Goal: Answer question/provide support

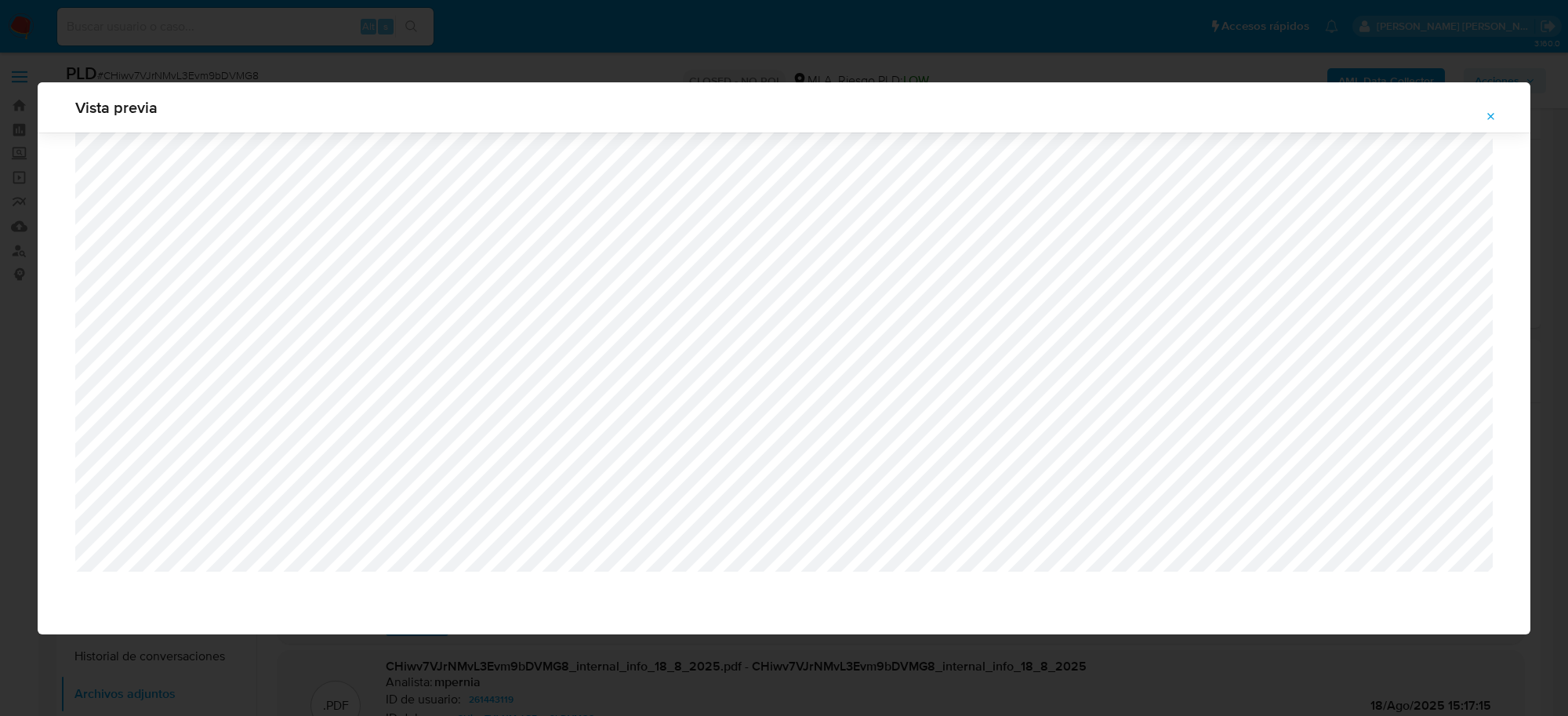
select select "10"
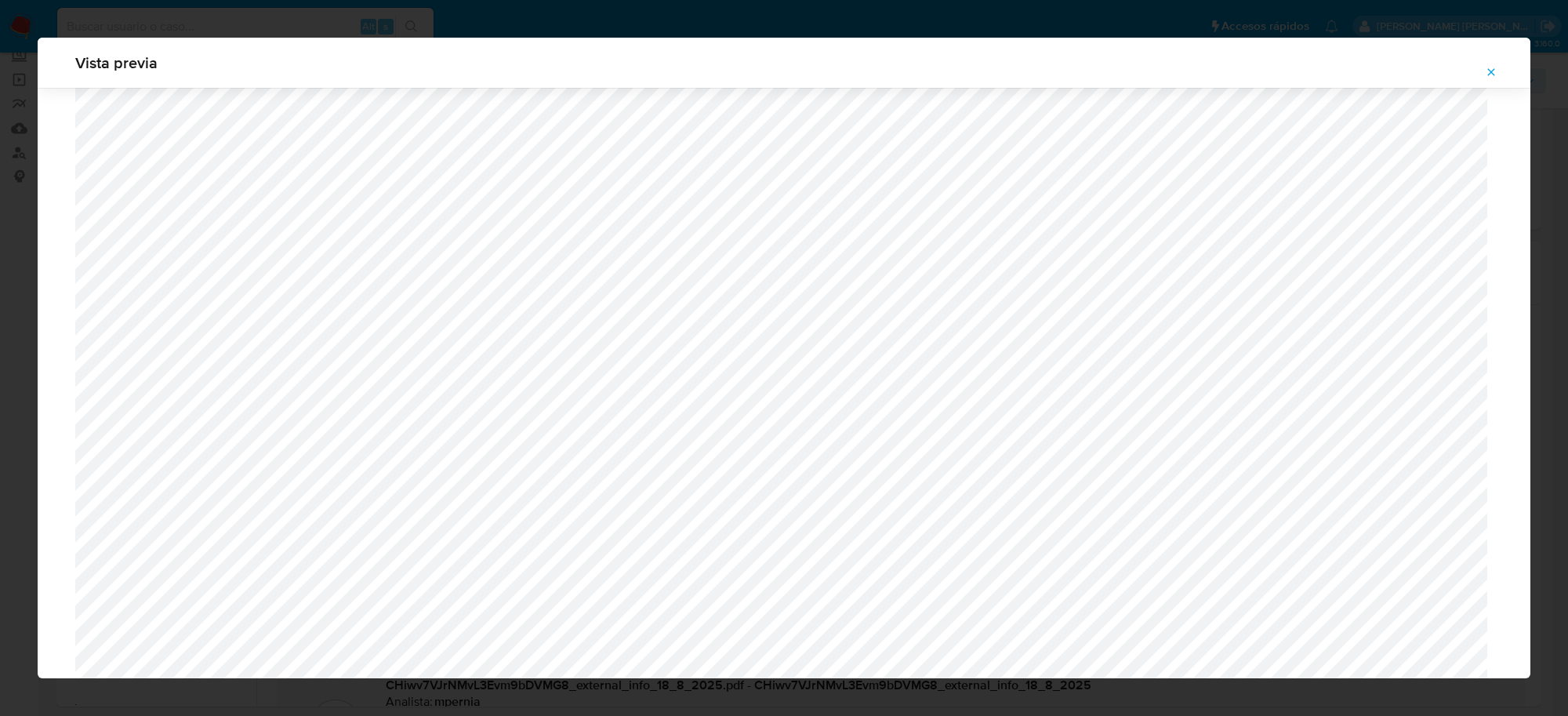
scroll to position [1145, 0]
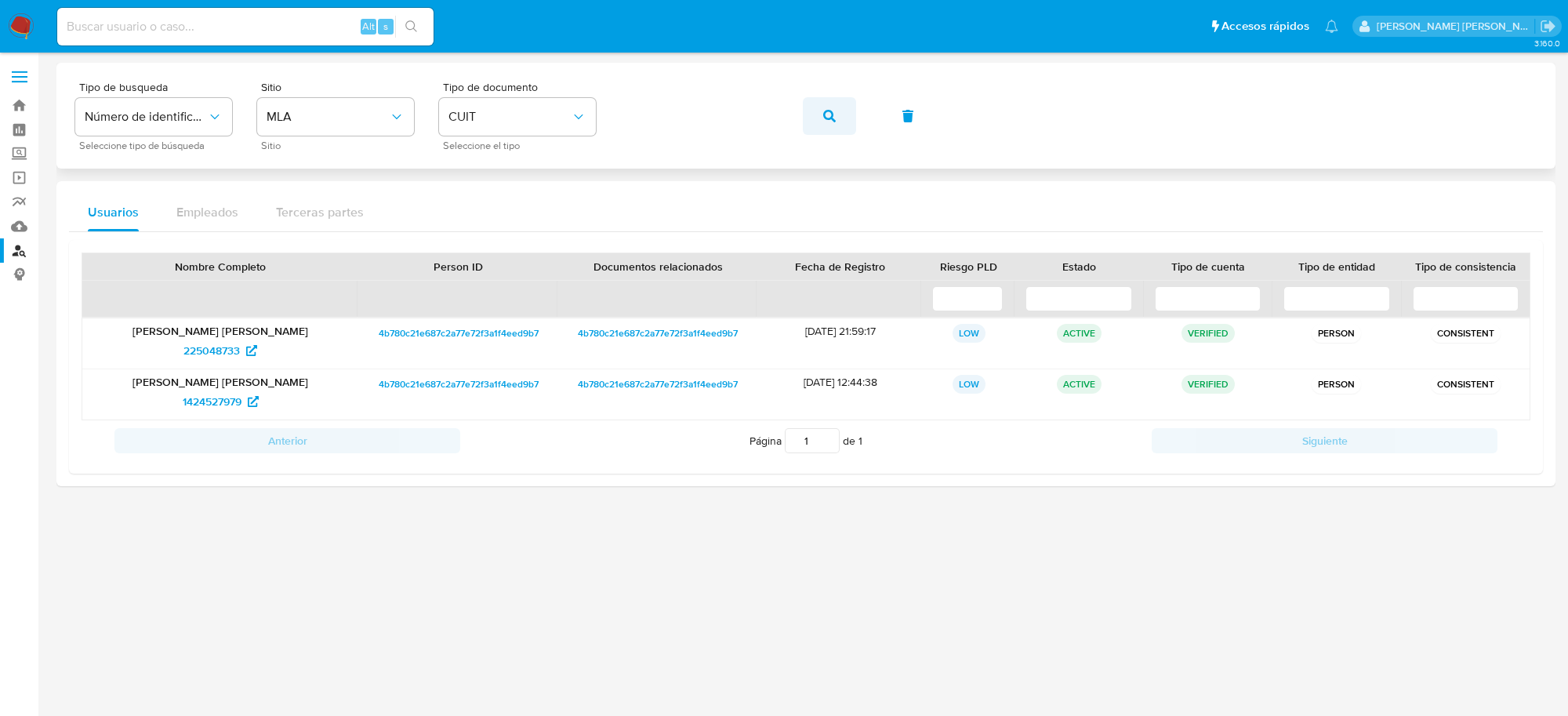
click at [824, 118] on icon "button" at bounding box center [830, 116] width 12 height 12
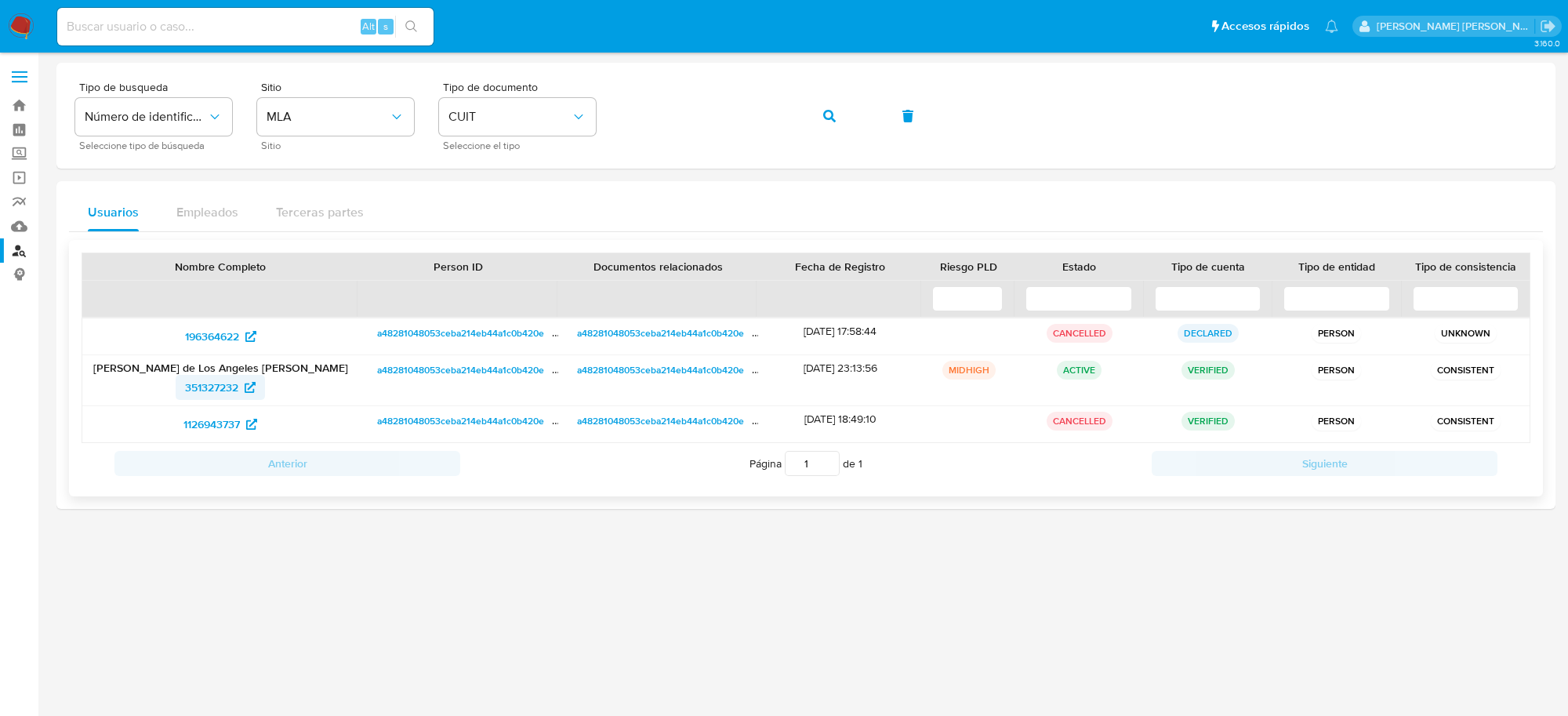
click at [209, 393] on span "351327232" at bounding box center [212, 387] width 53 height 25
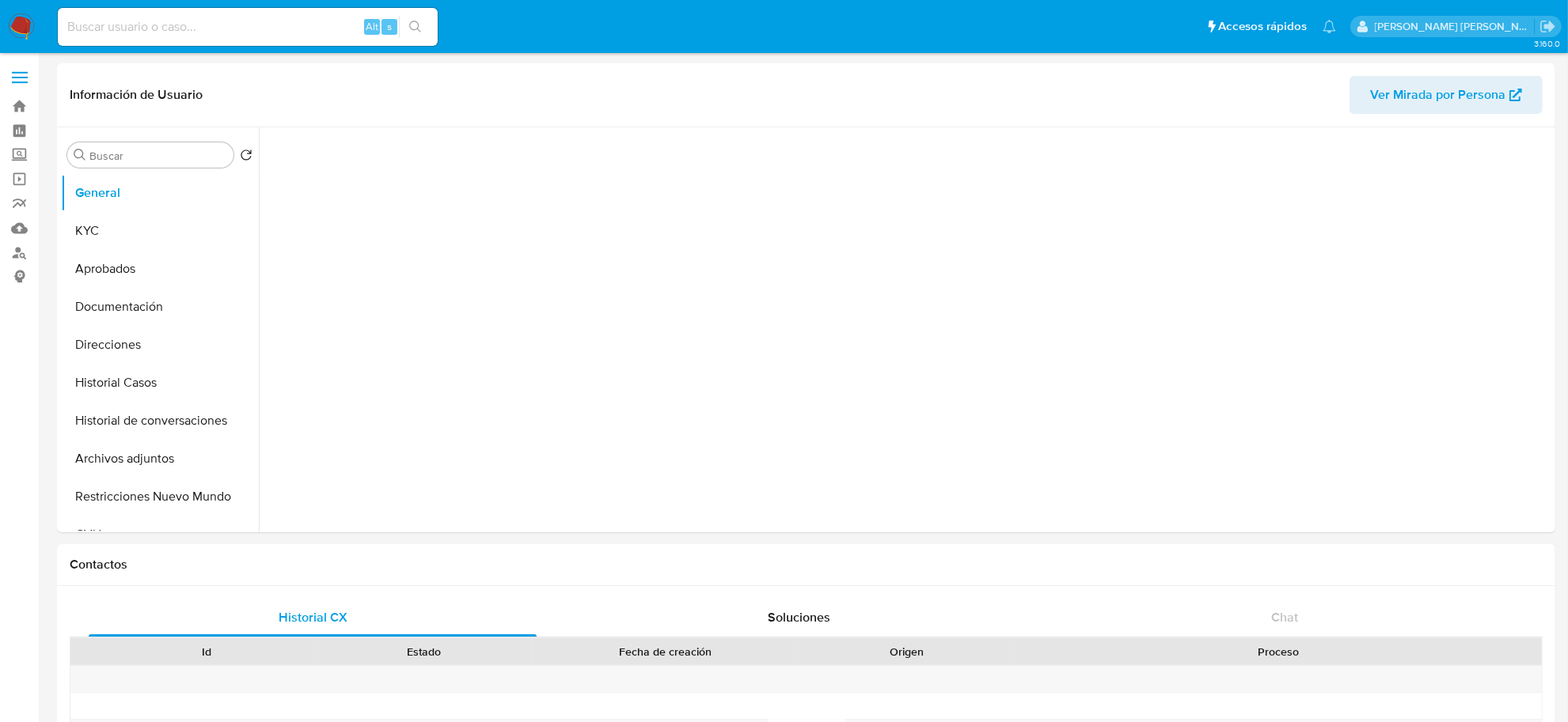
select select "10"
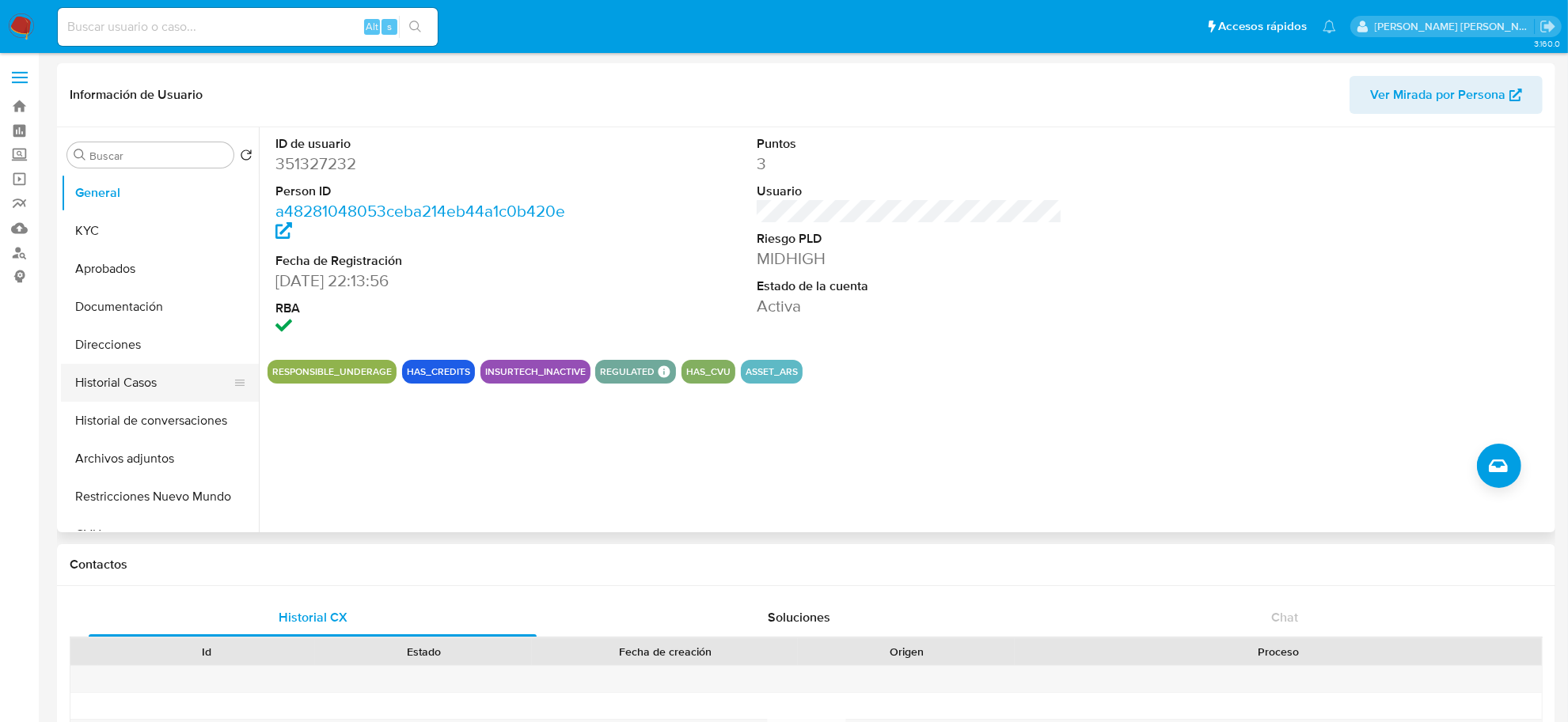
click at [136, 378] on button "Historial Casos" at bounding box center [154, 383] width 185 height 38
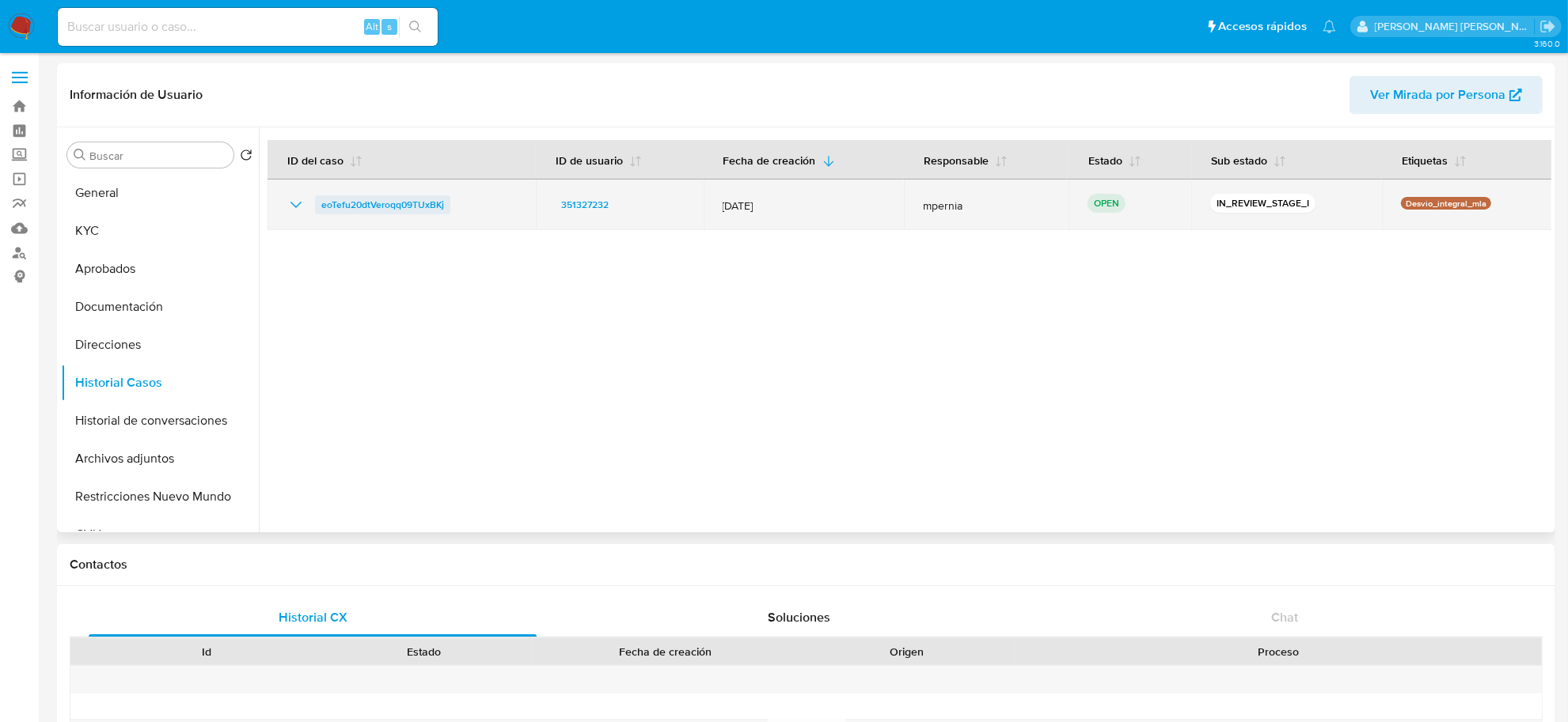
click at [345, 201] on span "eoTefu20dtVeroqq09TUxBKj" at bounding box center [382, 204] width 122 height 19
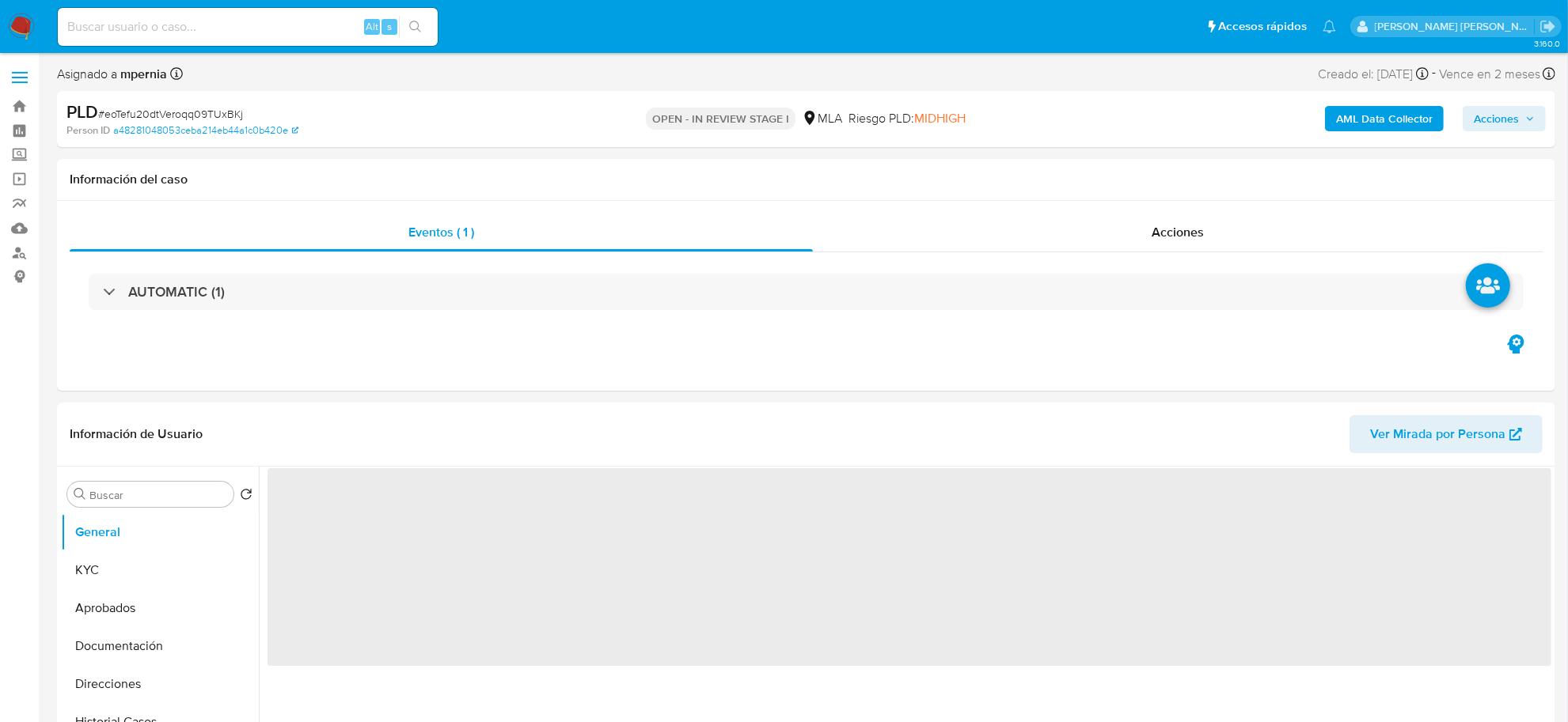
select select "10"
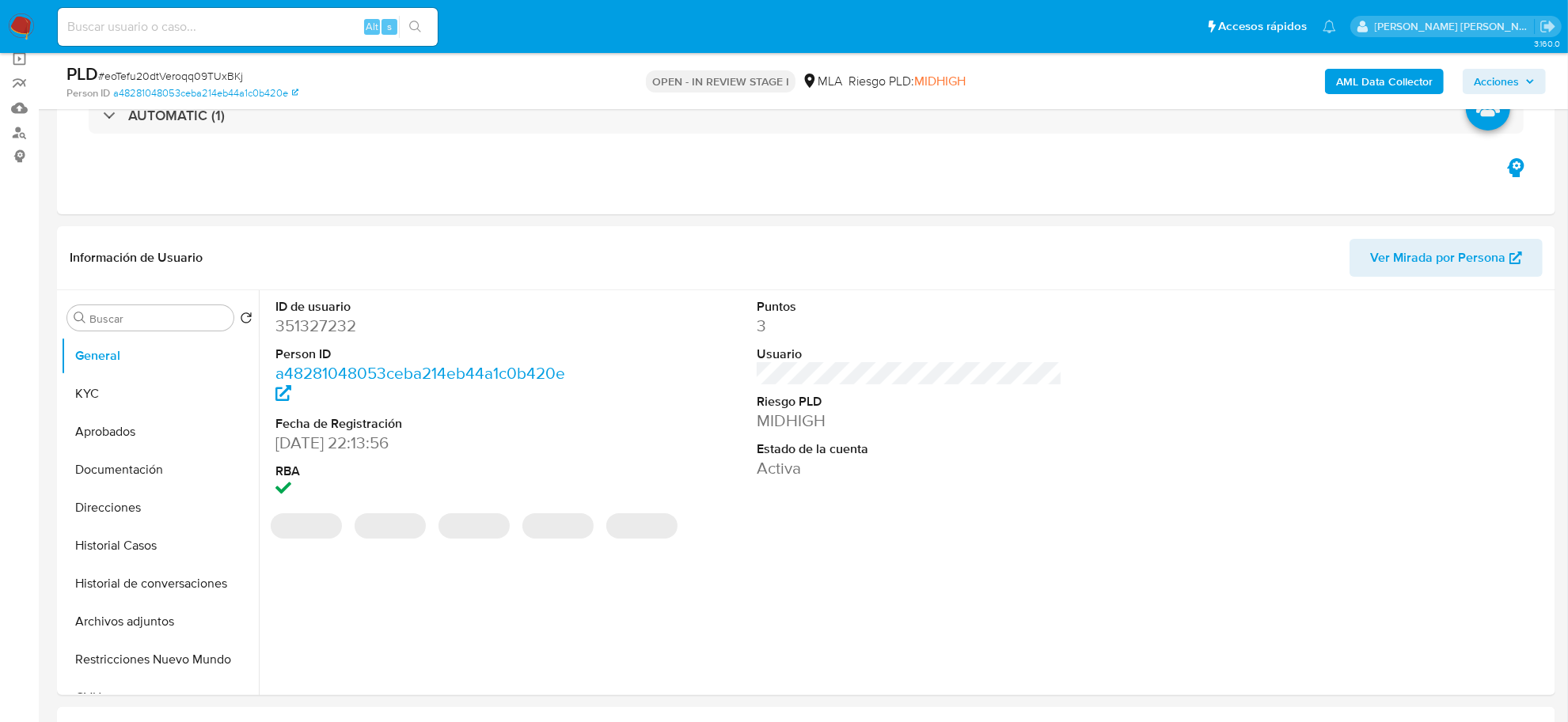
scroll to position [297, 0]
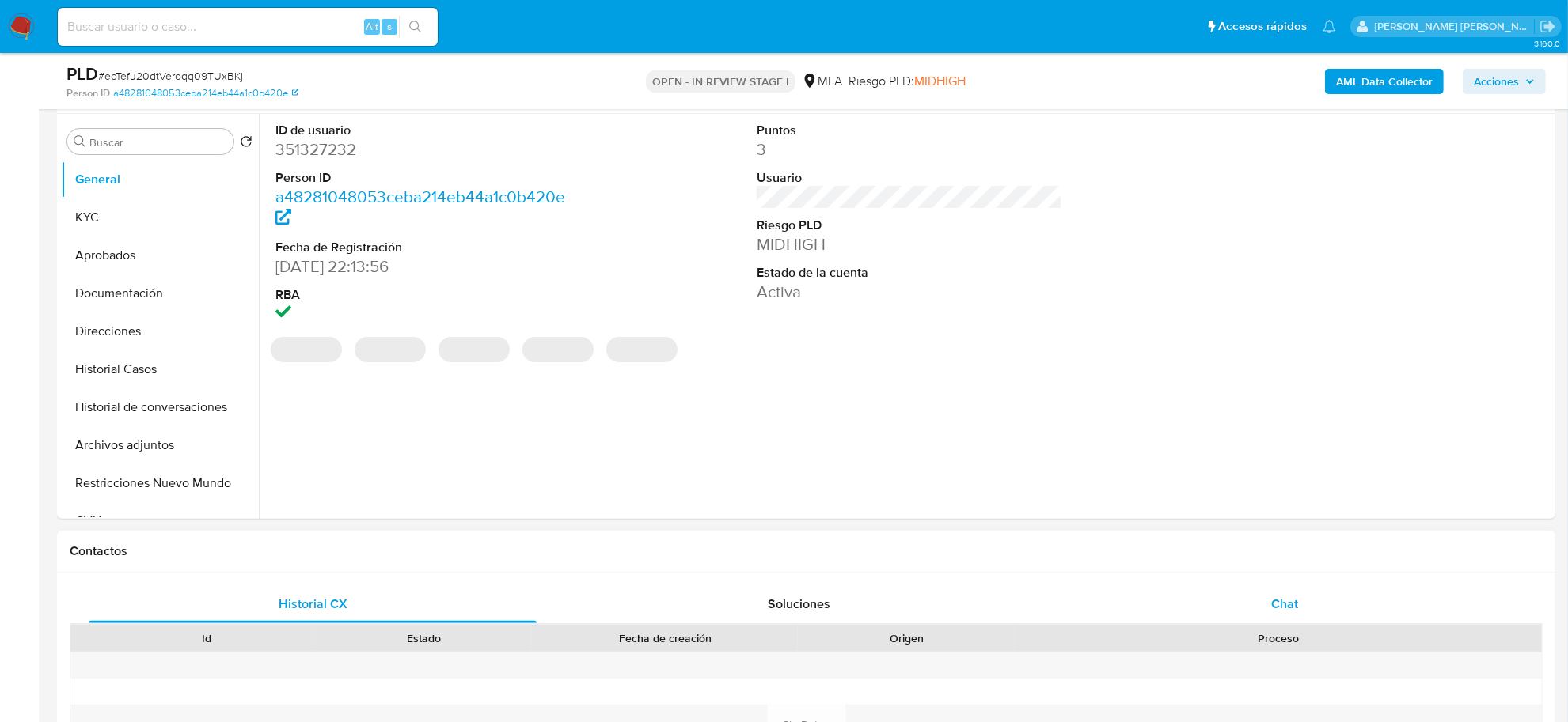
click at [1295, 602] on span "Chat" at bounding box center [1285, 603] width 27 height 18
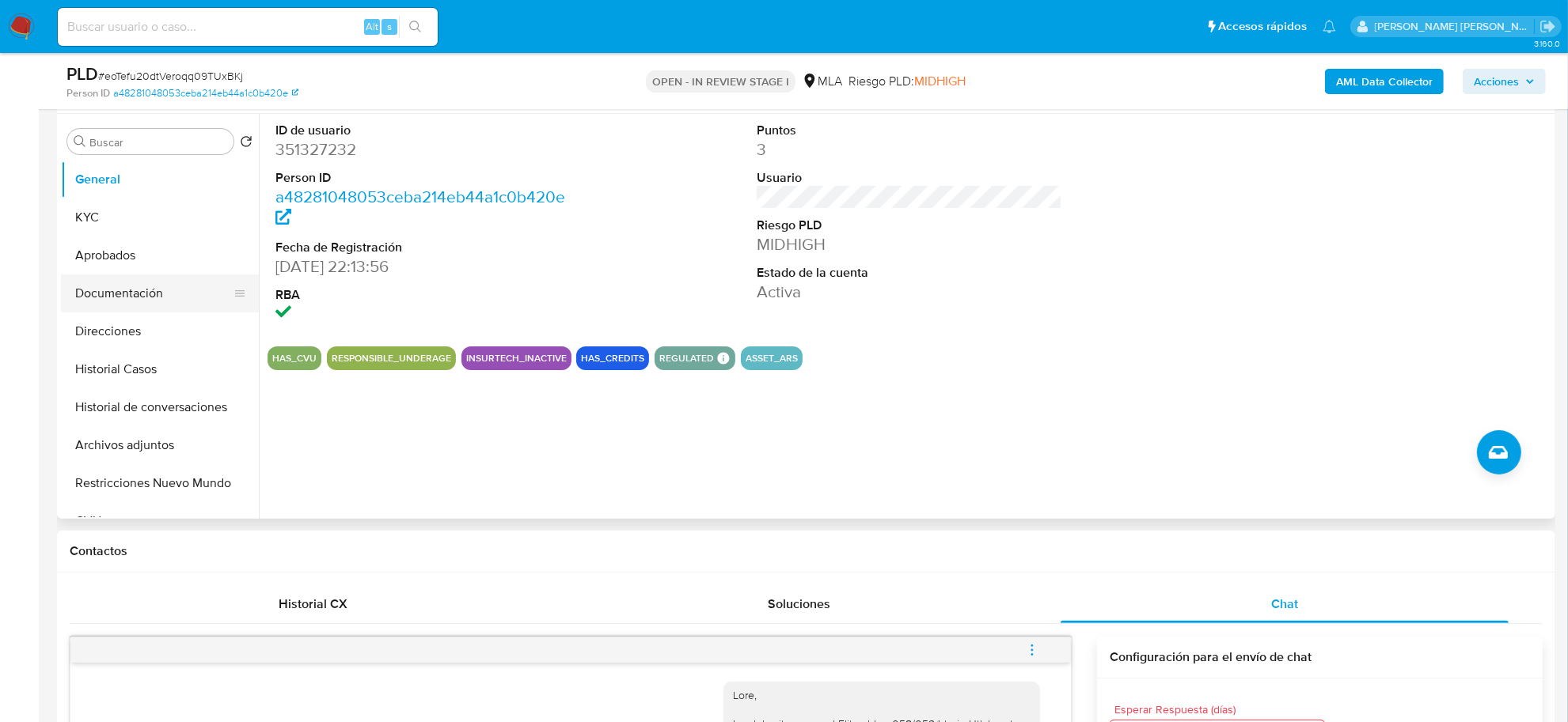
click at [127, 289] on button "Documentación" at bounding box center [154, 293] width 185 height 38
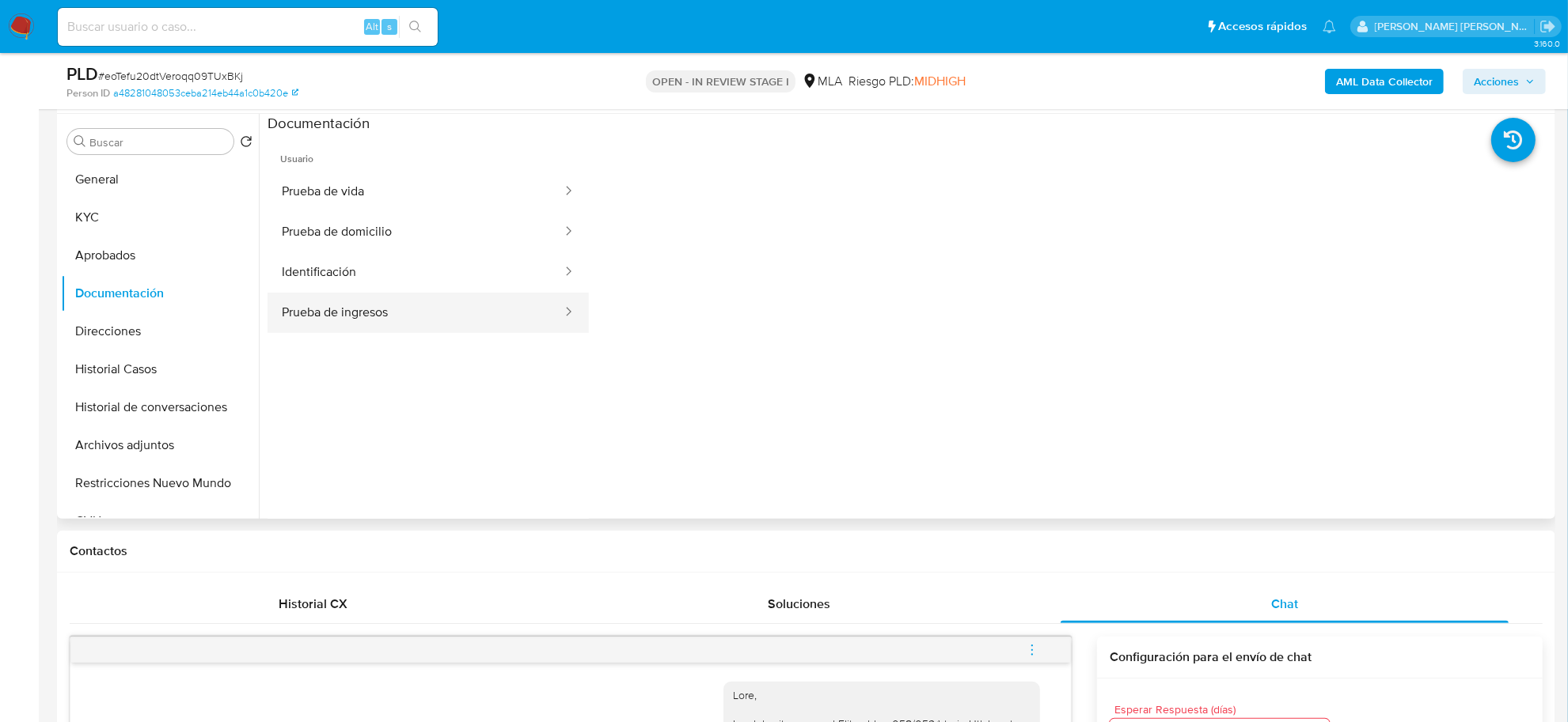
click at [384, 315] on button "Prueba de ingresos" at bounding box center [415, 312] width 296 height 40
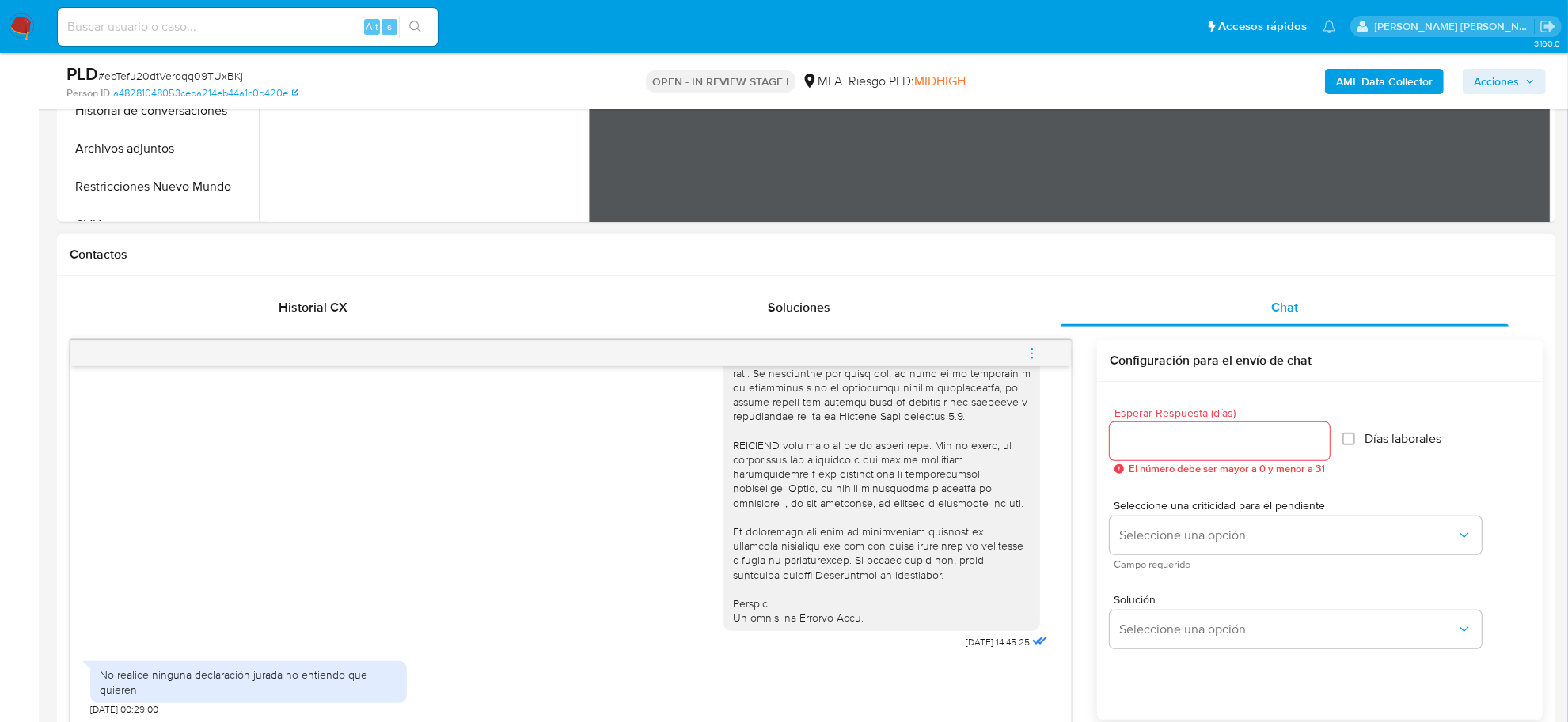
scroll to position [791, 0]
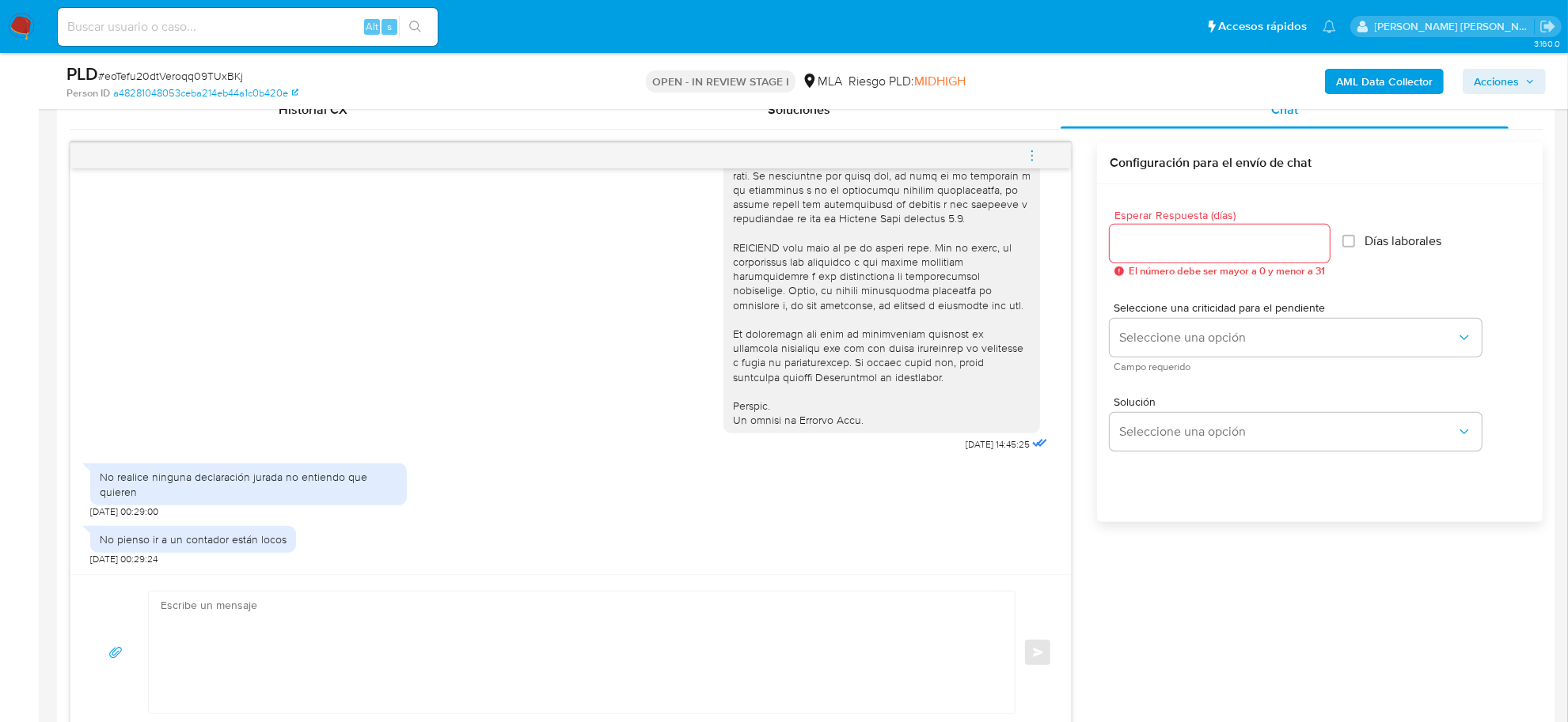
click at [335, 602] on textarea at bounding box center [578, 652] width 834 height 121
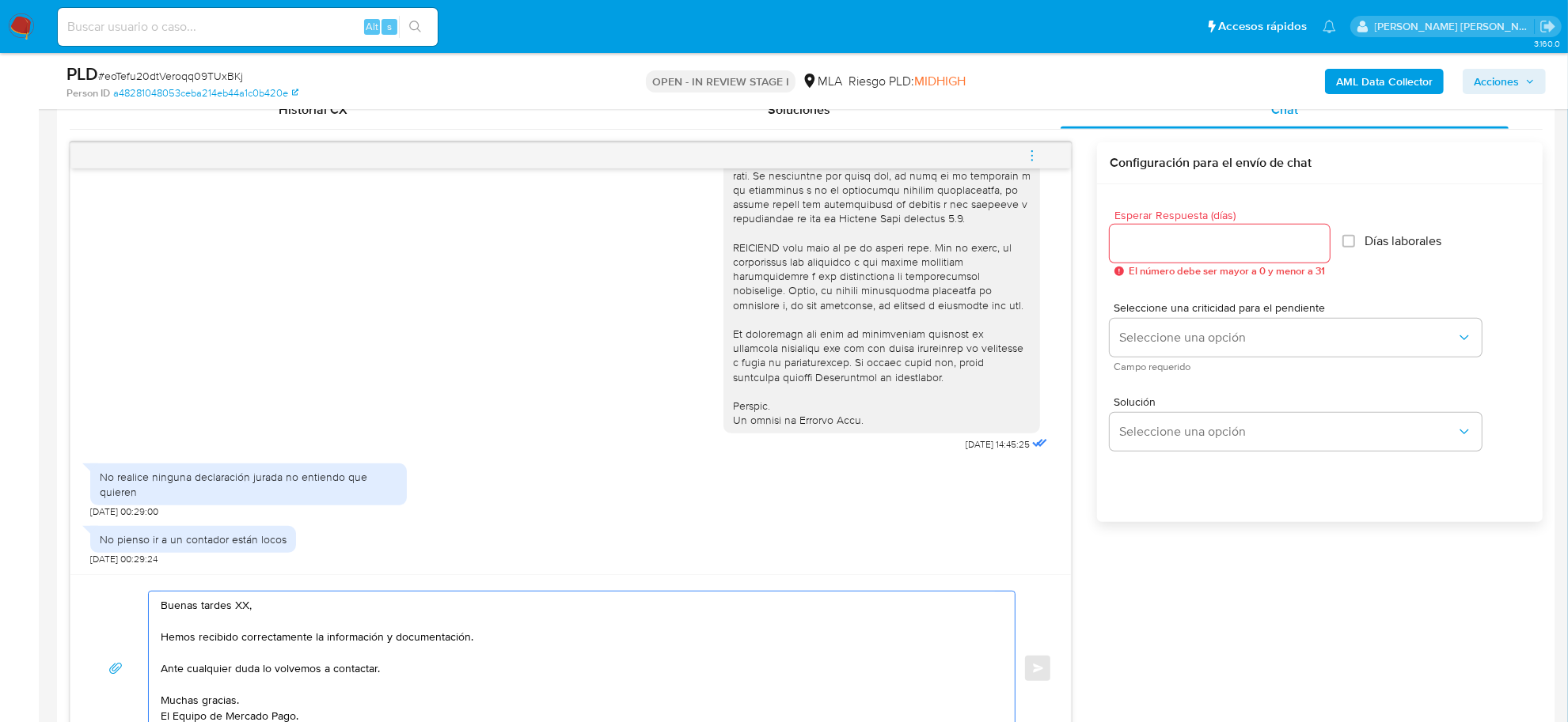
drag, startPoint x: 385, startPoint y: 673, endPoint x: 137, endPoint y: 647, distance: 249.4
click at [137, 647] on div "Buenas tardes XX, Hemos recibido correctamente la información y documentación. …" at bounding box center [570, 668] width 963 height 155
click at [226, 638] on textarea "Buenas tardes XX, Hemos recibido correctamente la información y documentación. …" at bounding box center [578, 660] width 834 height 138
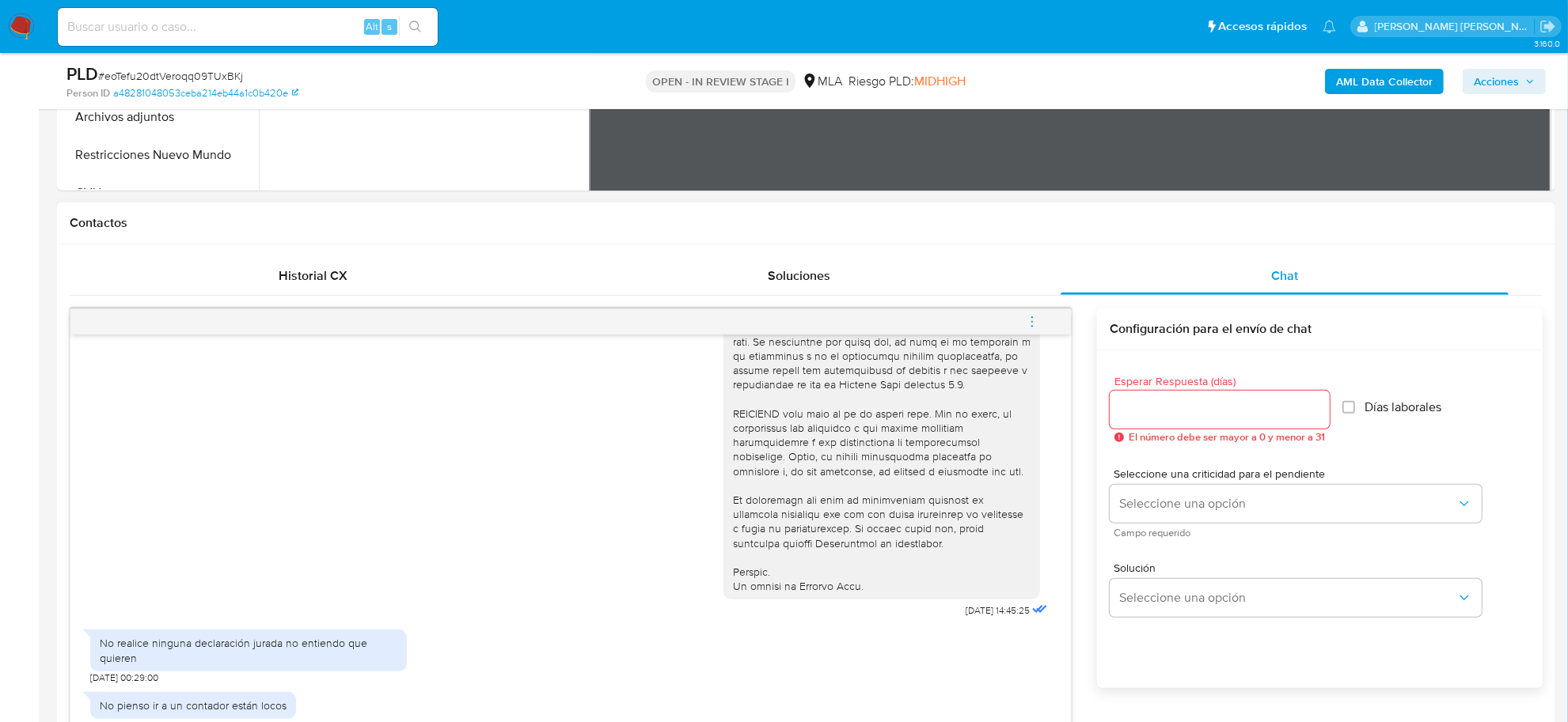
scroll to position [396, 0]
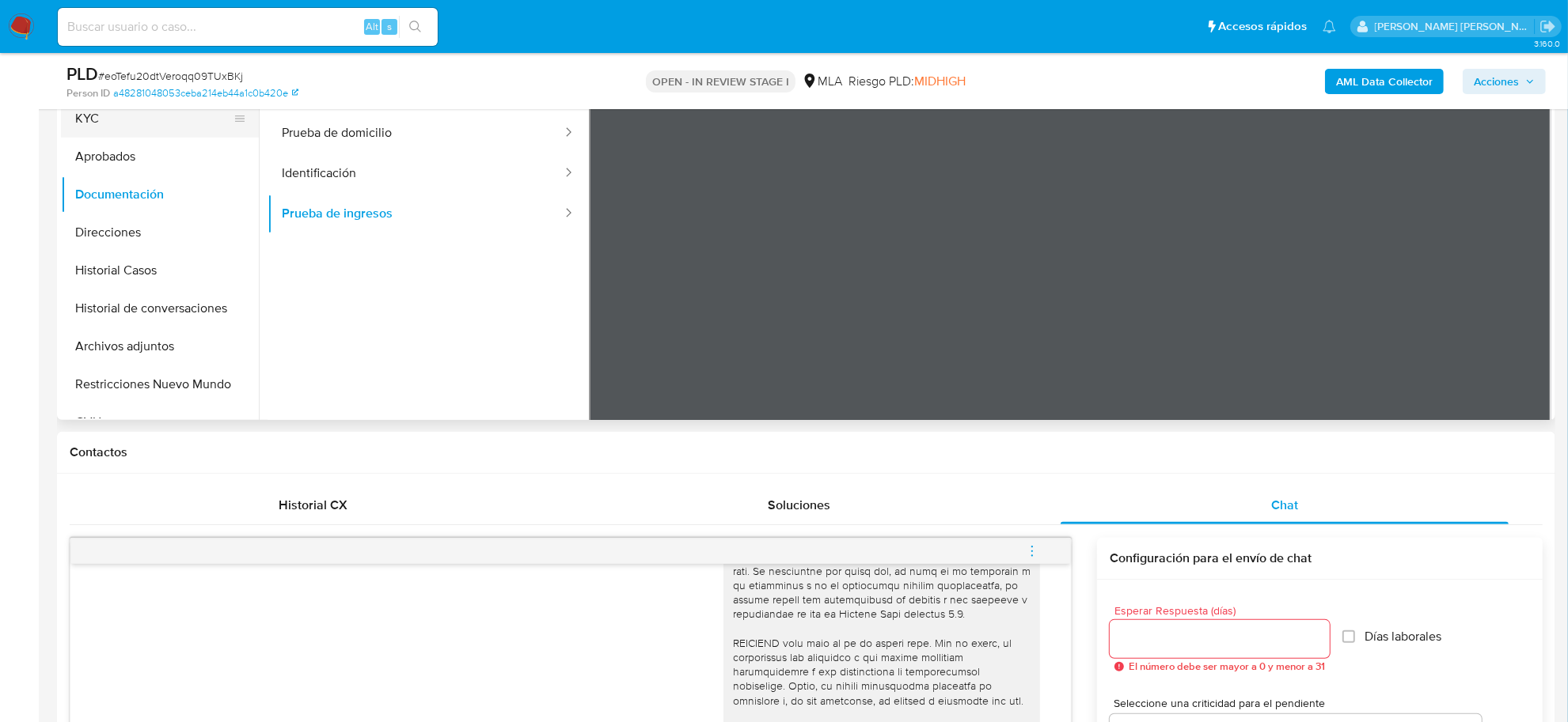
click at [92, 123] on button "KYC" at bounding box center [154, 119] width 185 height 38
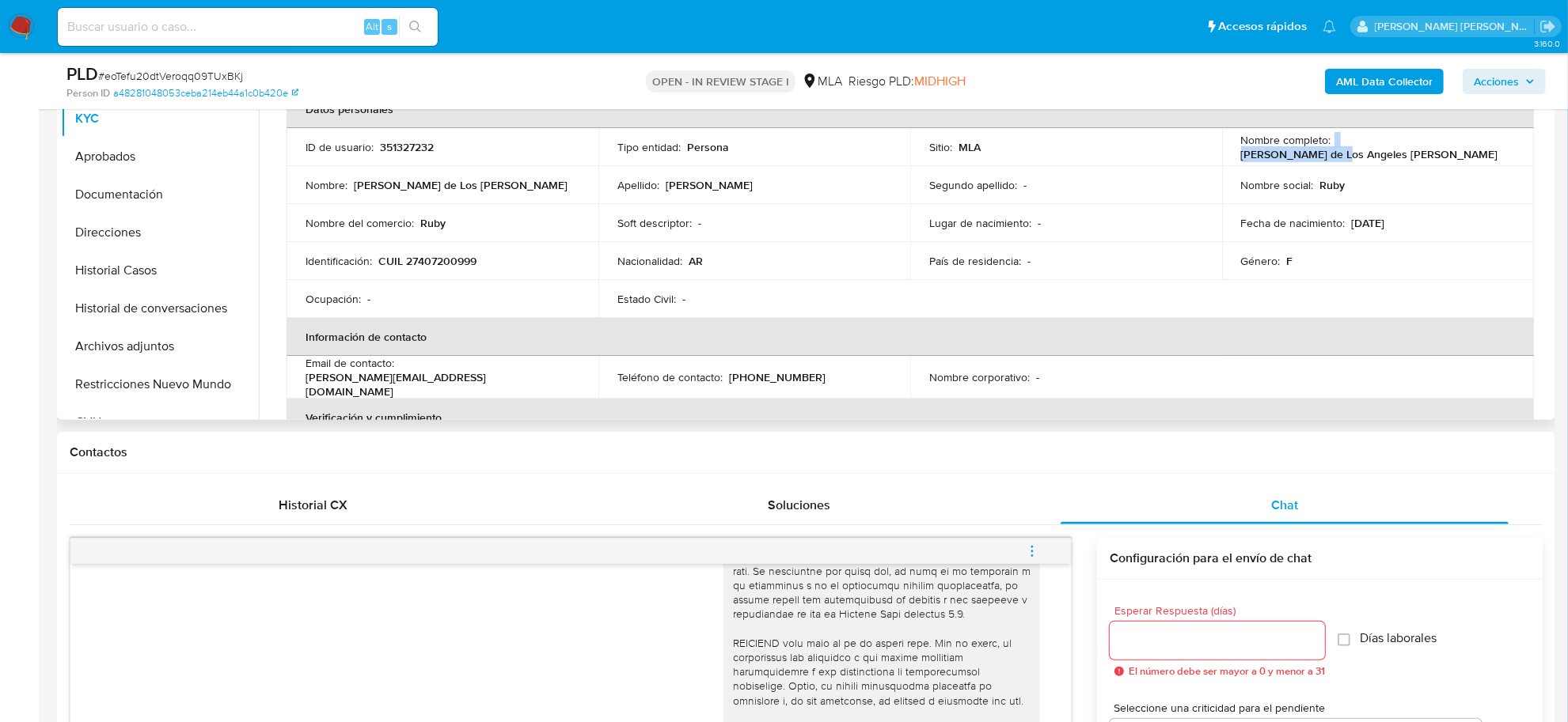
drag, startPoint x: 1330, startPoint y: 145, endPoint x: 1432, endPoint y: 144, distance: 102.0
click at [1432, 144] on div "Nombre completo : Amy de Los Angeles Rubi Aranda" at bounding box center [1377, 147] width 273 height 29
copy div "Amy de Los Angeles"
click at [125, 162] on button "Aprobados" at bounding box center [154, 156] width 185 height 38
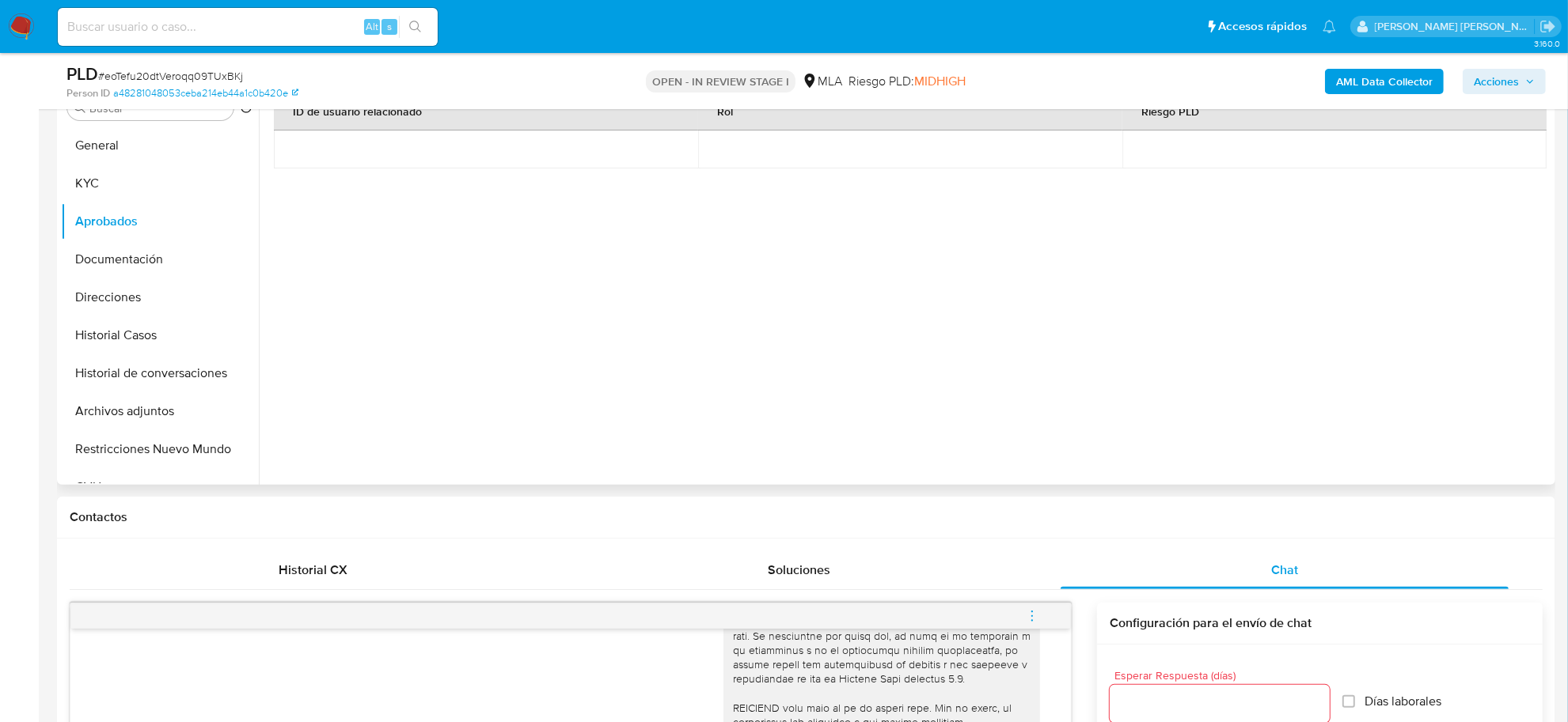
scroll to position [297, 0]
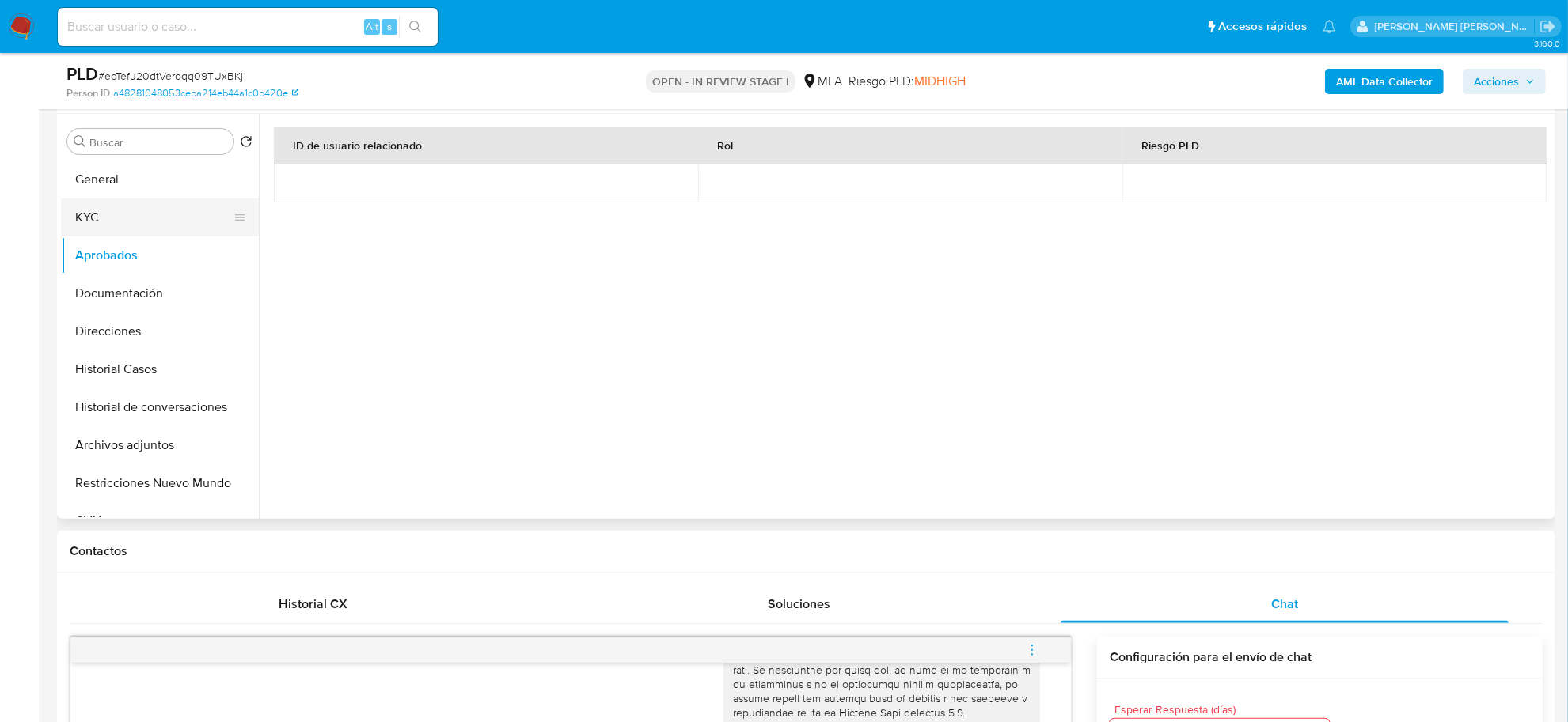
click at [102, 204] on button "KYC" at bounding box center [154, 218] width 185 height 38
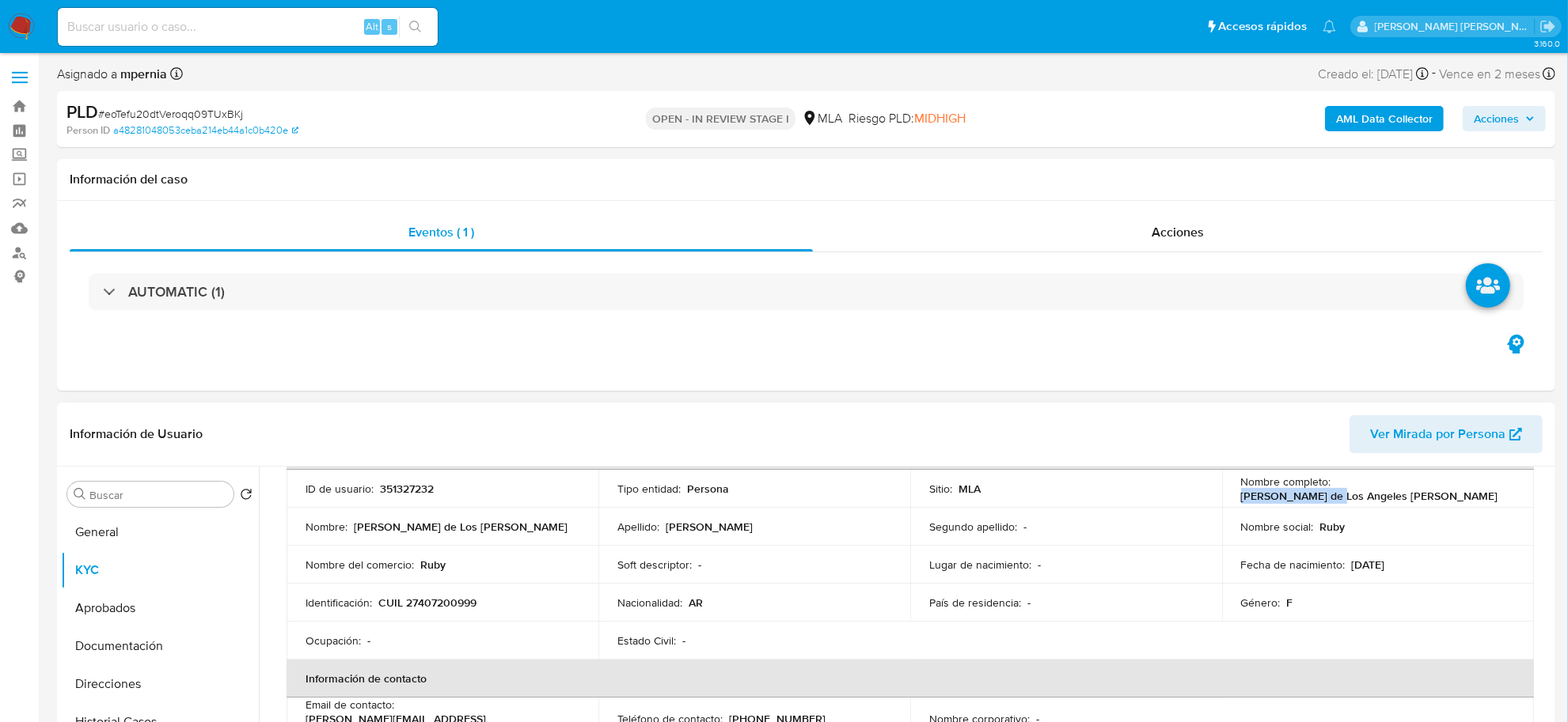
scroll to position [108, 0]
drag, startPoint x: 1333, startPoint y: 488, endPoint x: 1496, endPoint y: 488, distance: 163.0
click at [1496, 492] on p "[PERSON_NAME] de Los Angeles [PERSON_NAME]" at bounding box center [1369, 499] width 257 height 14
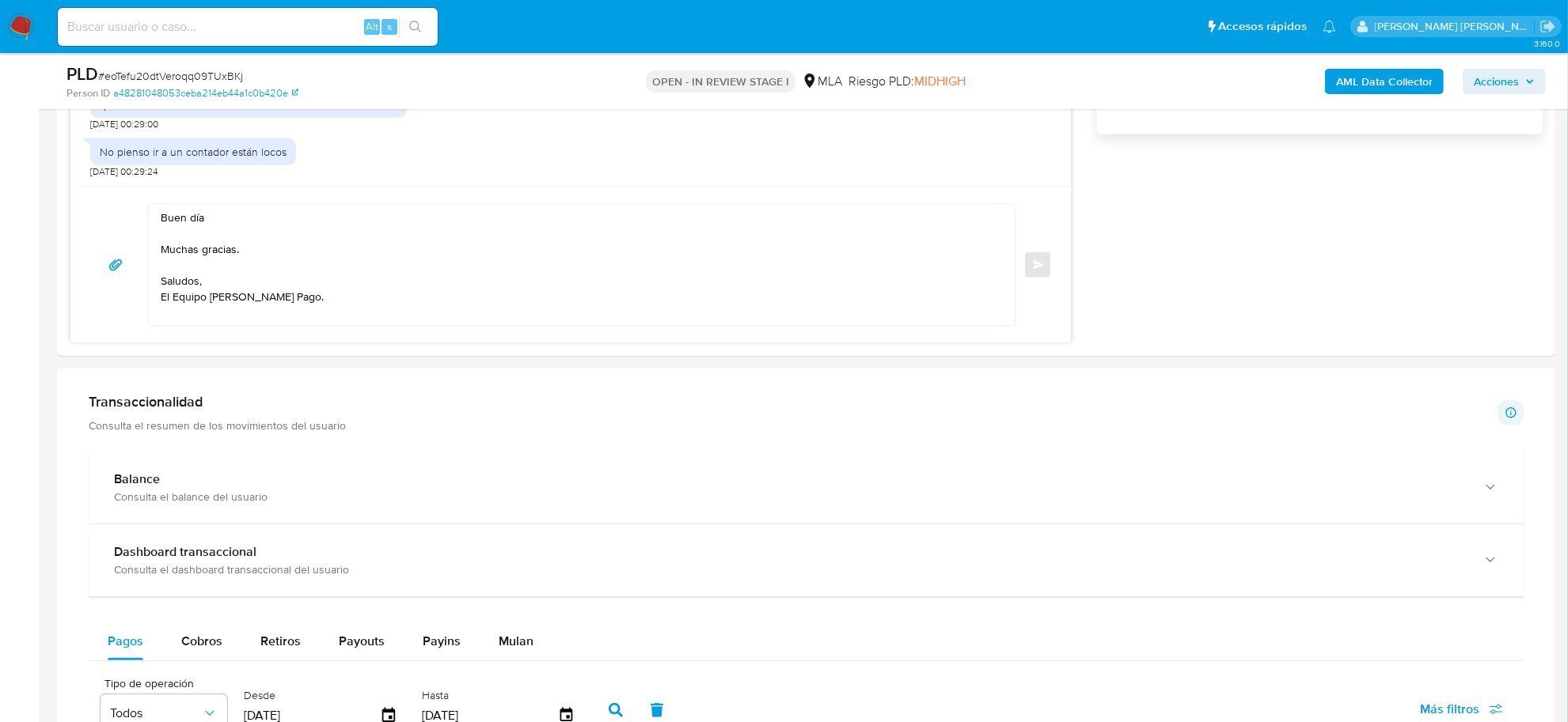
scroll to position [1186, 0]
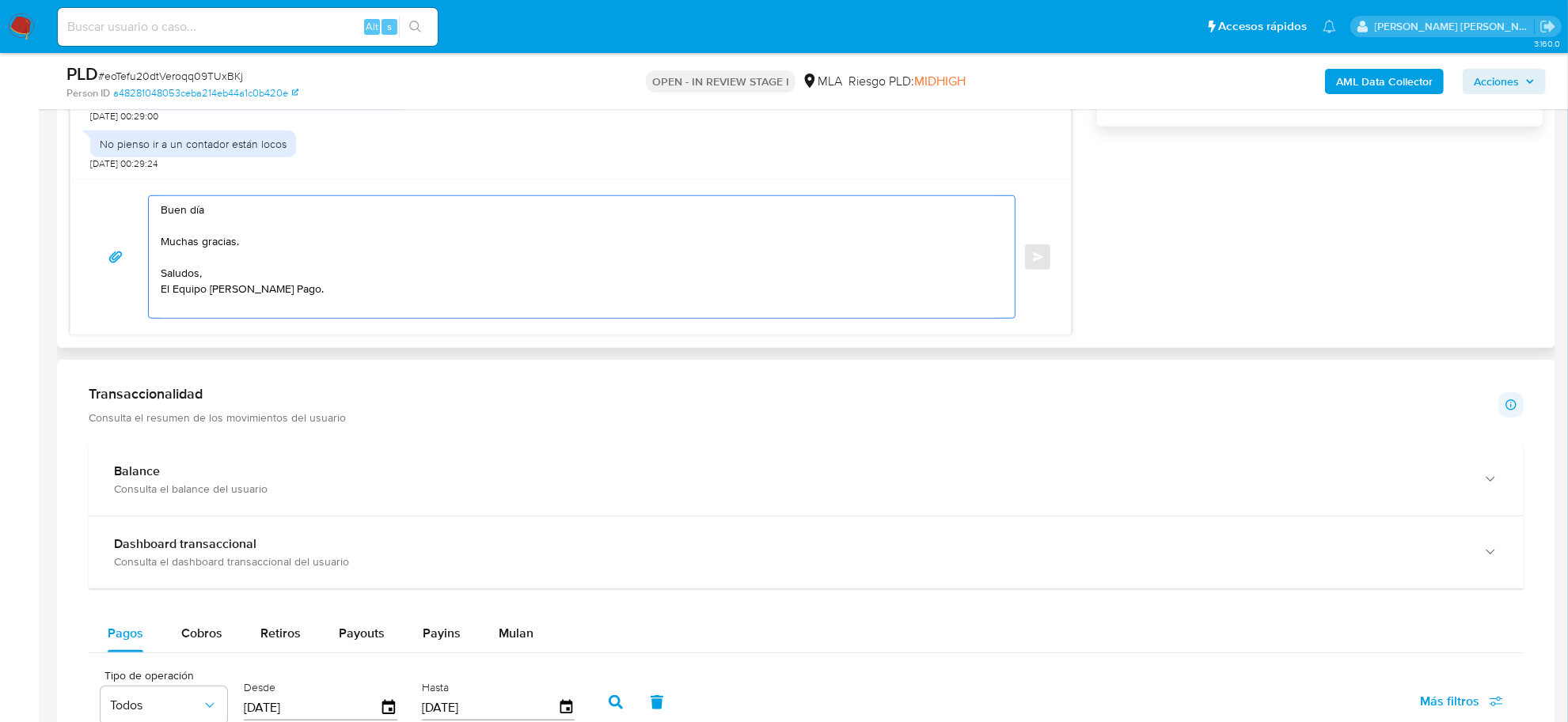
click at [221, 212] on textarea "Buen día Muchas gracias. Saludos, El Equipo de Mercado Pago." at bounding box center [578, 256] width 834 height 121
paste textarea "Amy de Los Angeles"
click at [238, 246] on textarea "Buen día Amy de Los Angeles Muchas gracias. Saludos, El Equipo de Mercado Pago." at bounding box center [578, 256] width 834 height 121
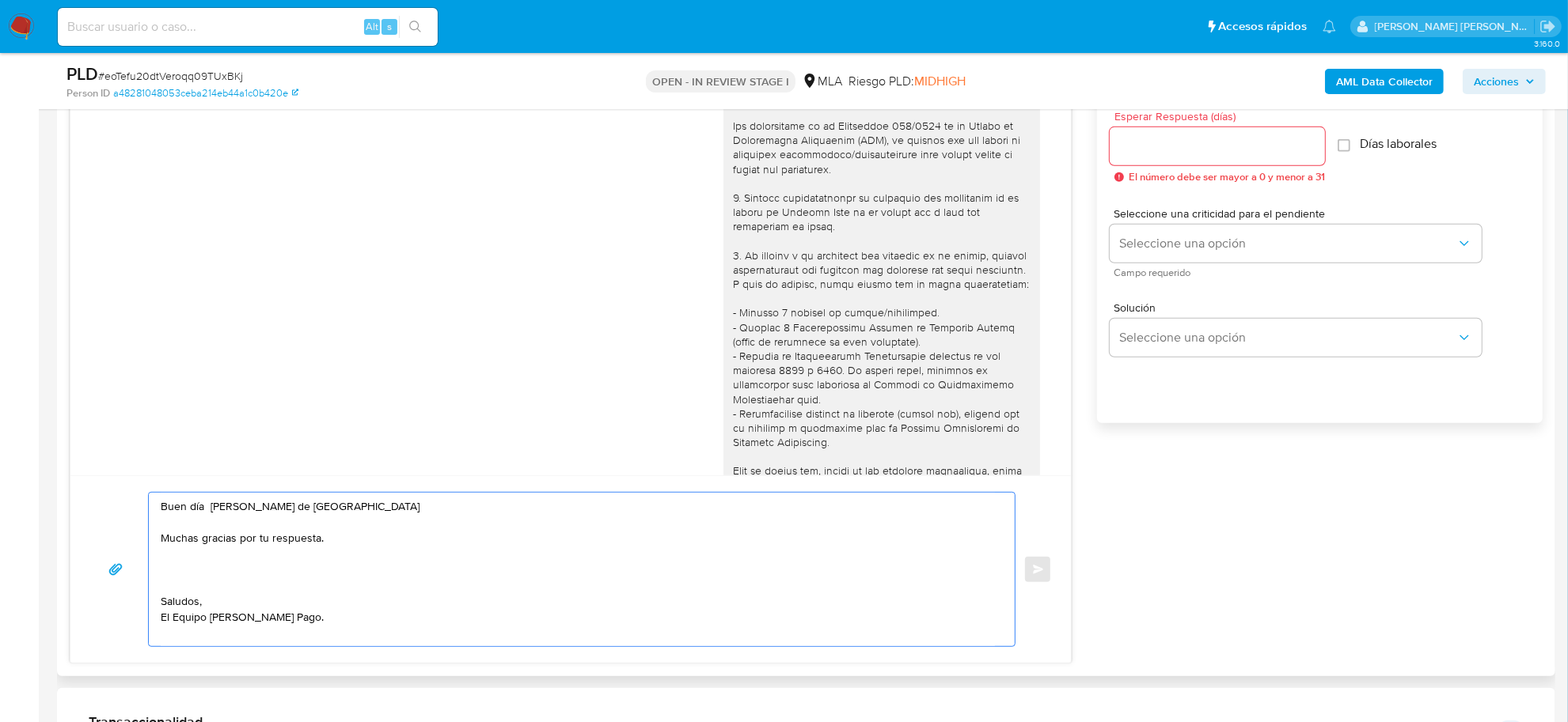
scroll to position [0, 0]
paste textarea "es necesario para cumplir con las regulaciones emitidas por la Unidad de Inform…"
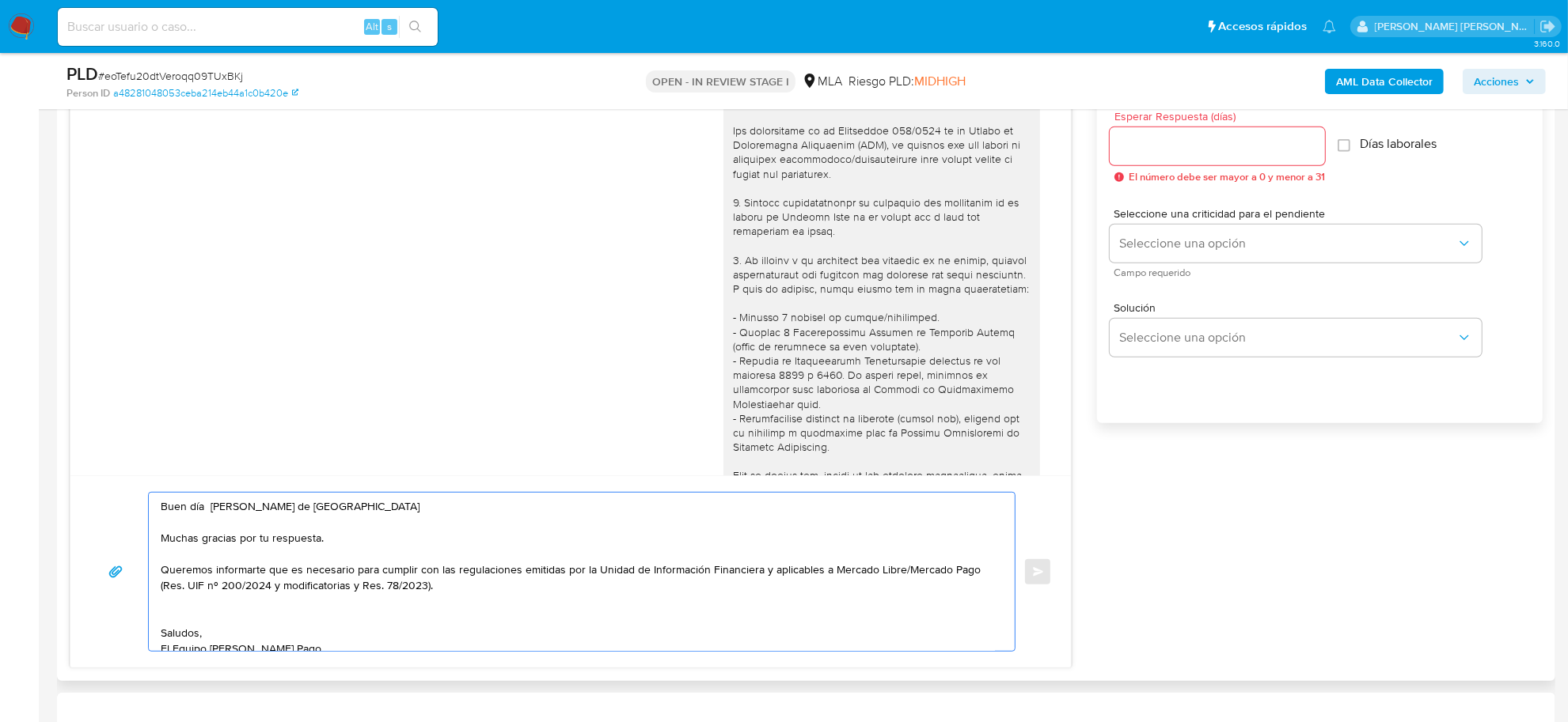
click at [291, 566] on textarea "Buen día Amy de Los Angeles Muchas gracias por tu respuesta. Queremos informart…" at bounding box center [578, 572] width 834 height 158
click at [578, 593] on textarea "Buen día Amy de Los Angeles Muchas gracias por tu respuesta. Queremos informart…" at bounding box center [578, 572] width 834 height 158
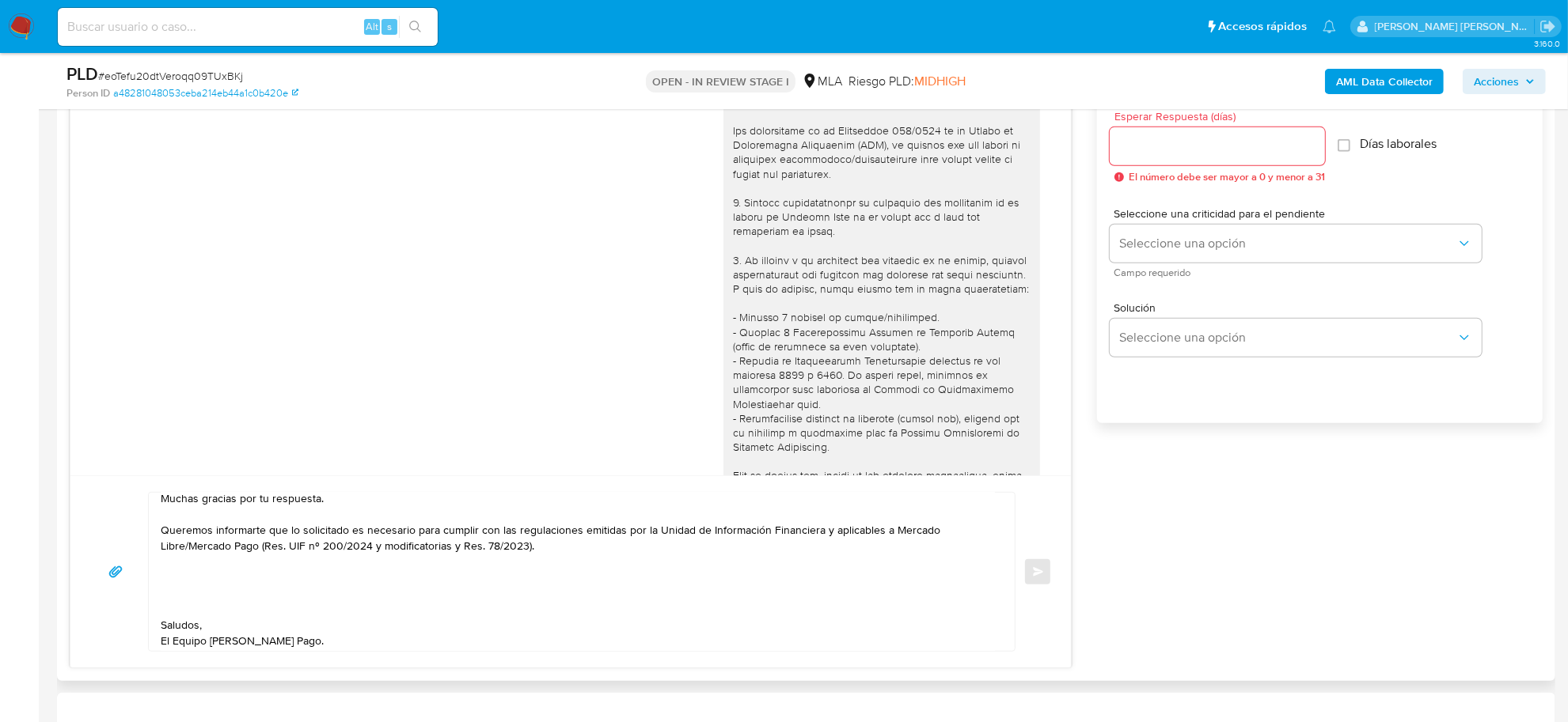
scroll to position [58, 0]
click at [229, 557] on textarea "Buen día Amy de Los Angeles Muchas gracias por tu respuesta. Queremos informart…" at bounding box center [578, 572] width 834 height 158
paste textarea "En función de las operaciones registradas en tu cuenta de Mercado Pago, necesit…"
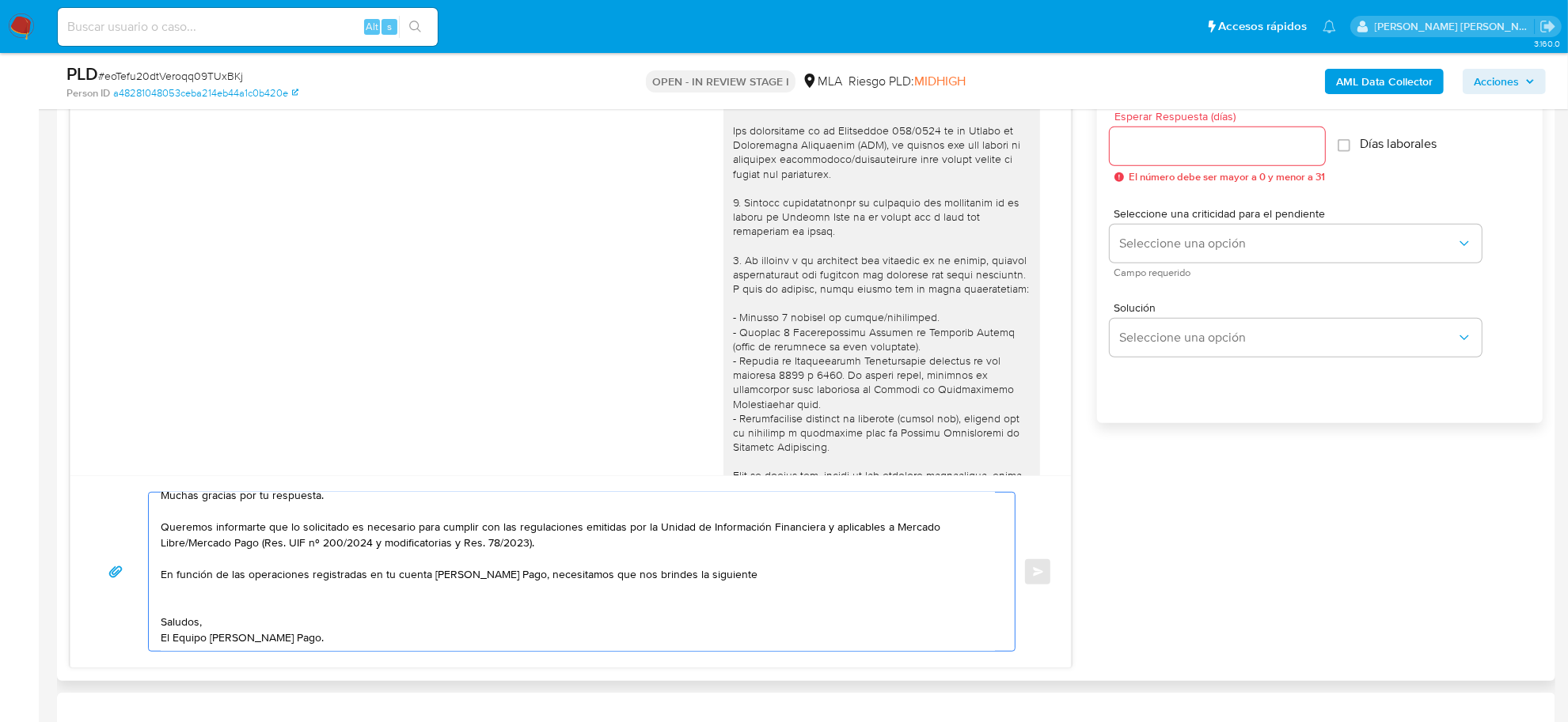
click at [676, 563] on textarea "Buen día Amy de Los Angeles Muchas gracias por tu respuesta. Queremos informart…" at bounding box center [578, 572] width 834 height 158
click at [724, 566] on textarea "Buen día Amy de Los Angeles Muchas gracias por tu respuesta. Queremos informart…" at bounding box center [578, 572] width 834 height 158
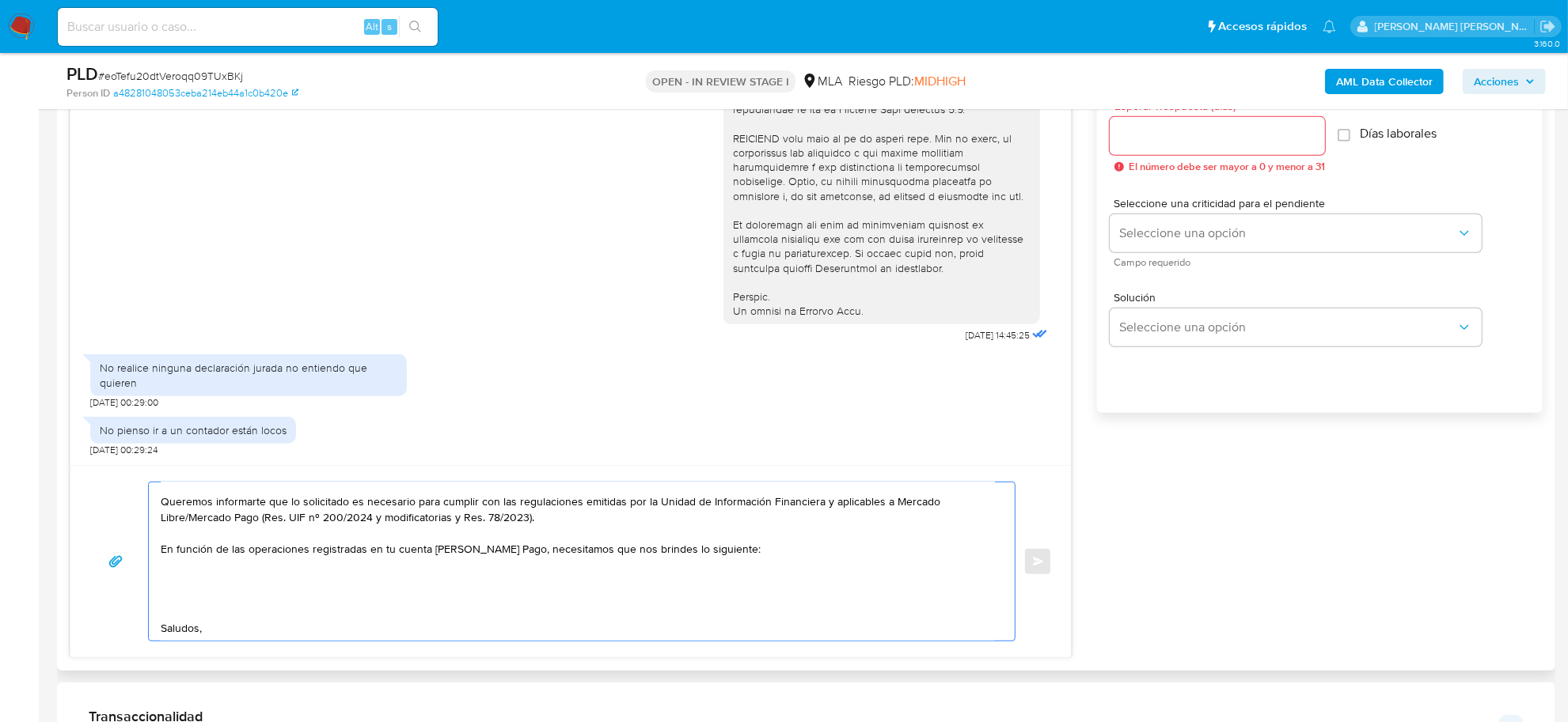
scroll to position [1087, 0]
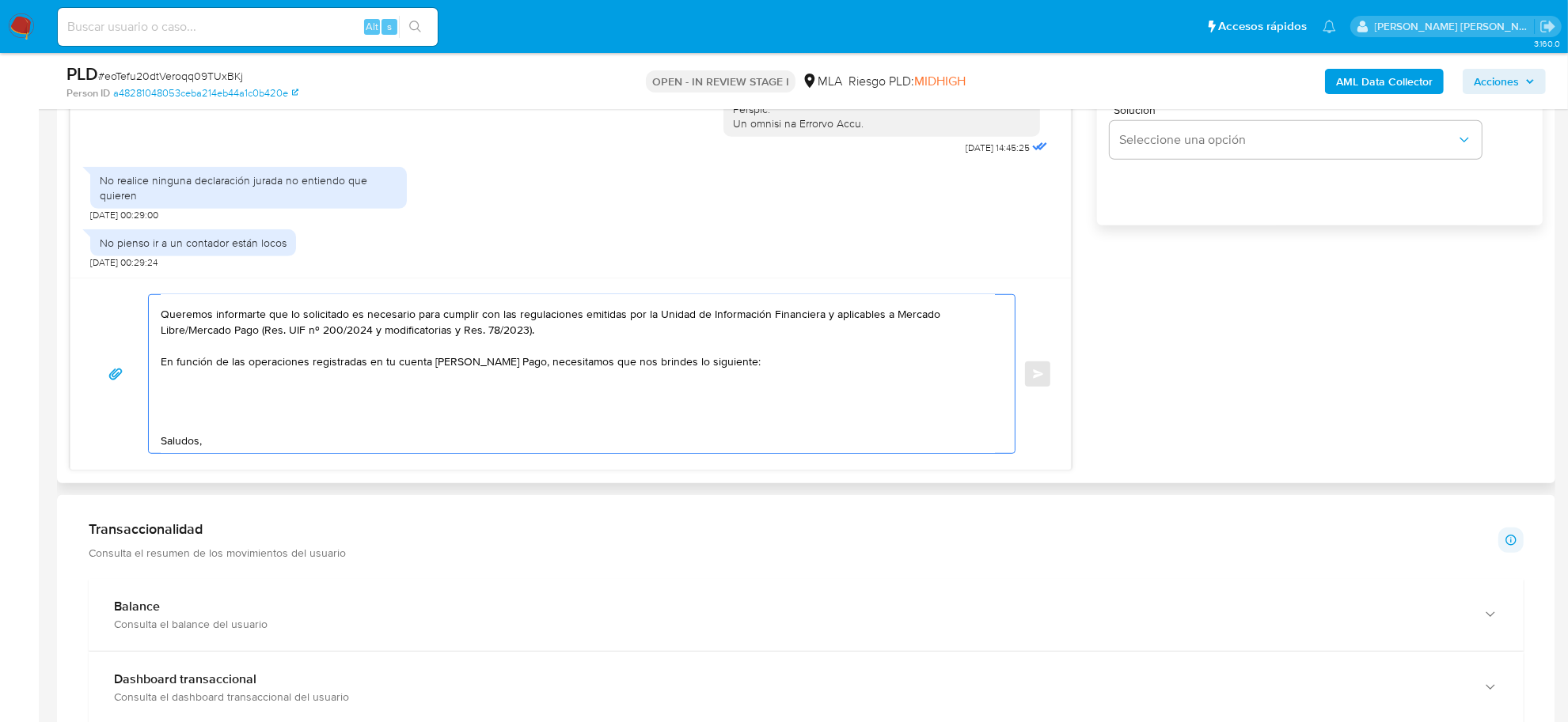
click at [184, 390] on textarea "Buen día Amy de Los Angeles Muchas gracias por tu respuesta. Queremos informart…" at bounding box center [578, 374] width 834 height 158
paste textarea "documentación. A modo de ejemplo, puedes enviar uno de estos comprobantes: - Úl…"
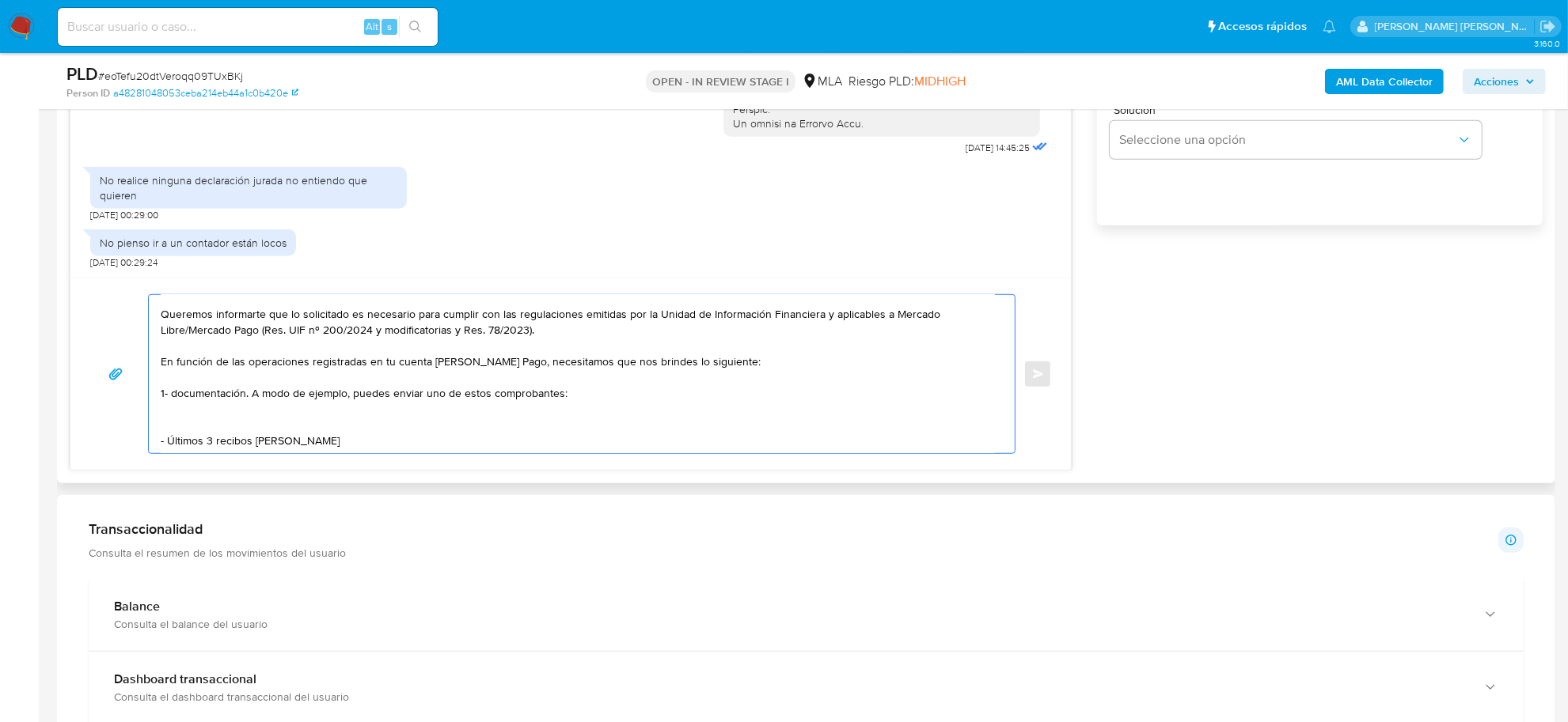
click at [172, 396] on textarea "Buen día Amy de Los Angeles Muchas gracias por tu respuesta. Queremos informart…" at bounding box center [578, 374] width 834 height 158
drag, startPoint x: 390, startPoint y: 393, endPoint x: 603, endPoint y: 396, distance: 213.0
click at [603, 396] on textarea "Buen día Amy de Los Angeles Muchas gracias por tu respuesta. Queremos informart…" at bounding box center [578, 374] width 834 height 158
click at [293, 401] on textarea "Buen día Amy de Los Angeles Muchas gracias por tu respuesta. Queremos informart…" at bounding box center [578, 374] width 834 height 158
click at [309, 404] on textarea "Buen día Amy de Los Angeles Muchas gracias por tu respuesta. Queremos informart…" at bounding box center [578, 374] width 834 height 158
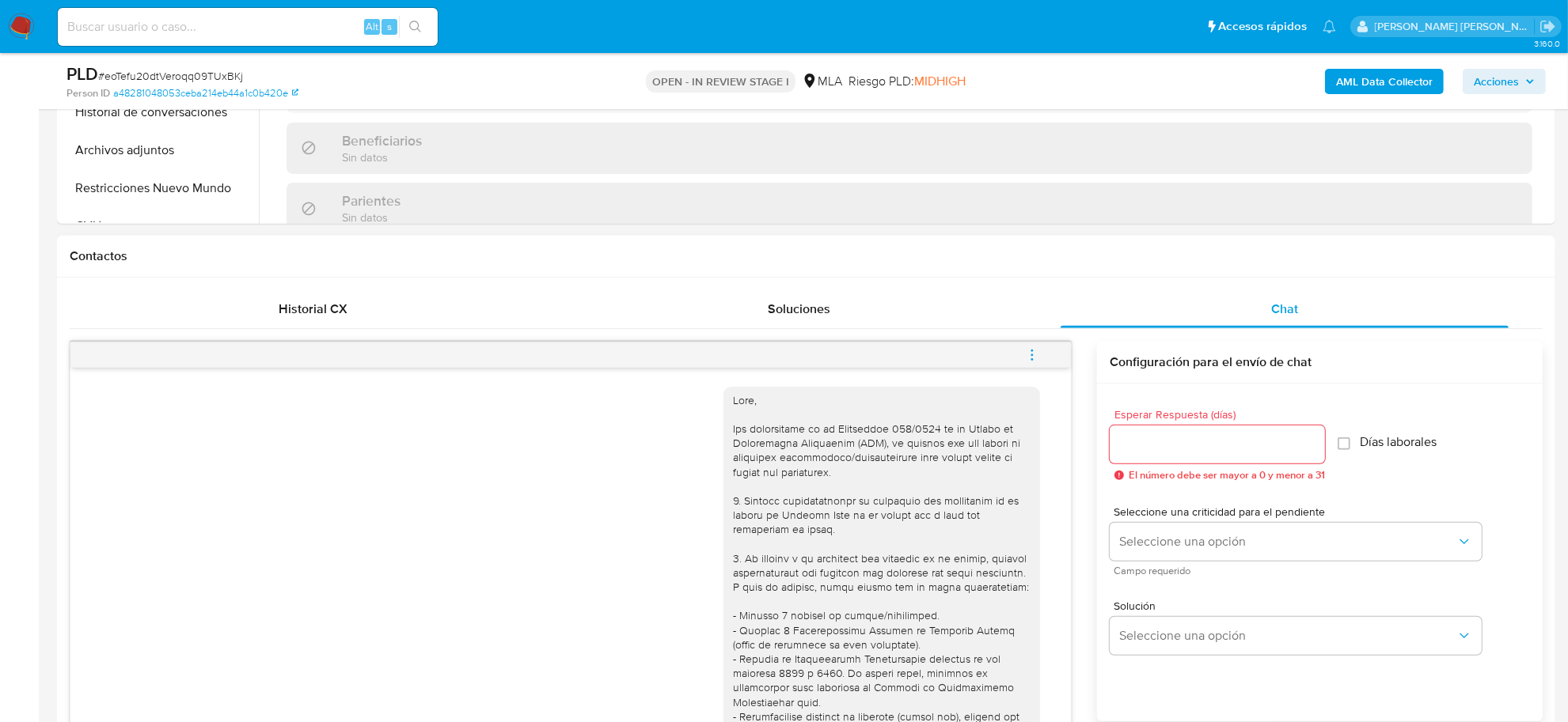
scroll to position [297, 0]
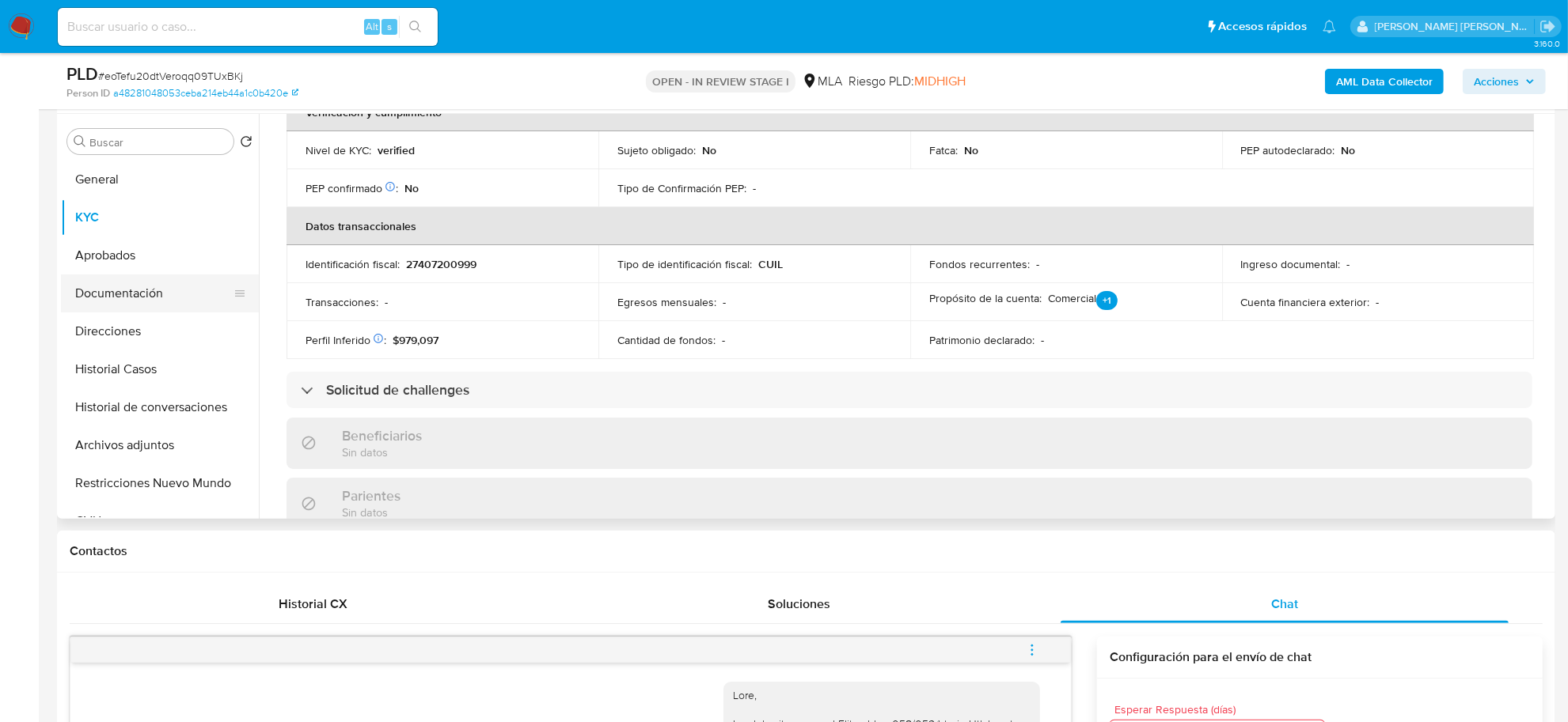
click at [129, 309] on button "Documentación" at bounding box center [154, 293] width 185 height 38
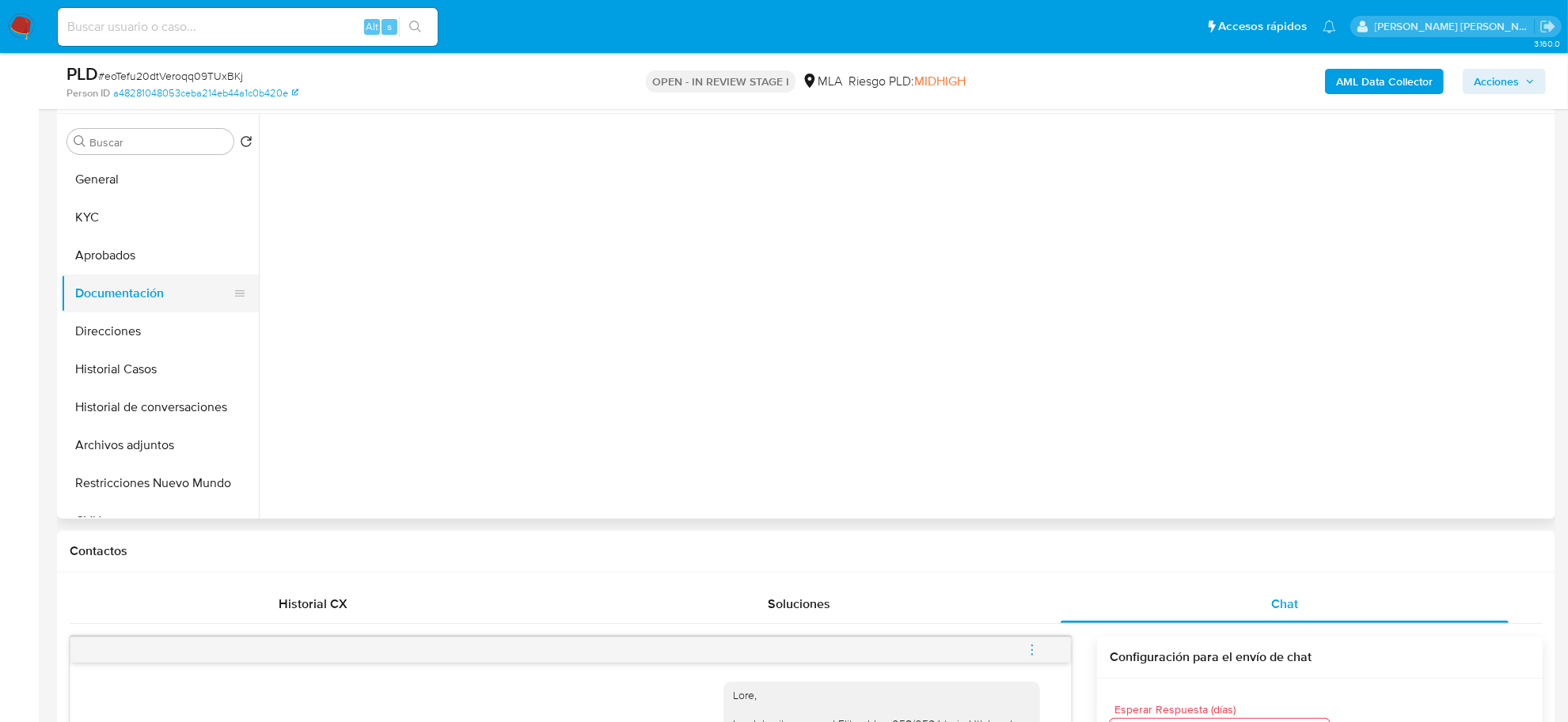
scroll to position [0, 0]
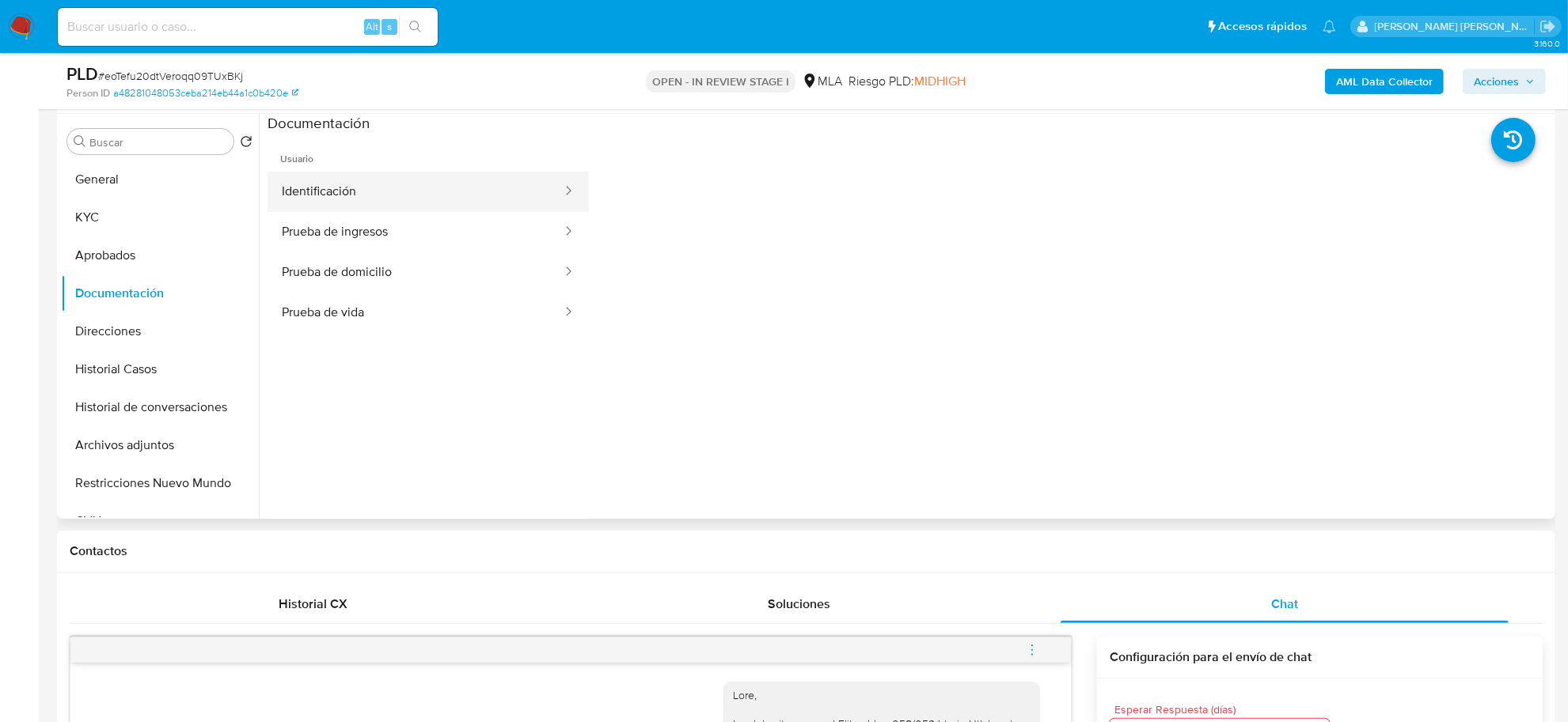
click at [433, 201] on button "Identificación" at bounding box center [415, 192] width 296 height 40
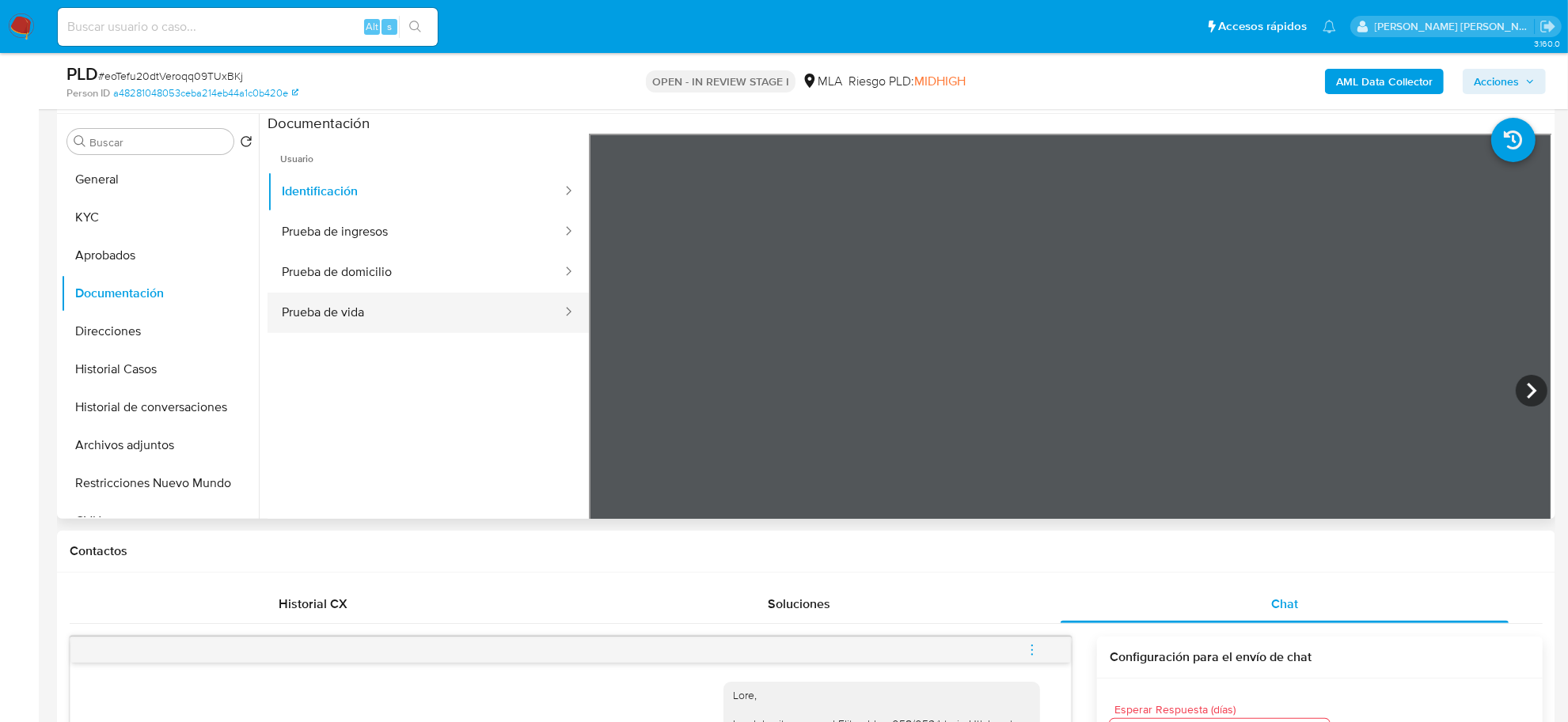
click at [399, 323] on button "Prueba de vida" at bounding box center [415, 312] width 296 height 40
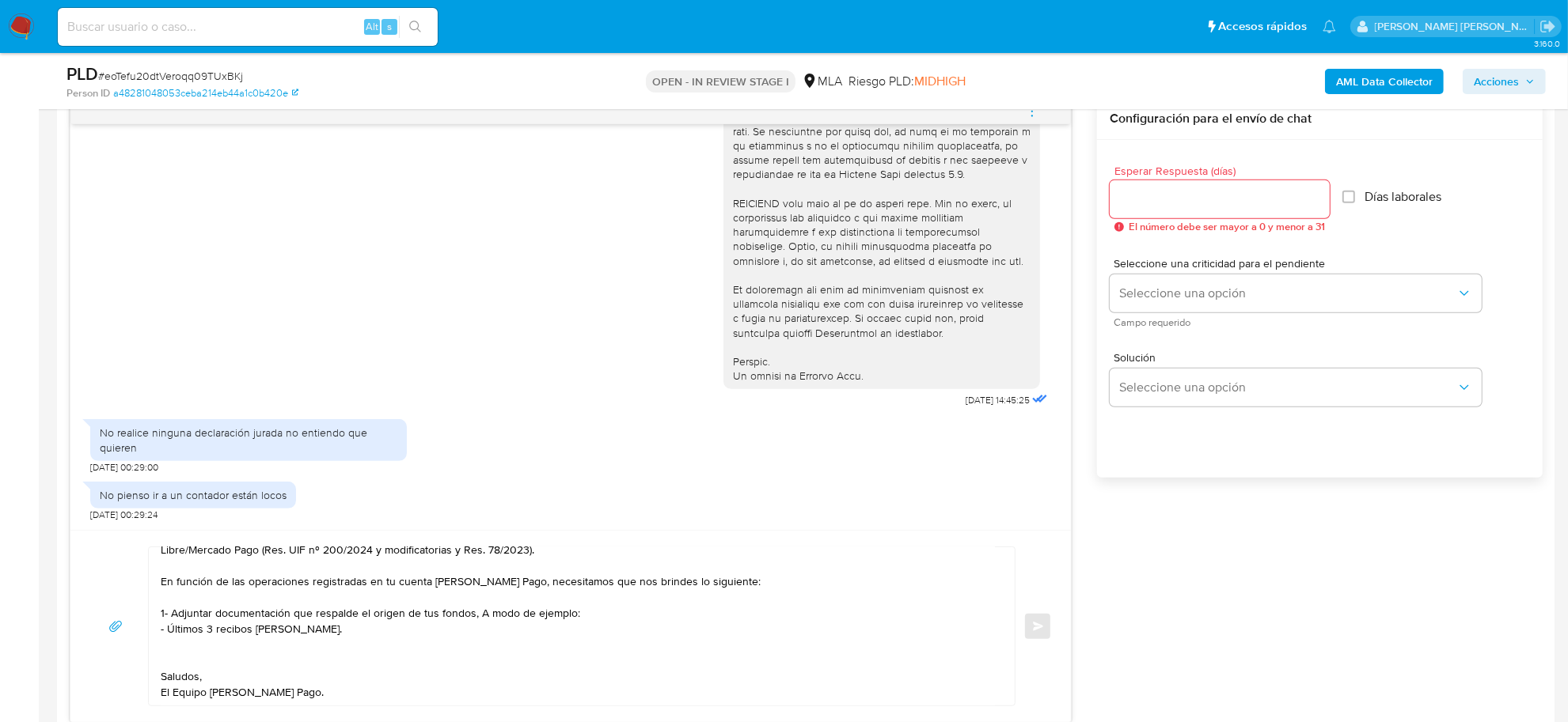
scroll to position [989, 0]
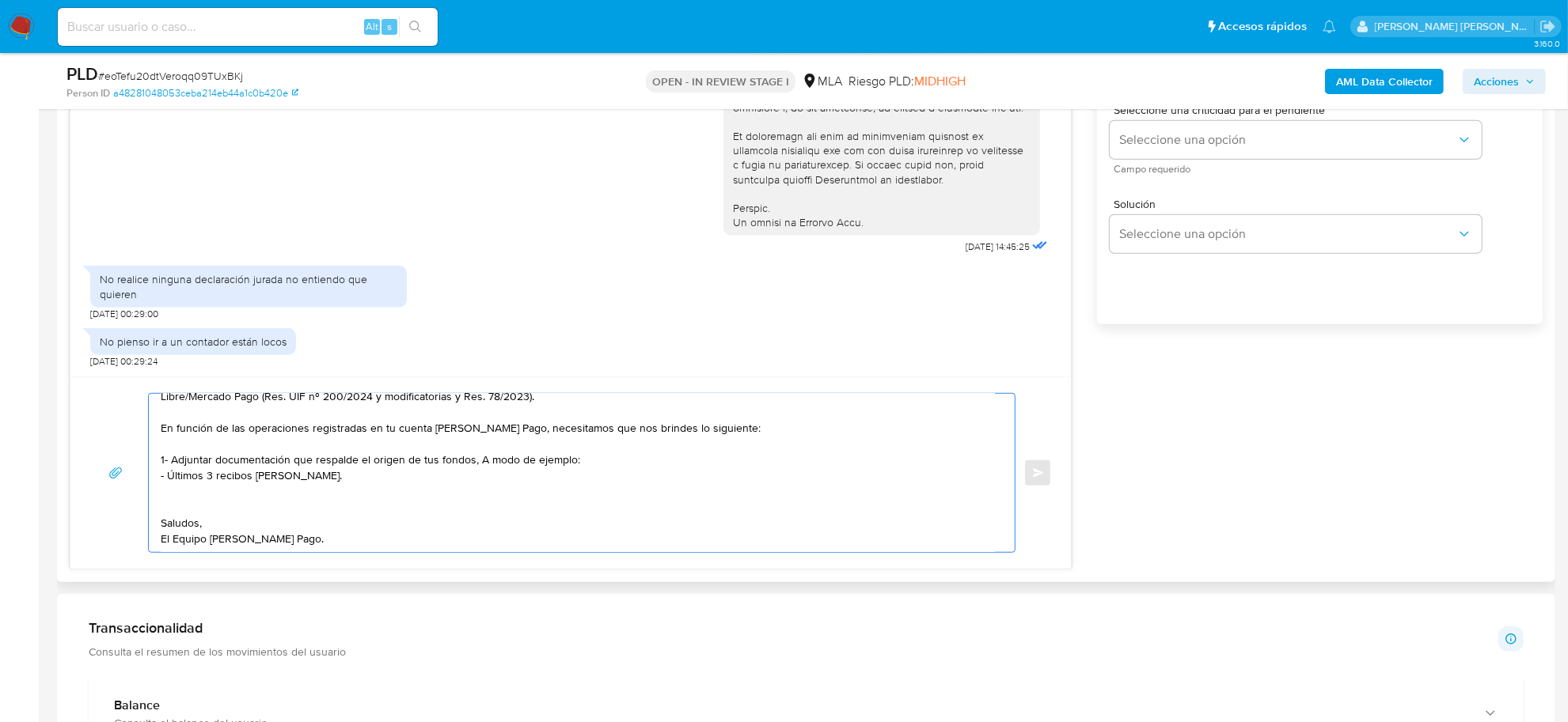
click at [208, 499] on textarea "Buen día Amy de Los Angeles Muchas gracias por tu respuesta. Queremos informart…" at bounding box center [578, 473] width 834 height 158
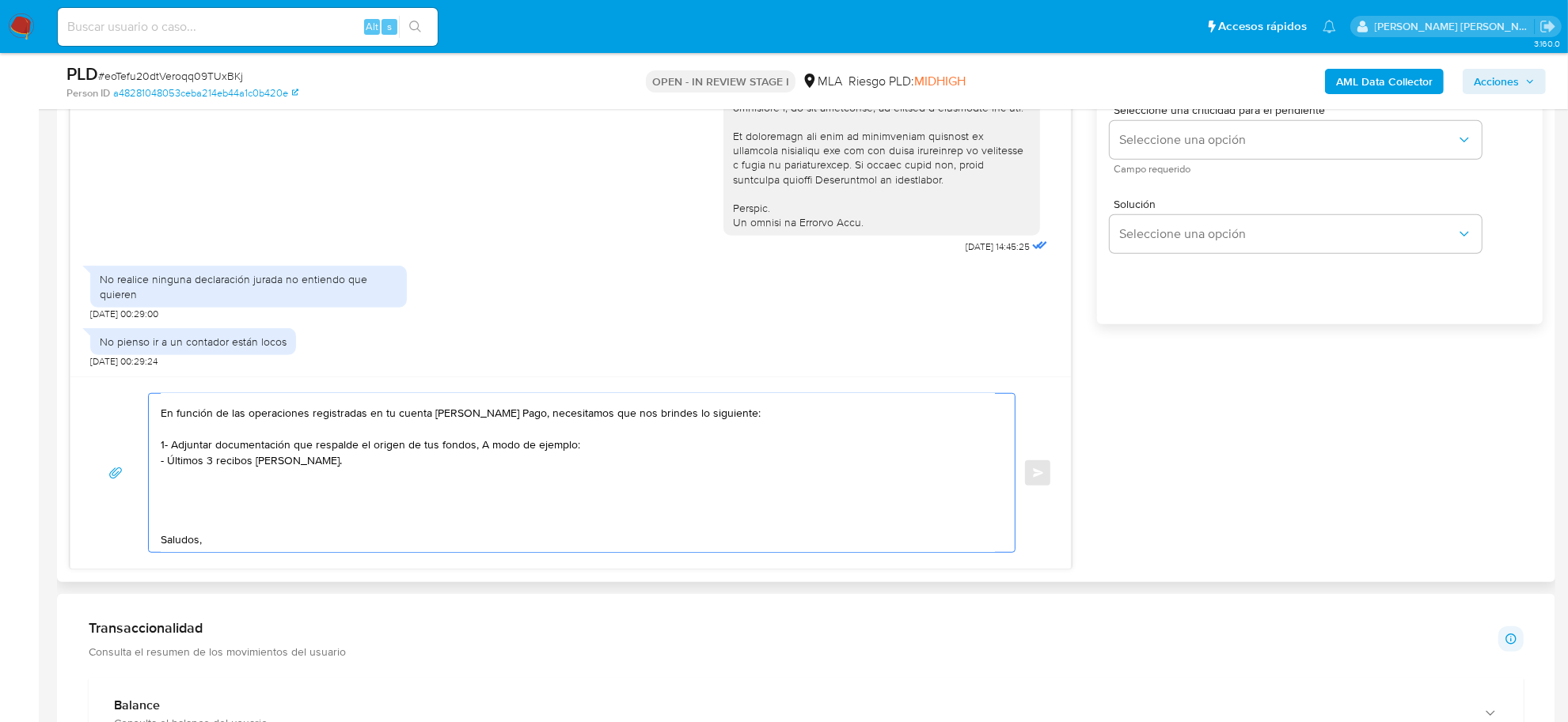
paste textarea "- Mariano Esteban Armanno CUIT 20393445255 (SIN ACTIVIDAD) , de quien recibe 15…"
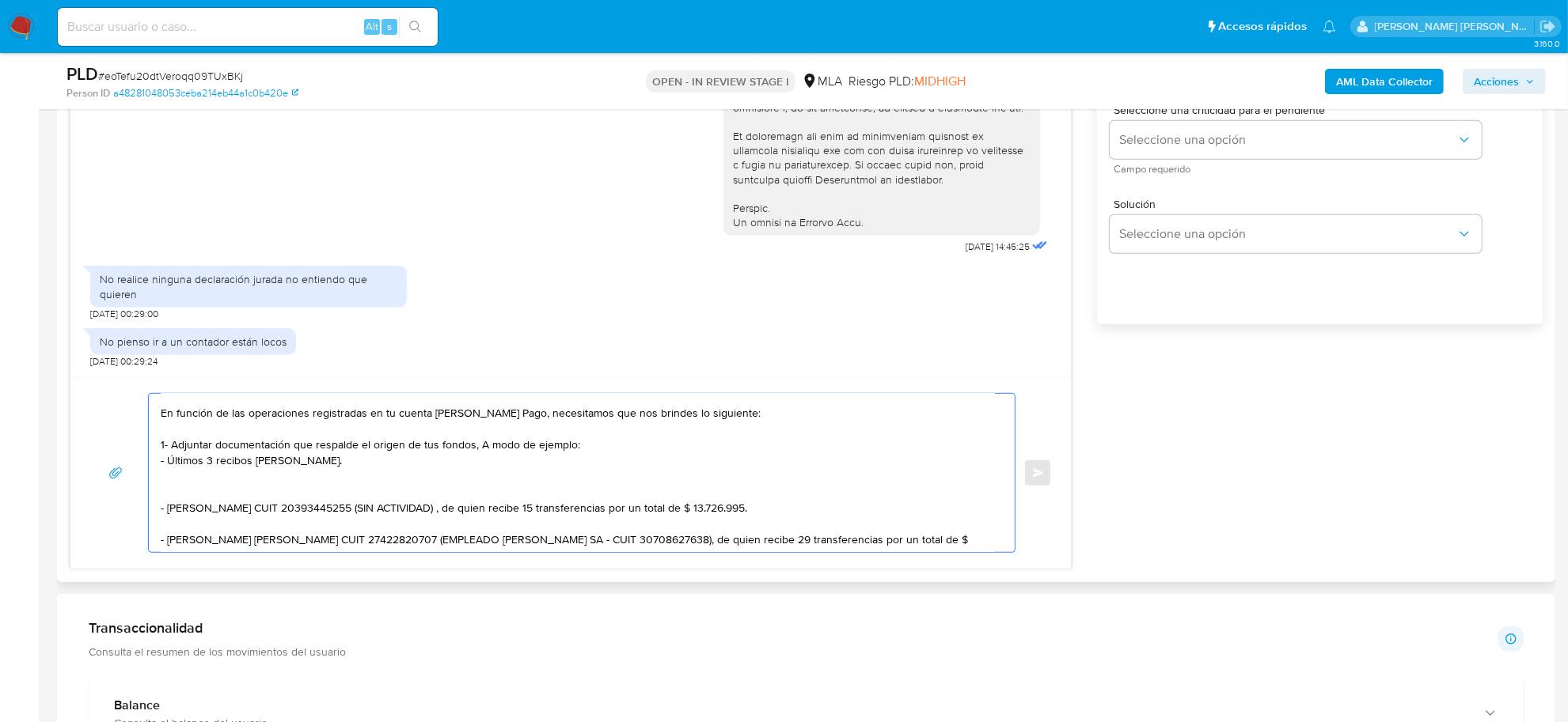
scroll to position [164, 0]
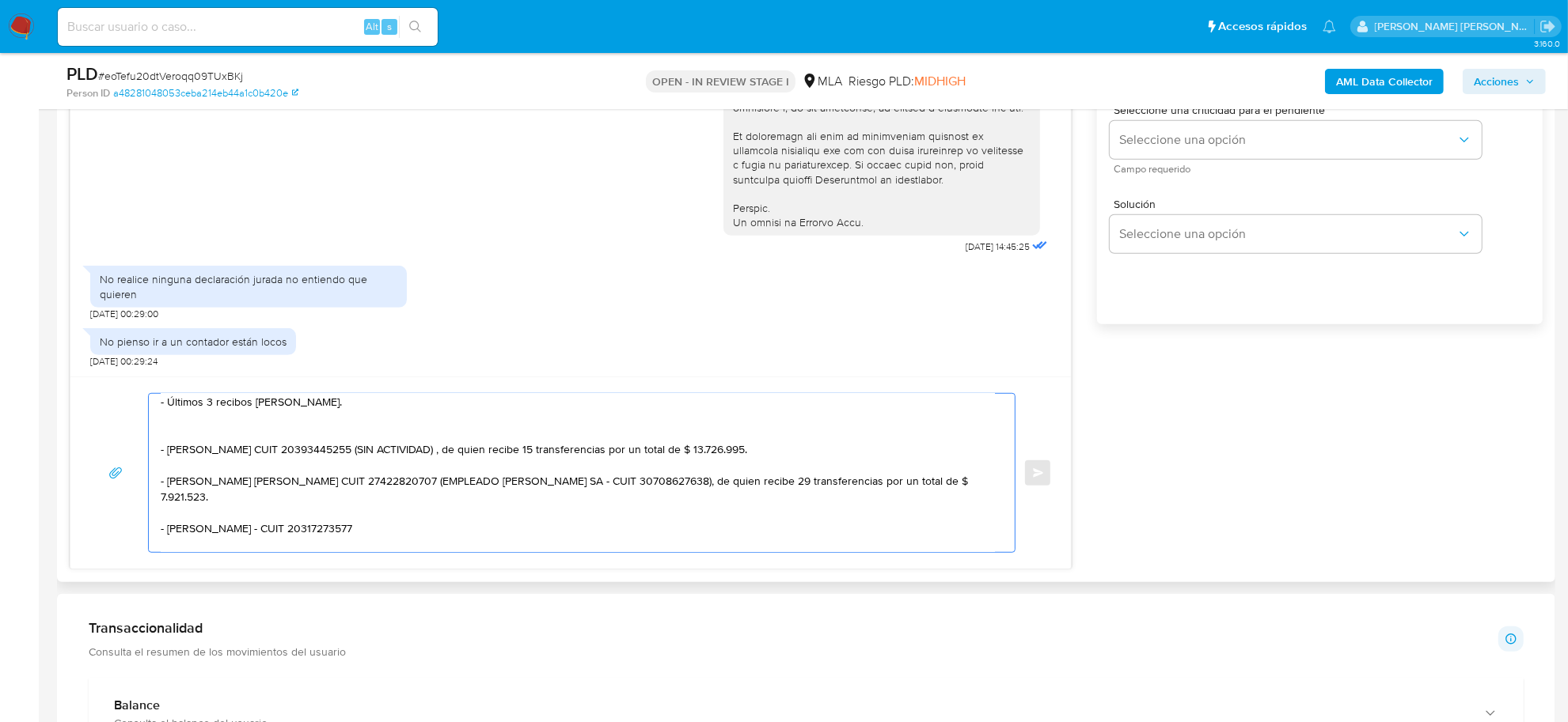
drag, startPoint x: 398, startPoint y: 452, endPoint x: 792, endPoint y: 448, distance: 394.0
click at [792, 448] on textarea "Buen día Amy de Los Angeles Muchas gracias por tu respuesta. Queremos informart…" at bounding box center [578, 473] width 834 height 158
drag, startPoint x: 417, startPoint y: 484, endPoint x: 431, endPoint y: 495, distance: 17.8
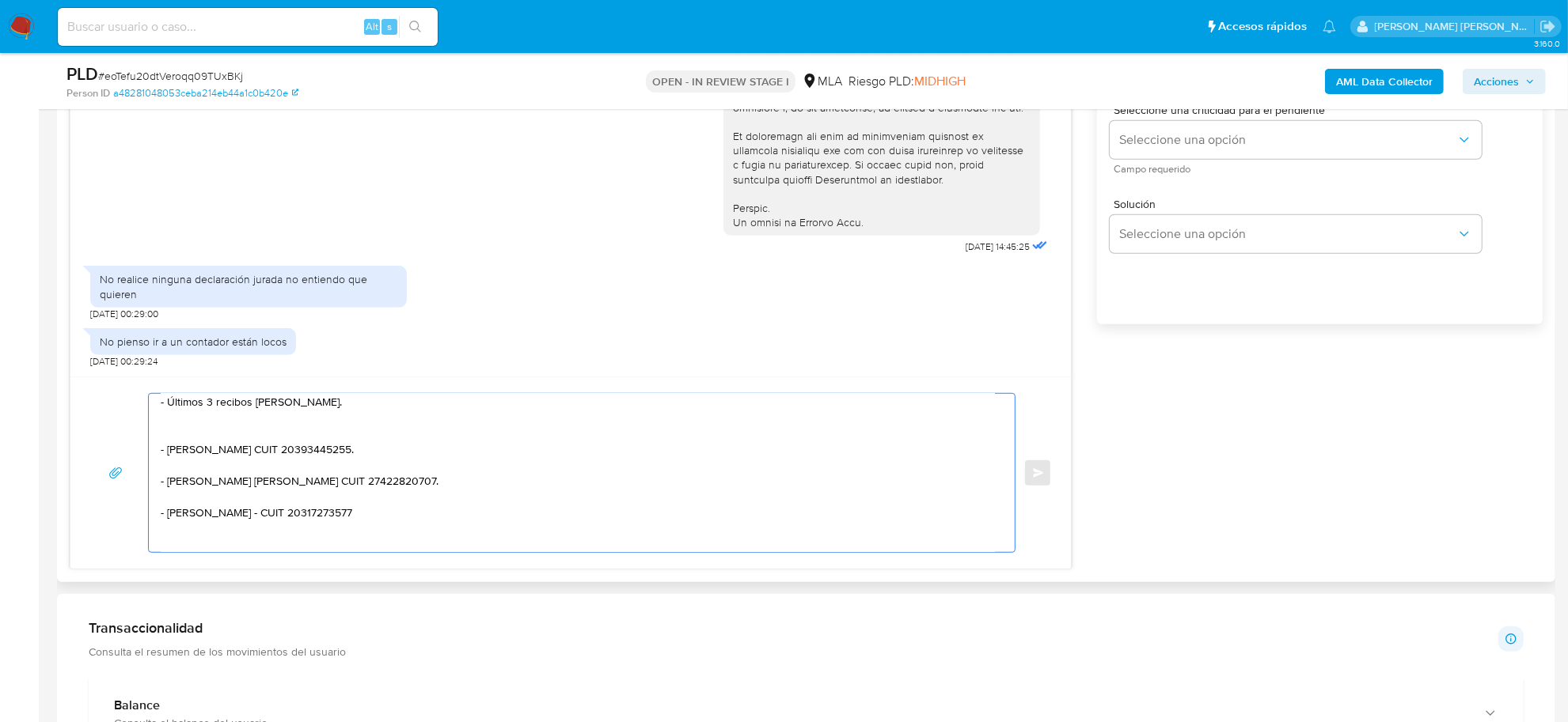
click at [386, 519] on textarea "Buen día Amy de Los Angeles Muchas gracias por tu respuesta. Queremos informart…" at bounding box center [578, 473] width 834 height 158
click at [175, 436] on textarea "Buen día Amy de Los Angeles Muchas gracias por tu respuesta. Queremos informart…" at bounding box center [578, 473] width 834 height 158
paste textarea "vínculo con las siguientes contrapartes con las que operaste, el motivo de las …"
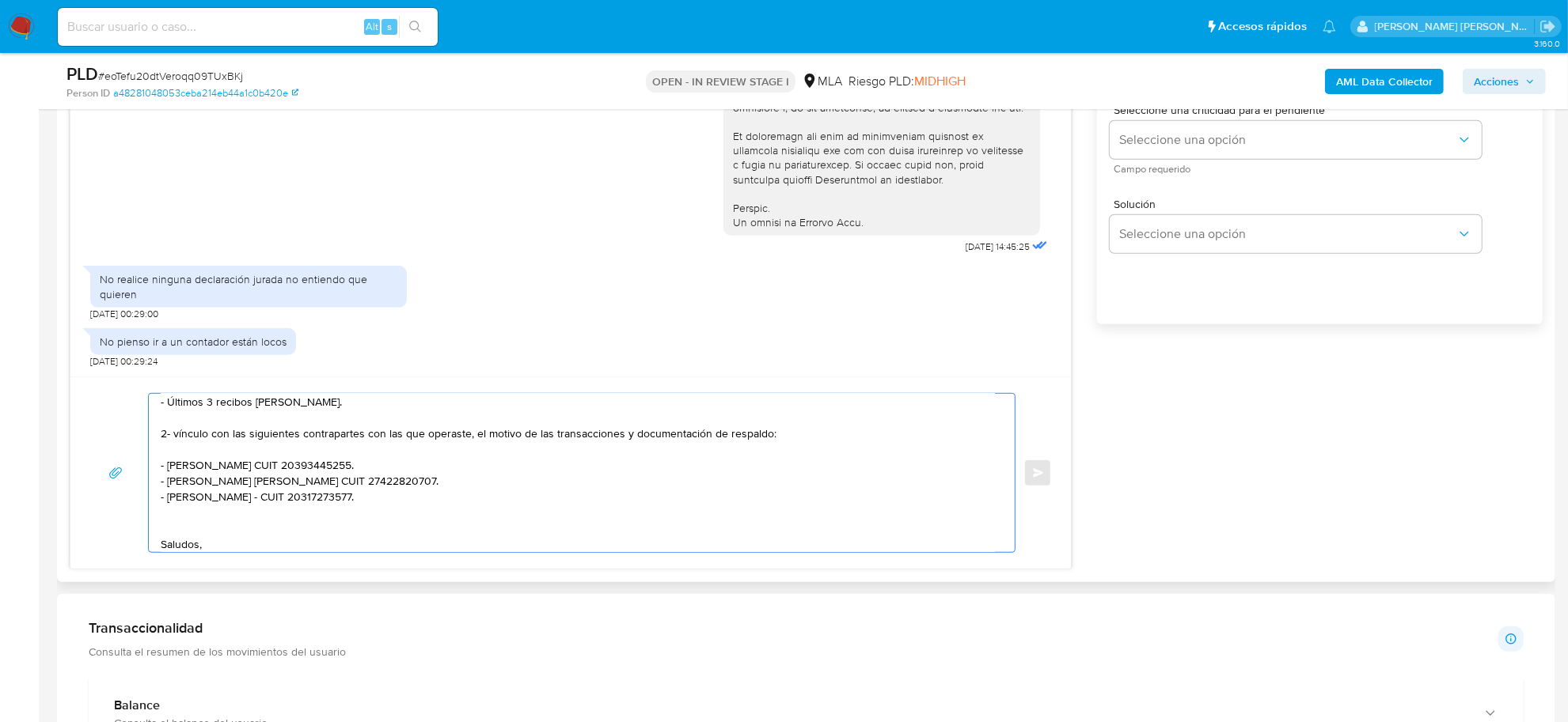
click at [175, 436] on textarea "Buen día Amy de Los Angeles Muchas gracias por tu respuesta. Queremos informart…" at bounding box center [578, 473] width 834 height 158
click at [188, 456] on textarea "Buen día Amy de Los Angeles Muchas gracias por tu respuesta. Queremos informart…" at bounding box center [578, 473] width 834 height 158
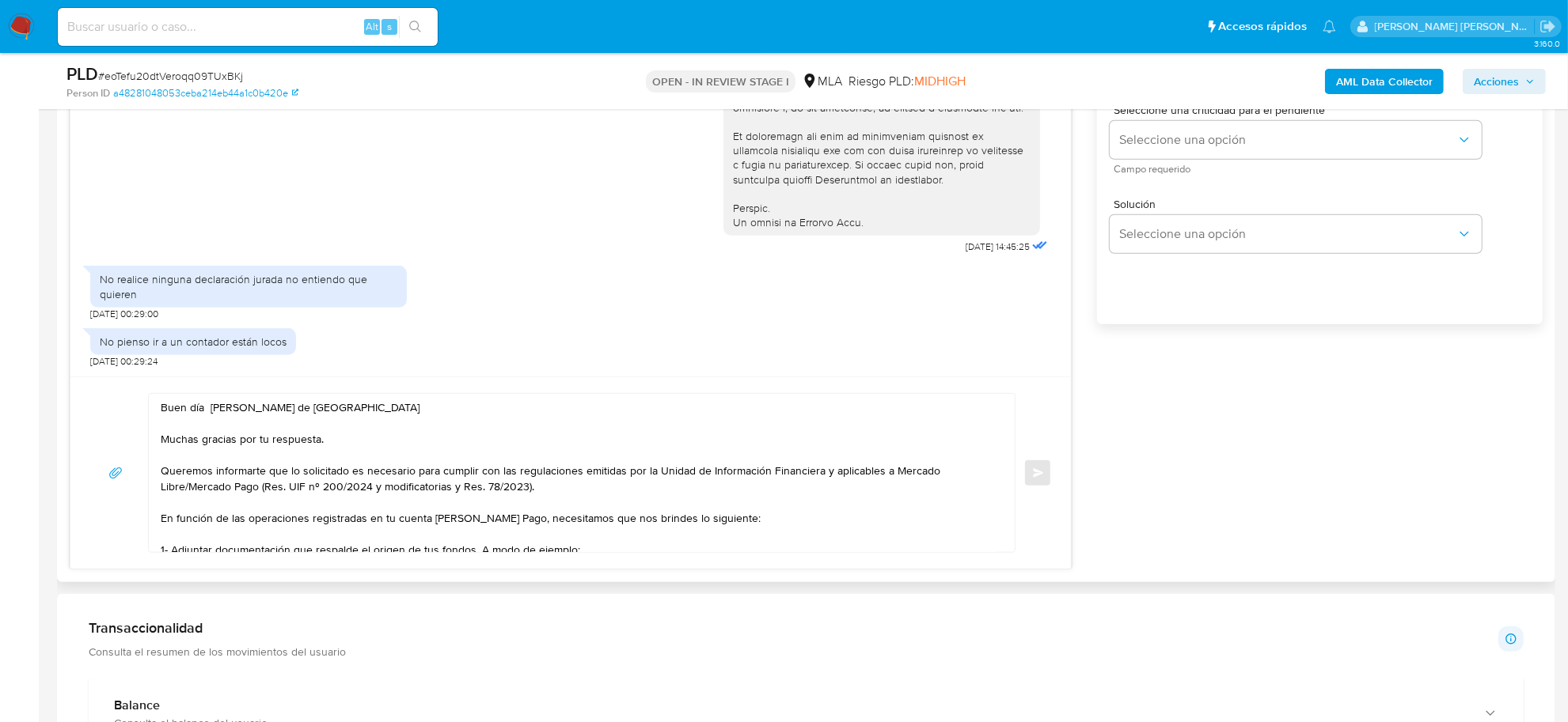
scroll to position [99, 0]
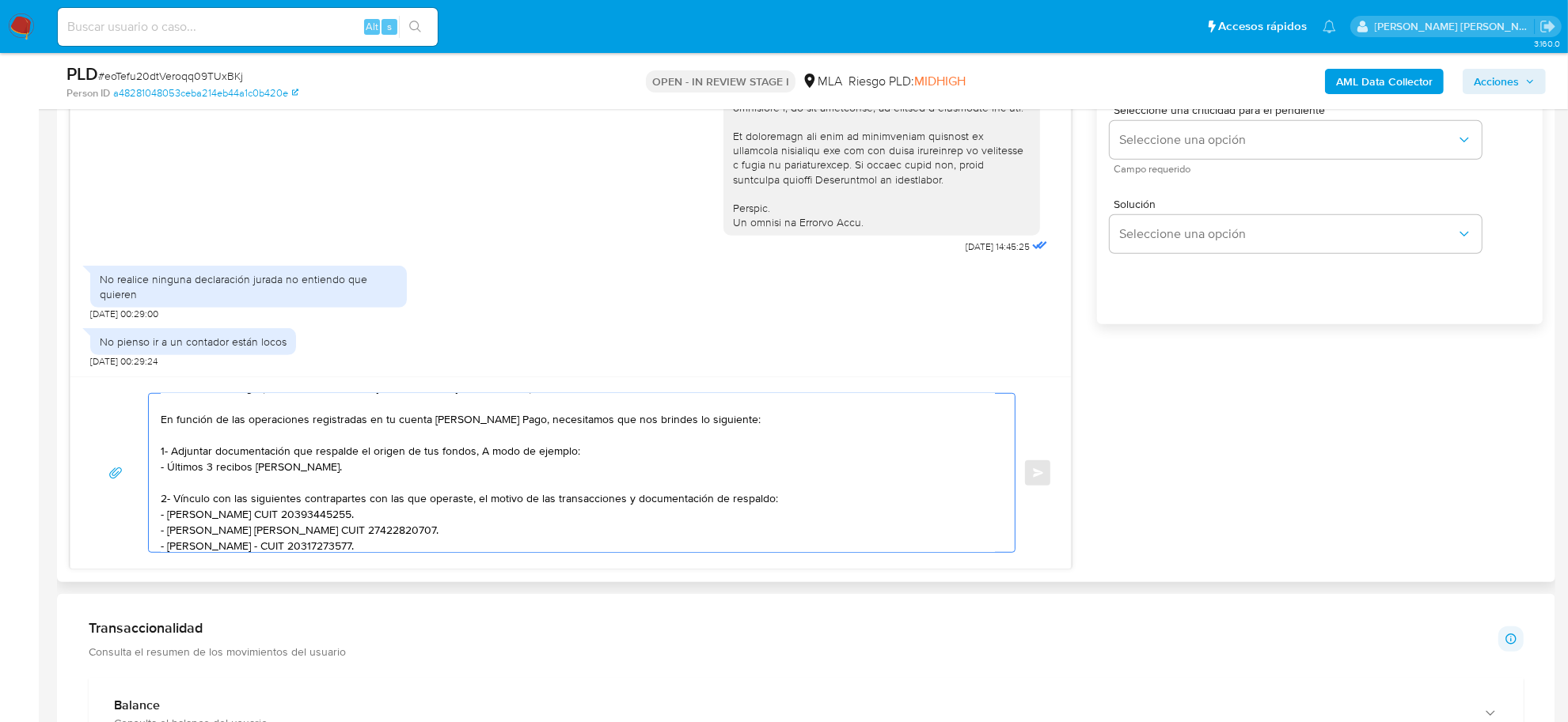
drag, startPoint x: 620, startPoint y: 499, endPoint x: 766, endPoint y: 503, distance: 146.1
click at [766, 503] on textarea "Buen día Amy de Los Angeles Muchas gracias por tu respuesta. Queremos informart…" at bounding box center [578, 473] width 834 height 158
click at [473, 499] on textarea "Buen día Amy de Los Angeles Muchas gracias por tu respuesta. Queremos informart…" at bounding box center [578, 473] width 834 height 158
click at [484, 515] on textarea "Buen día Amy de Los Angeles Muchas gracias por tu respuesta. Queremos informart…" at bounding box center [578, 473] width 834 height 158
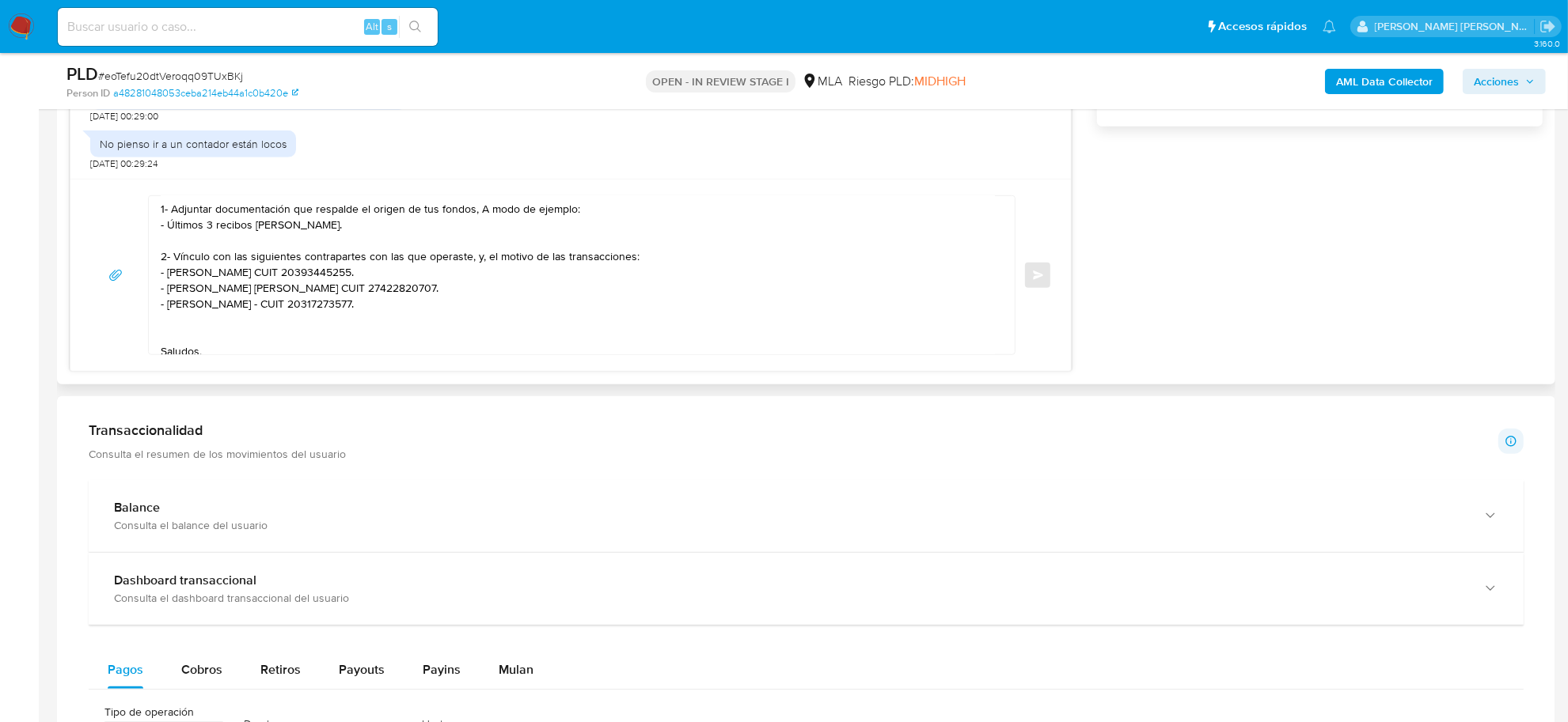
scroll to position [184, 0]
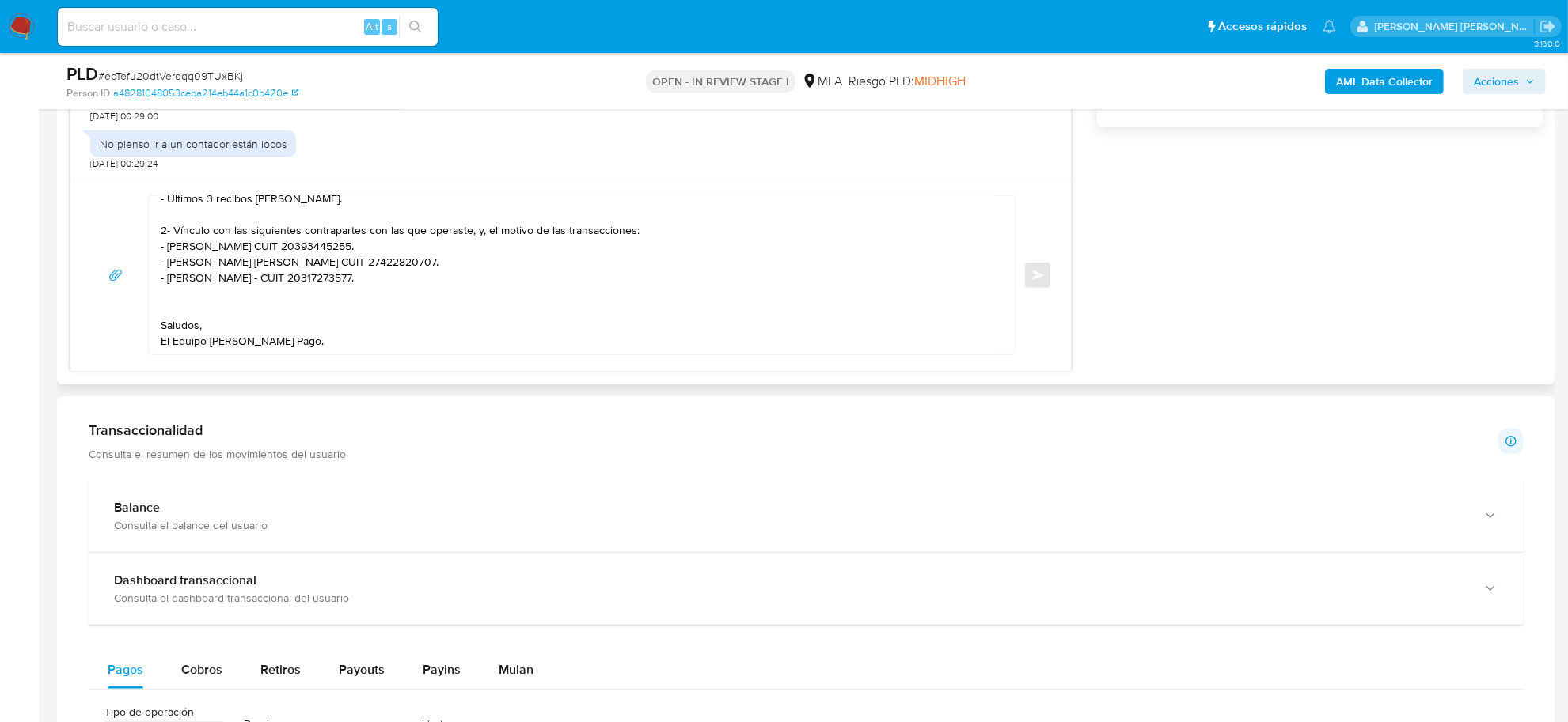
click at [184, 297] on textarea "Buen día Amy de Los Angeles Muchas gracias por tu respuesta. Queremos informart…" at bounding box center [578, 275] width 834 height 158
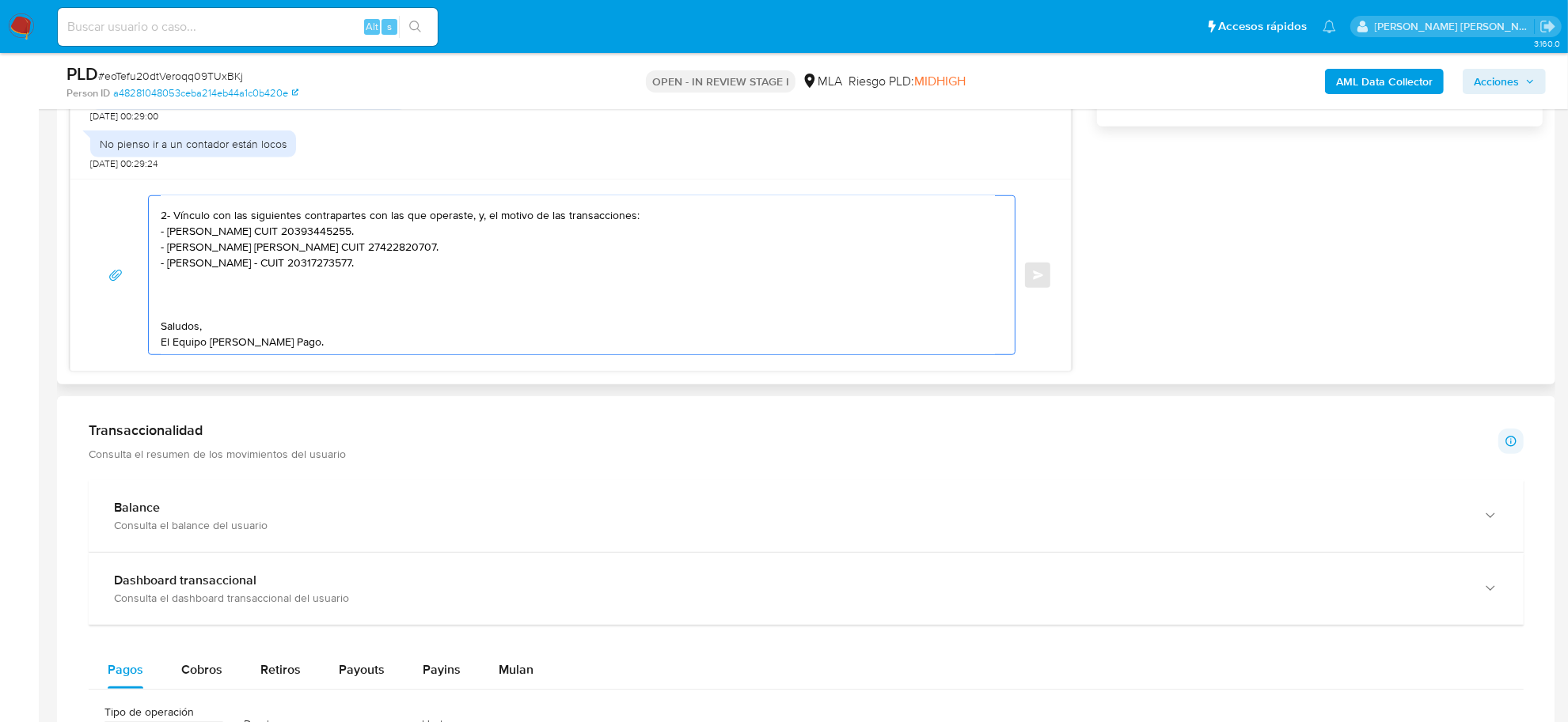
paste textarea "Es importante que sepas que, en caso de no responder a lo solicitado o si lo pr…"
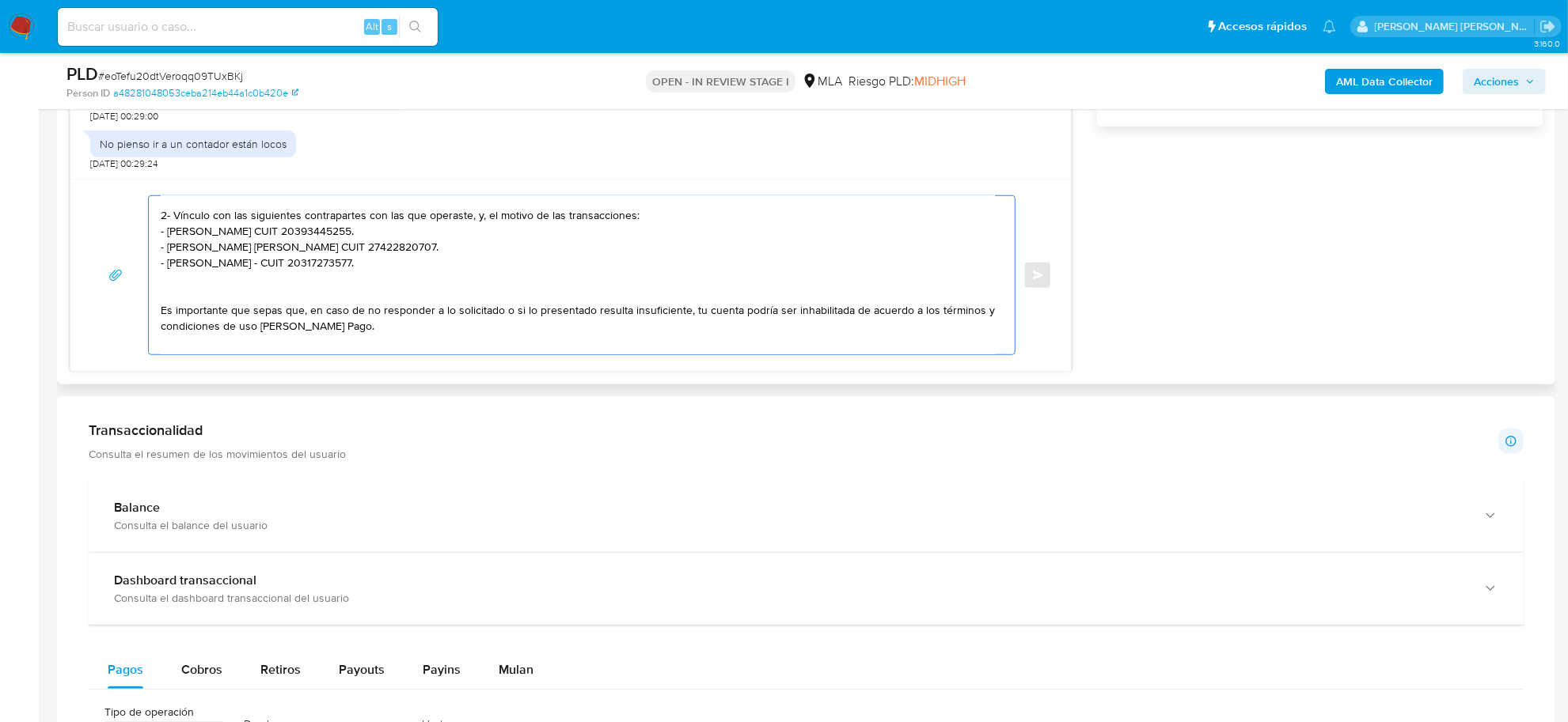
click at [208, 294] on textarea "Buen día Amy de Los Angeles Muchas gracias por tu respuesta. Queremos informart…" at bounding box center [578, 275] width 834 height 158
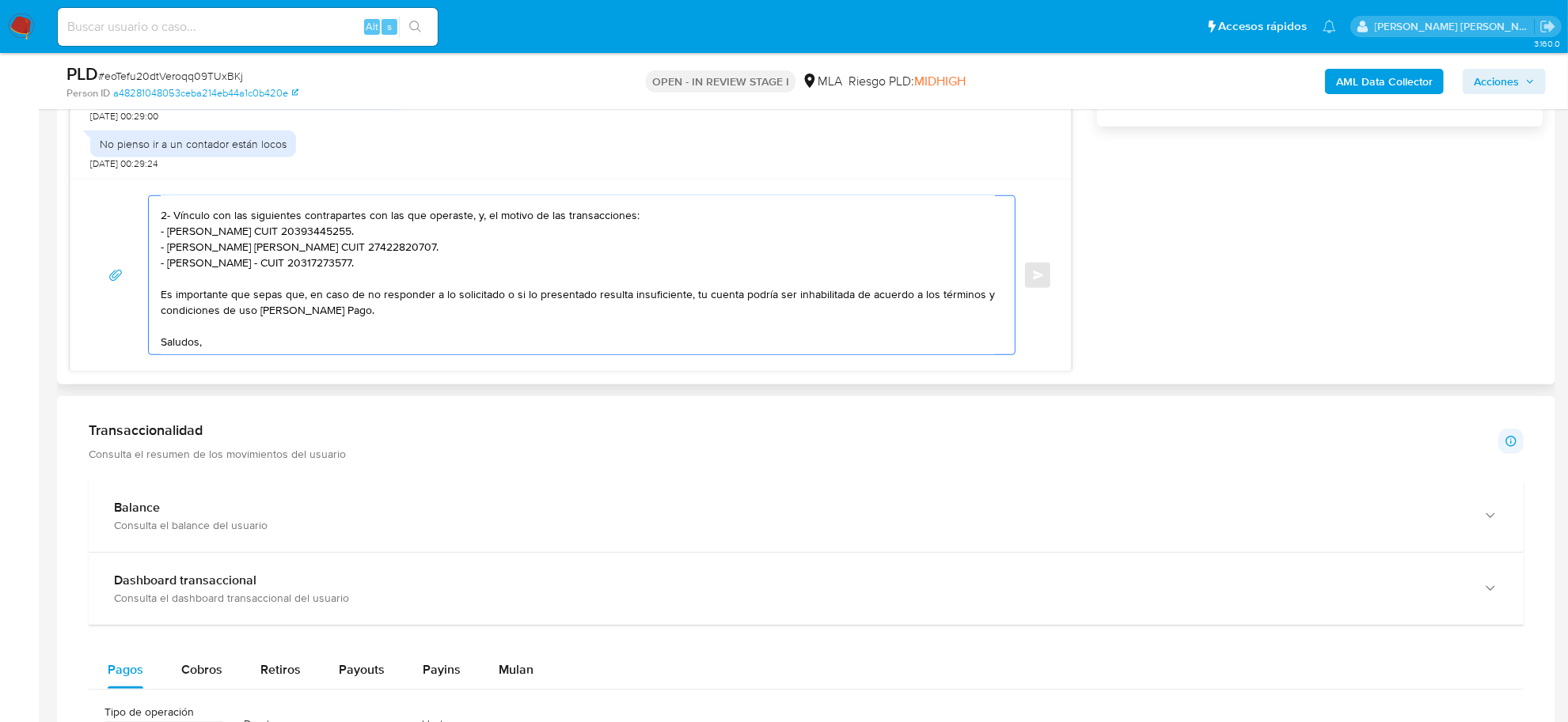
click at [221, 325] on textarea "Buen día Amy de Los Angeles Muchas gracias por tu respuesta. Queremos informart…" at bounding box center [578, 275] width 834 height 158
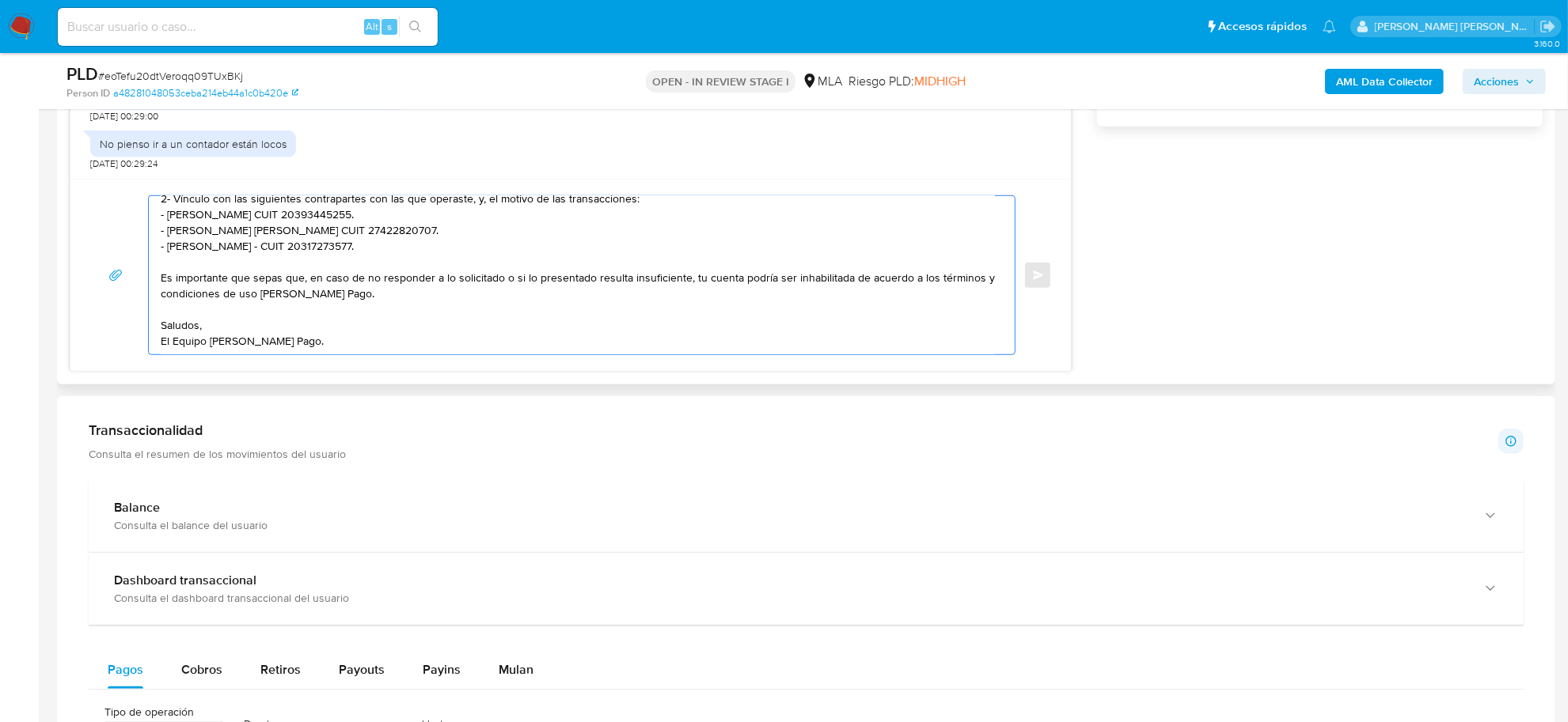
scroll to position [216, 0]
click at [214, 350] on textarea "Buen día Amy de Los Angeles Muchas gracias por tu respuesta. Queremos informart…" at bounding box center [578, 275] width 834 height 158
click at [193, 314] on textarea "Buen día Amy de Los Angeles Muchas gracias por tu respuesta. Queremos informart…" at bounding box center [578, 275] width 834 height 158
click at [247, 322] on textarea at bounding box center [578, 275] width 834 height 158
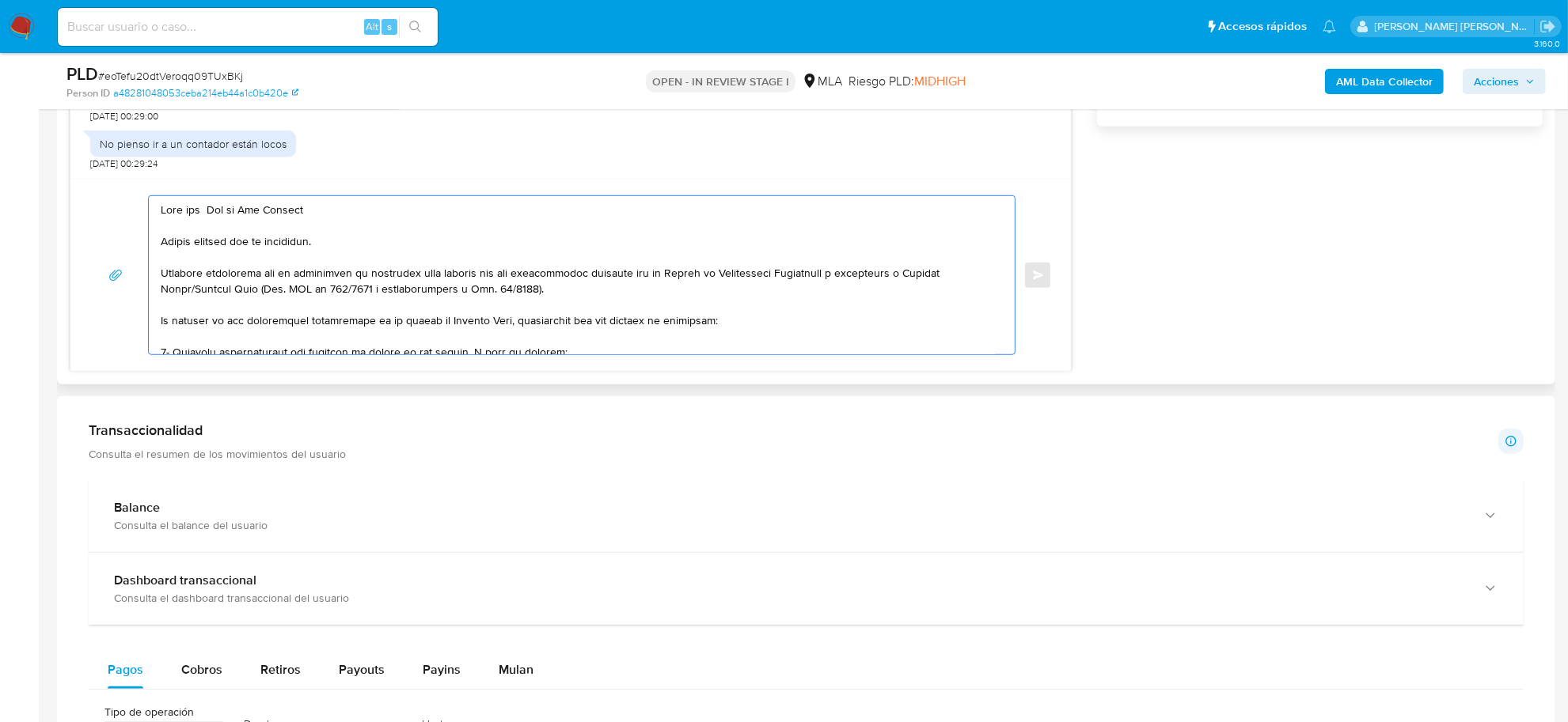
scroll to position [989, 0]
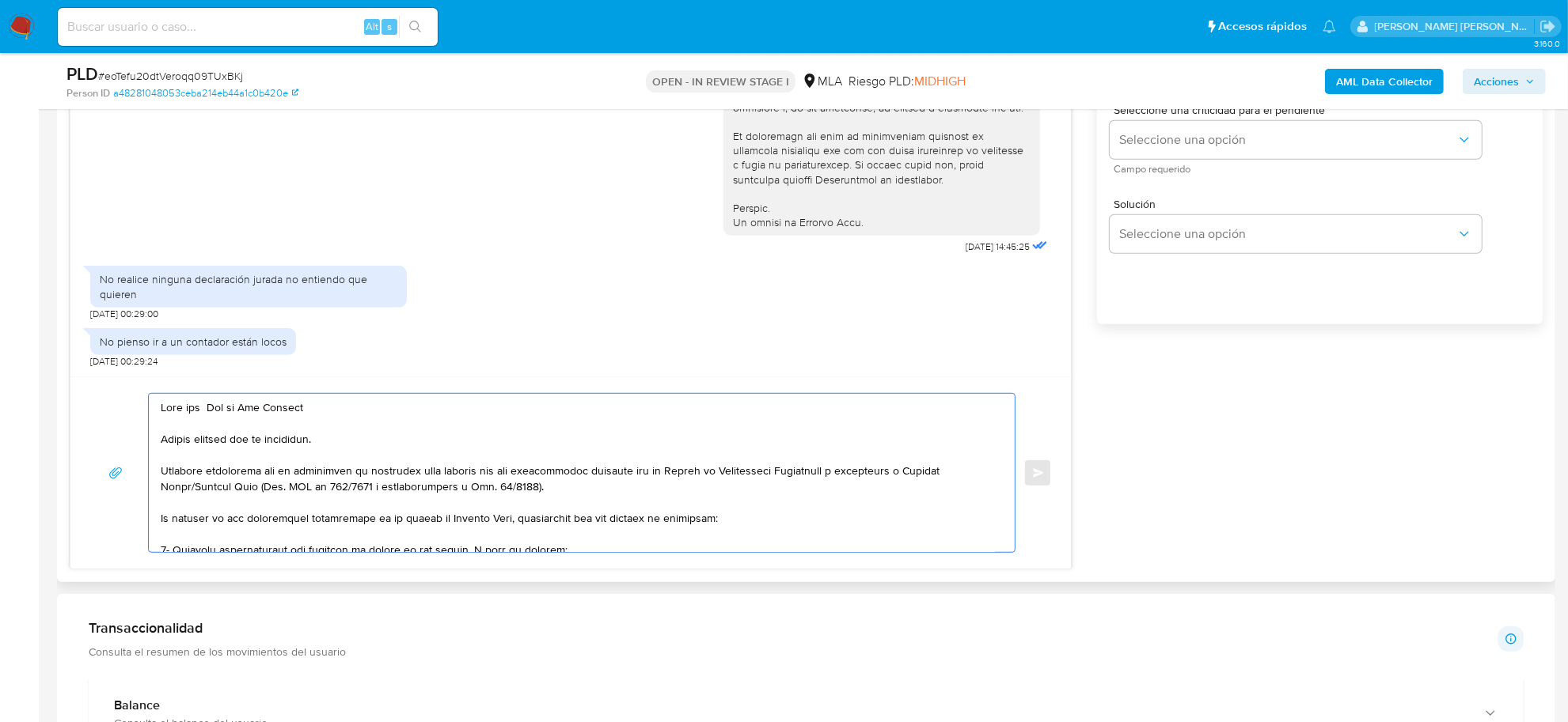
click at [575, 493] on textarea at bounding box center [578, 473] width 834 height 158
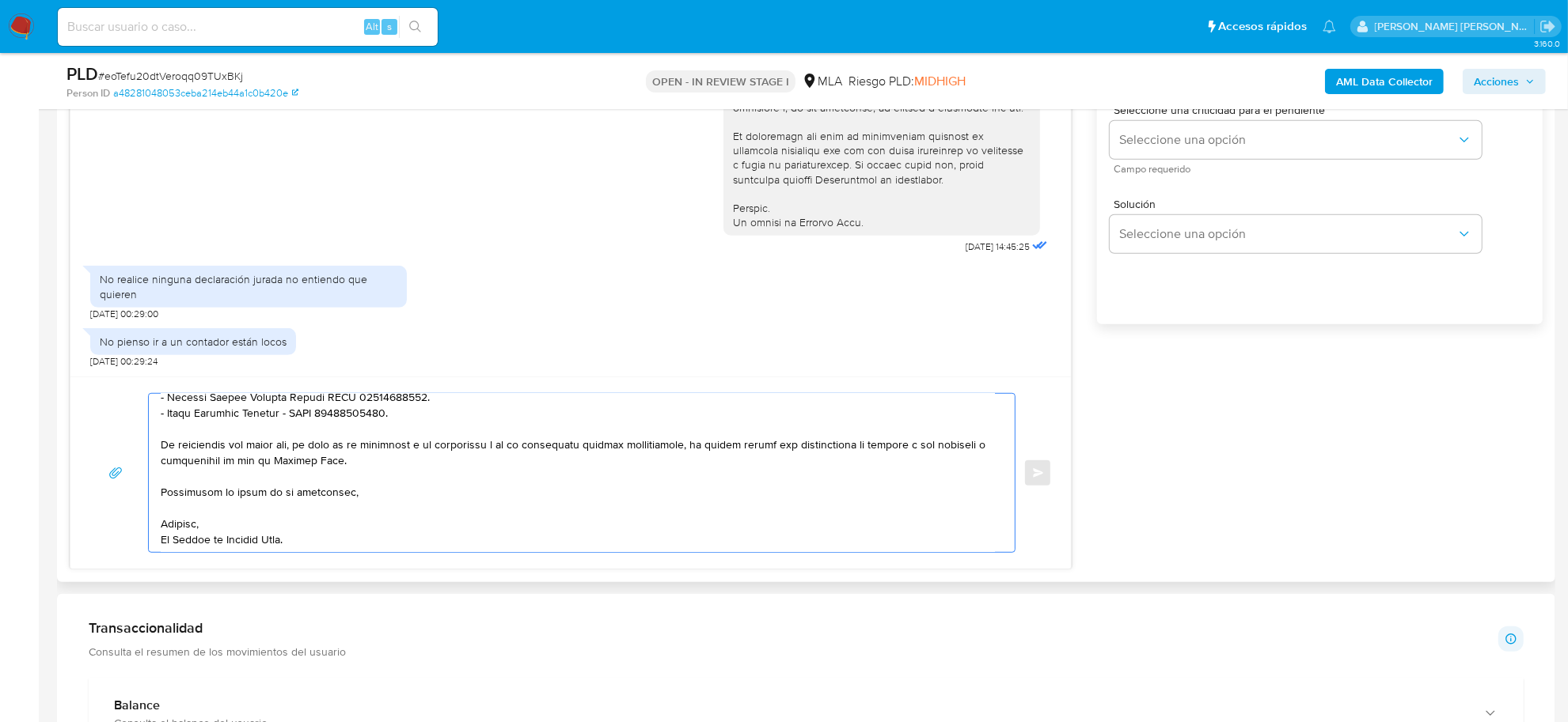
scroll to position [791, 0]
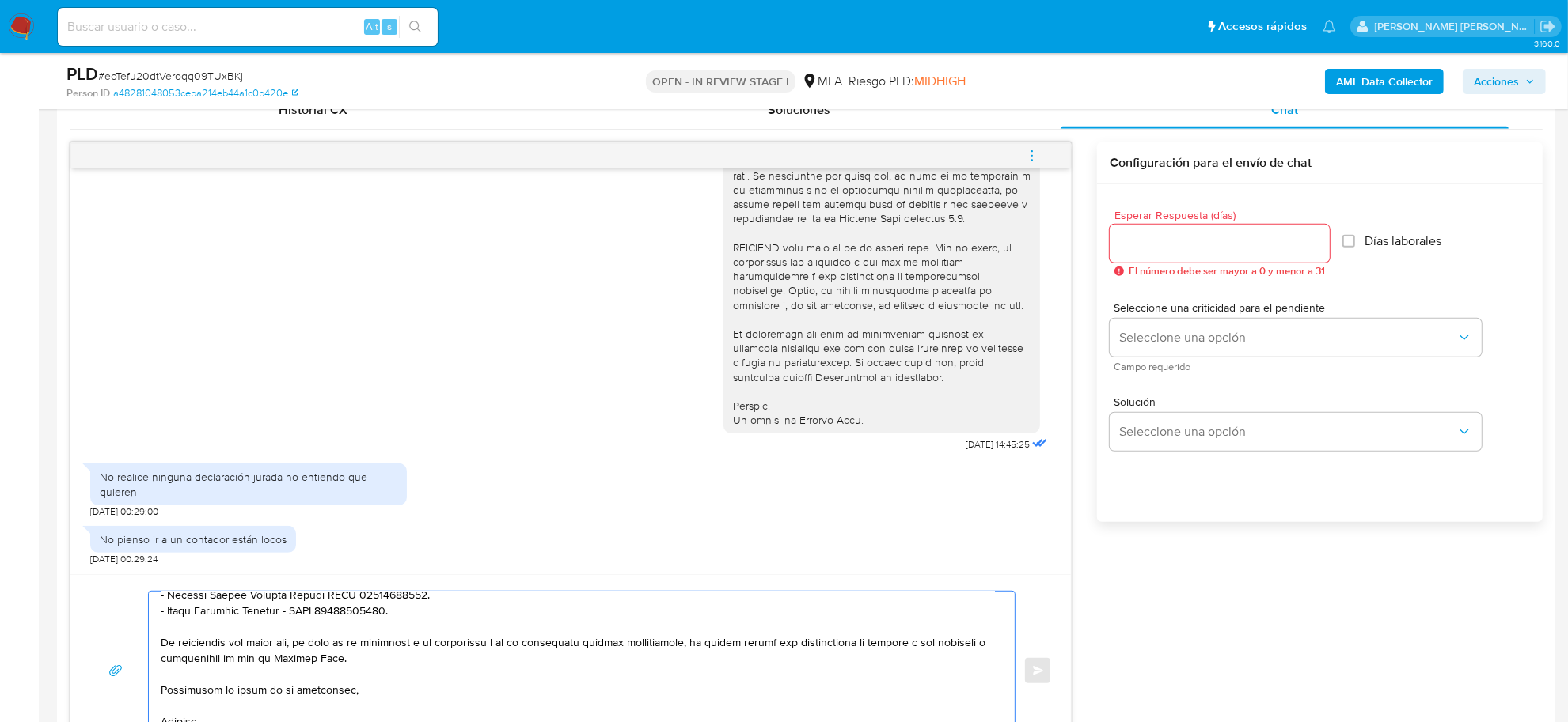
type textarea "Buen día Amy de Los Angeles Muchas gracias por tu respuesta. Queremos informart…"
click at [1161, 238] on input "Esperar Respuesta (días)" at bounding box center [1219, 243] width 220 height 21
type input "2"
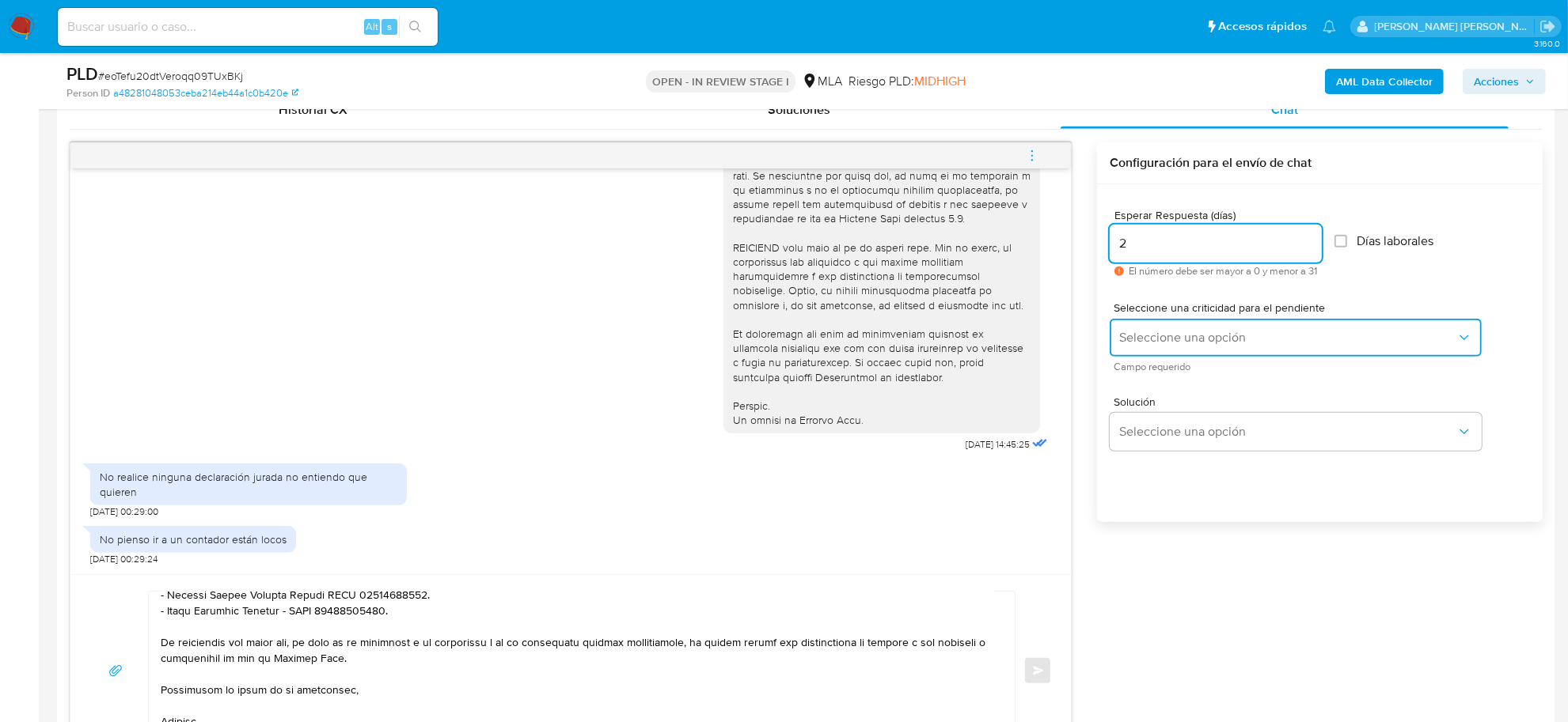
click at [1215, 325] on button "Seleccione una opción" at bounding box center [1295, 337] width 372 height 38
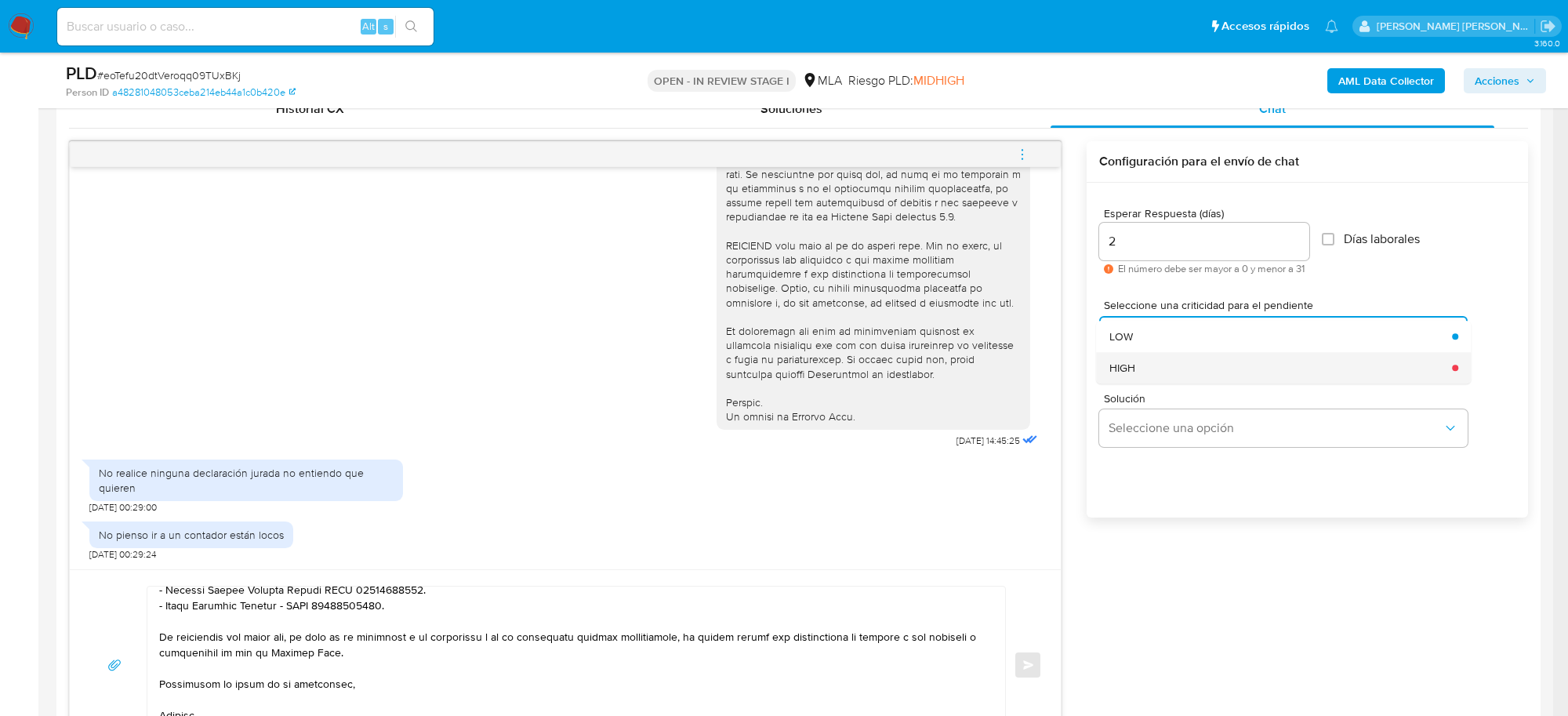
click at [1162, 363] on div "HIGH" at bounding box center [1277, 367] width 334 height 31
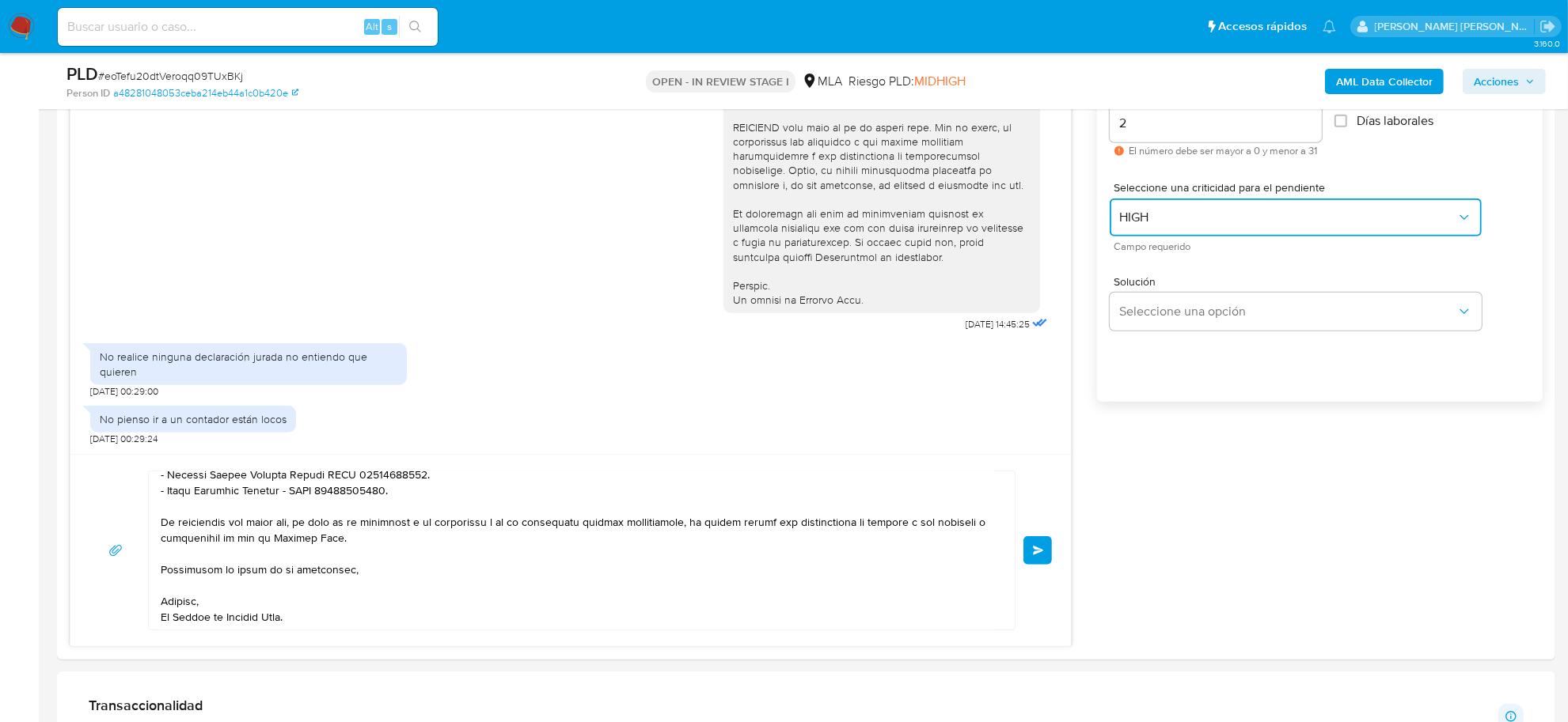
scroll to position [1087, 0]
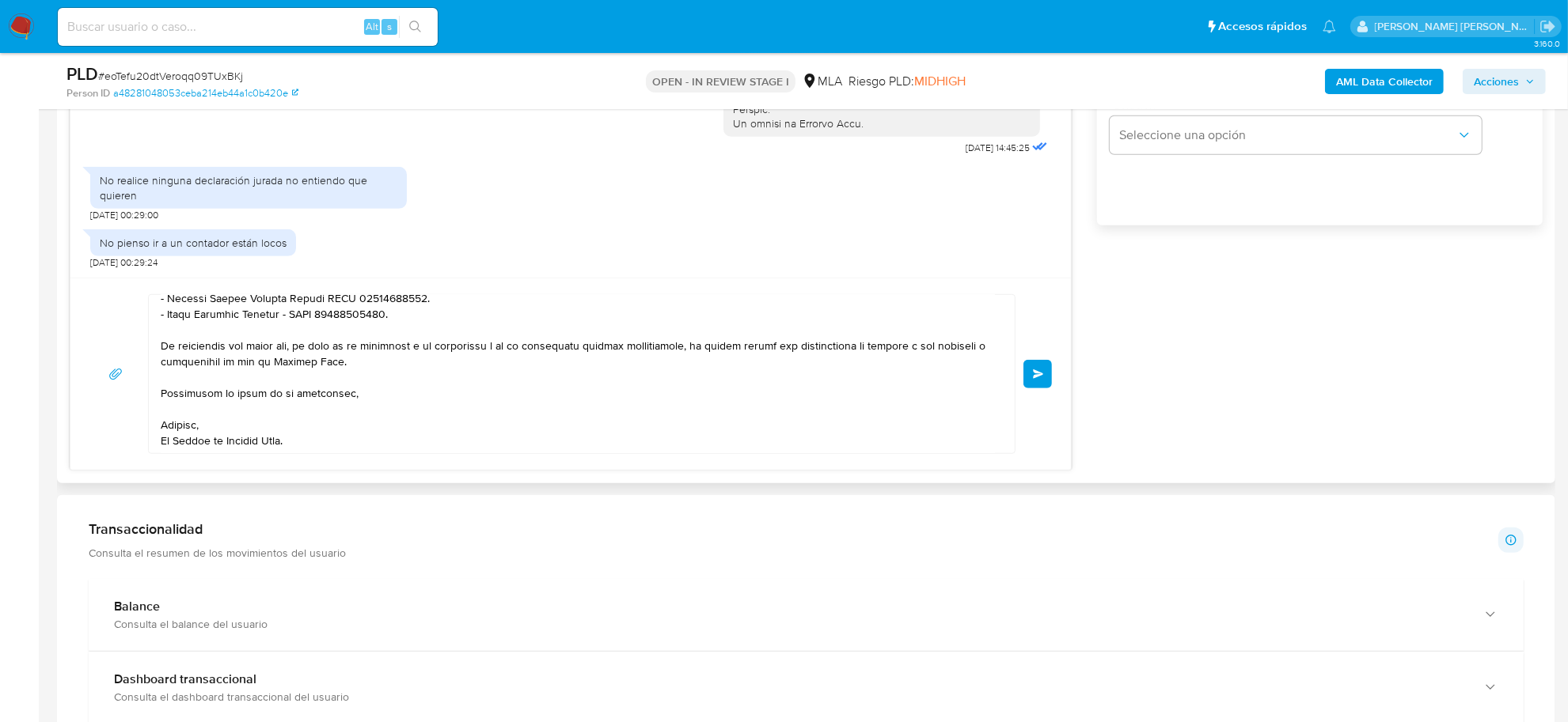
click at [1026, 376] on button "Enviar" at bounding box center [1037, 374] width 29 height 29
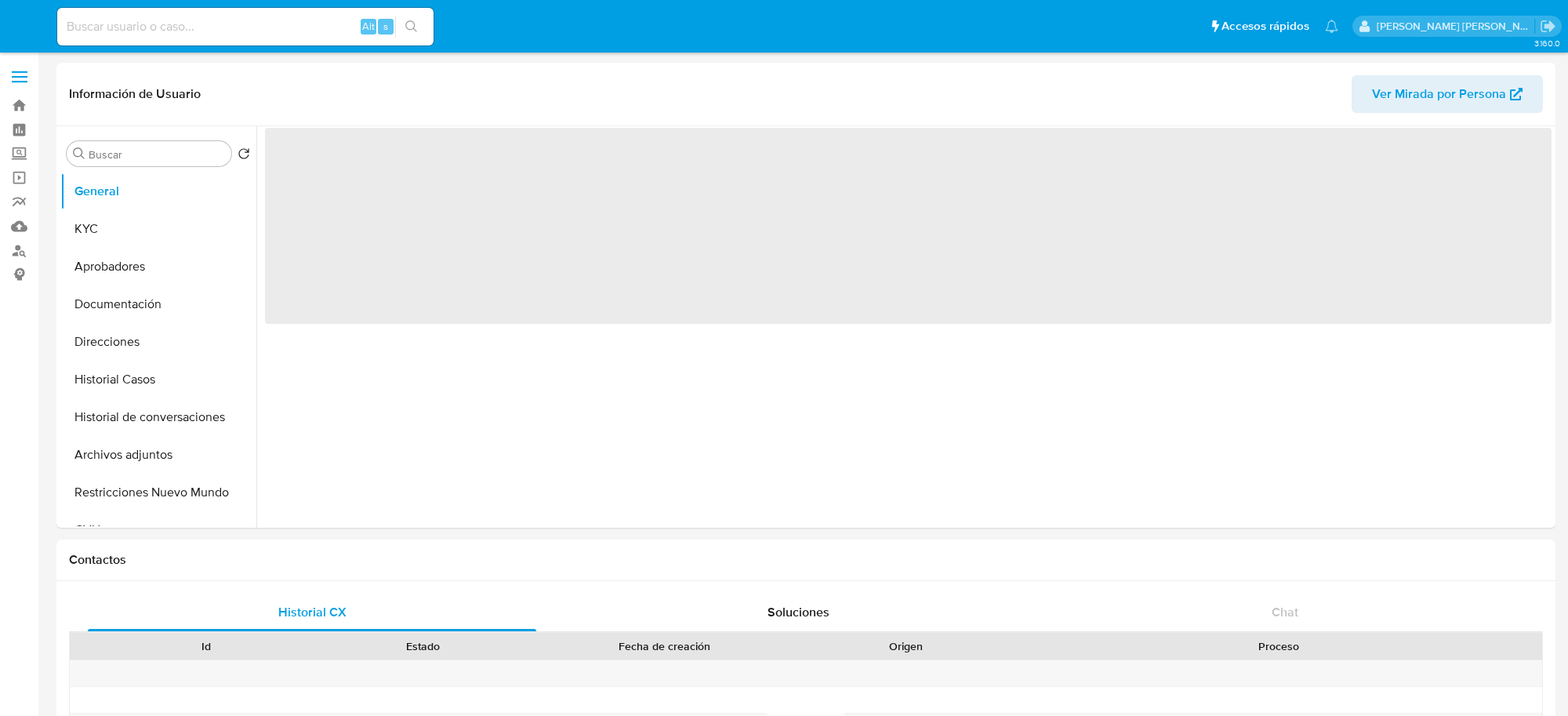
select select "10"
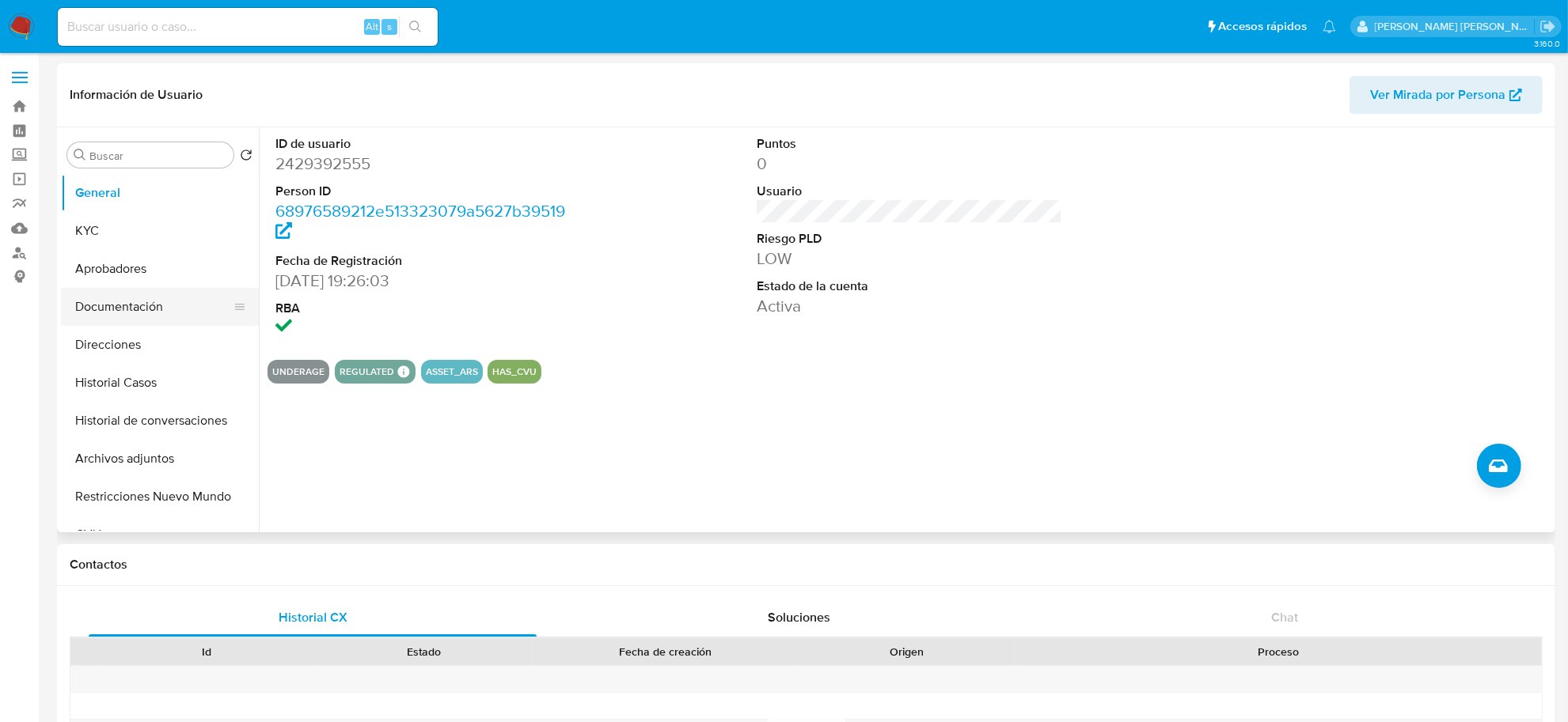
click at [121, 306] on button "Documentación" at bounding box center [154, 307] width 185 height 38
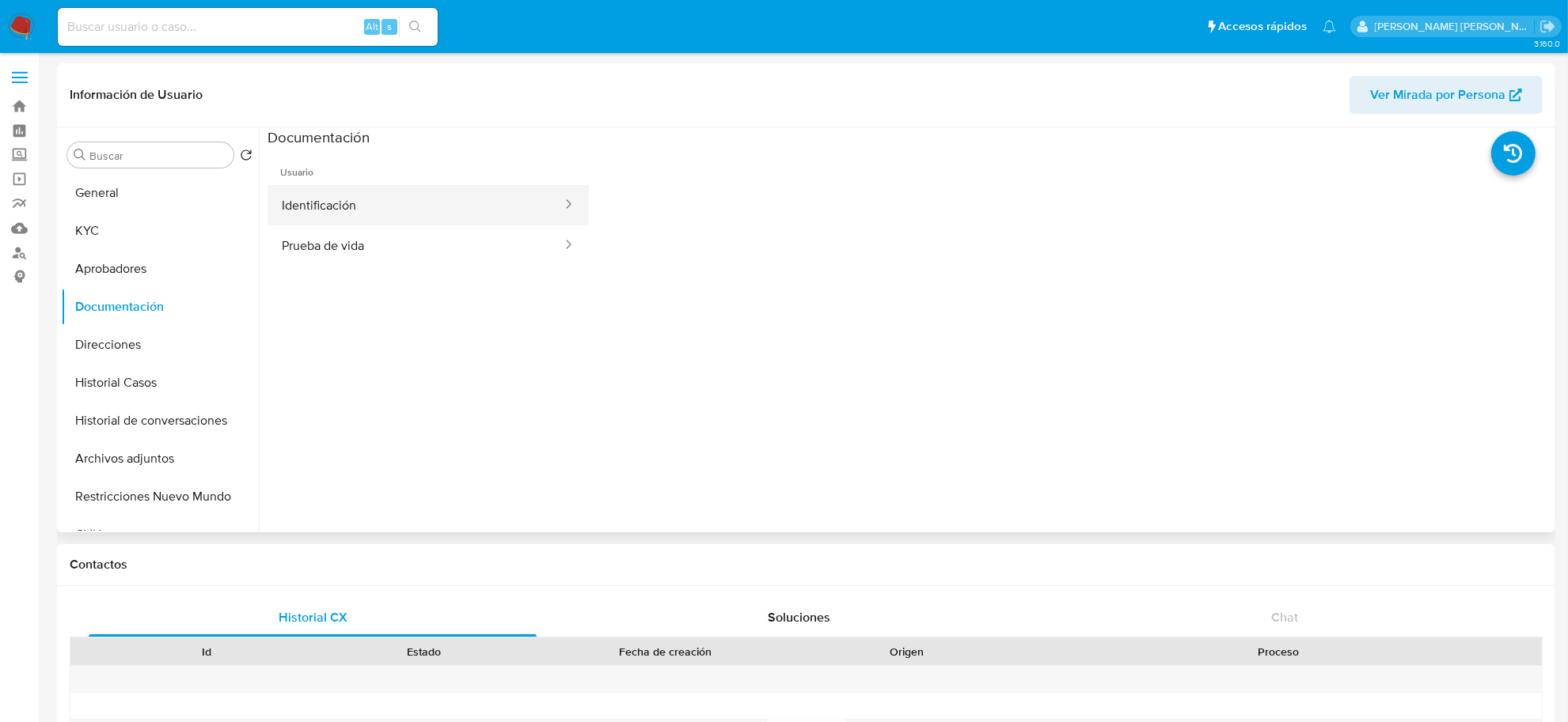
click at [364, 194] on button "Identificación" at bounding box center [415, 205] width 296 height 40
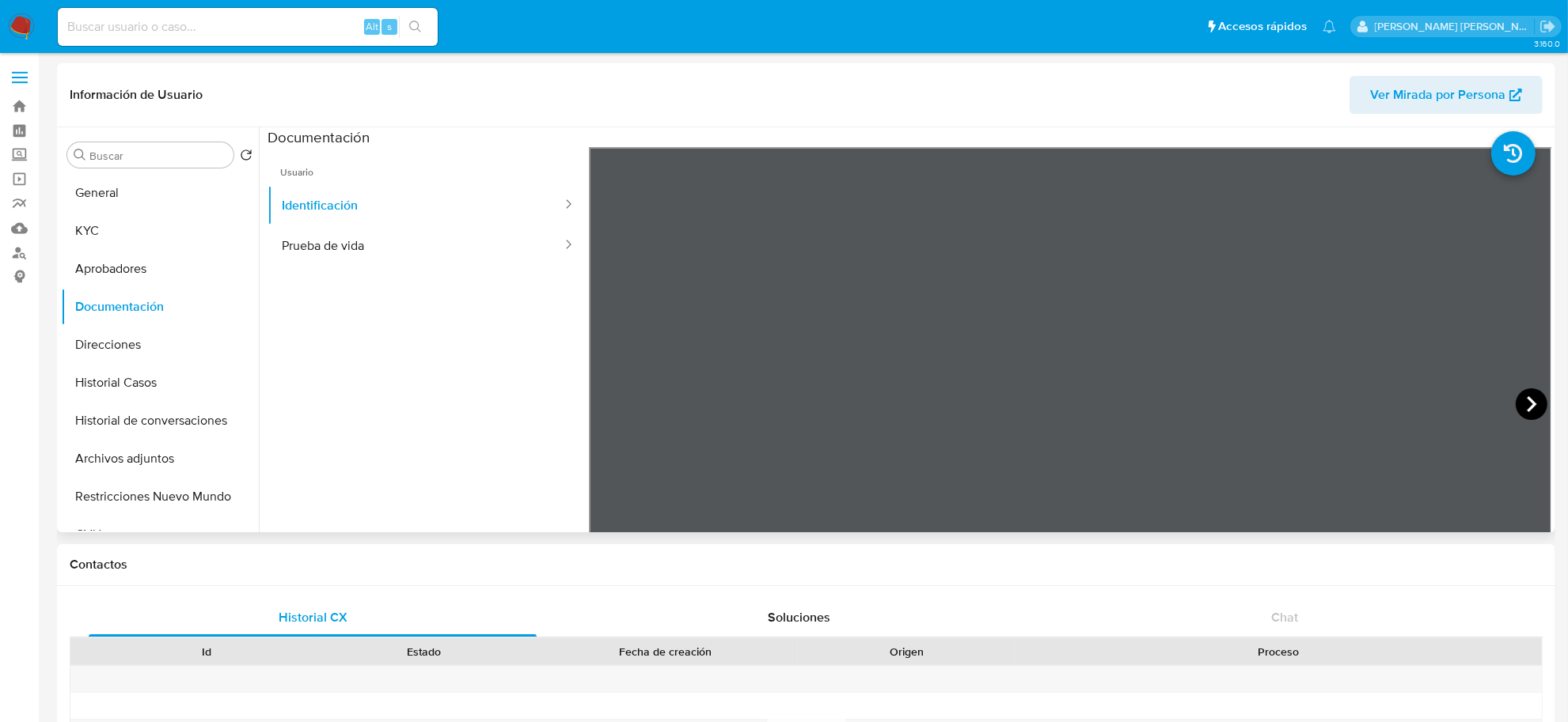
click at [1515, 404] on icon at bounding box center [1530, 404] width 31 height 31
